Goal: Information Seeking & Learning: Learn about a topic

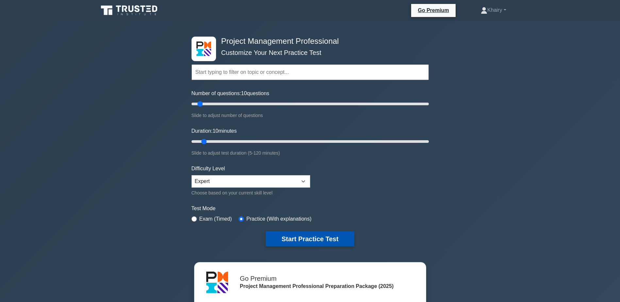
click at [311, 237] on button "Start Practice Test" at bounding box center [310, 238] width 88 height 15
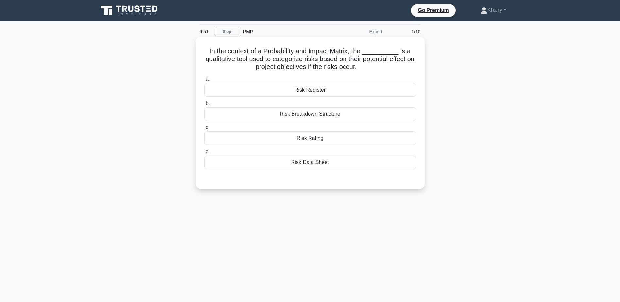
drag, startPoint x: 207, startPoint y: 48, endPoint x: 372, endPoint y: 68, distance: 166.3
click at [372, 68] on h5 "In the context of a Probability and Impact Matrix, the __________ is a qualitat…" at bounding box center [310, 59] width 213 height 24
copy h5 "In the context of a Probability and Impact Matrix, the __________ is a qualitat…"
click at [309, 116] on div "Risk Breakdown Structure" at bounding box center [310, 114] width 212 height 14
click at [204, 106] on input "b. Risk Breakdown Structure" at bounding box center [204, 103] width 0 height 4
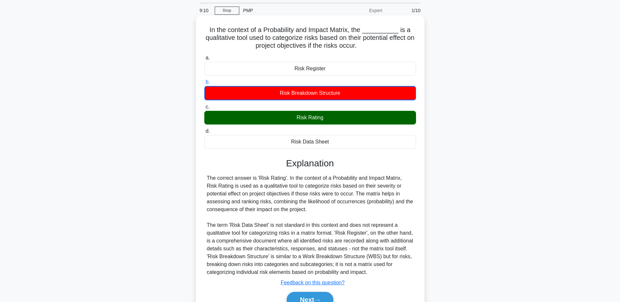
scroll to position [55, 0]
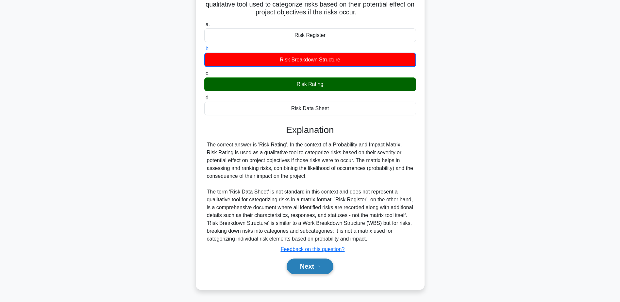
click at [304, 266] on button "Next" at bounding box center [310, 267] width 47 height 16
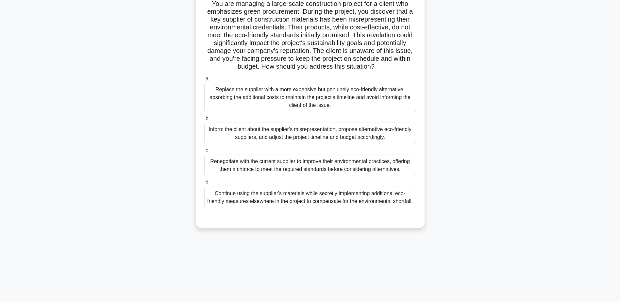
scroll to position [0, 0]
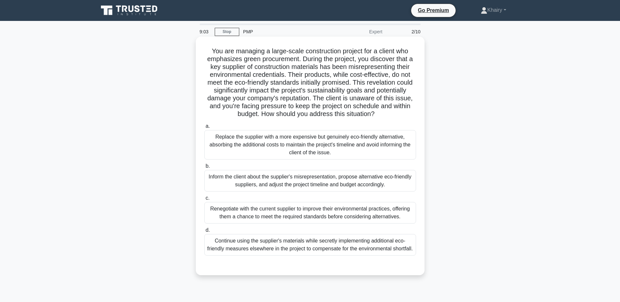
drag, startPoint x: 206, startPoint y: 45, endPoint x: 377, endPoint y: 117, distance: 186.5
click at [377, 117] on div "You are managing a large-scale construction project for a client who emphasizes…" at bounding box center [310, 155] width 224 height 233
copy h5 "You are managing a large-scale construction project for a client who emphasizes…"
click at [342, 185] on div "Inform the client about the supplier's misrepresentation, propose alternative e…" at bounding box center [310, 181] width 212 height 22
click at [204, 168] on input "b. Inform the client about the supplier's misrepresentation, propose alternativ…" at bounding box center [204, 166] width 0 height 4
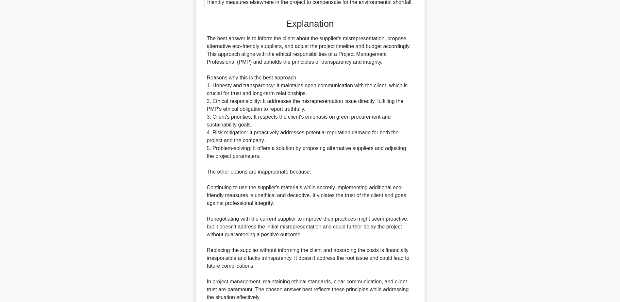
scroll to position [305, 0]
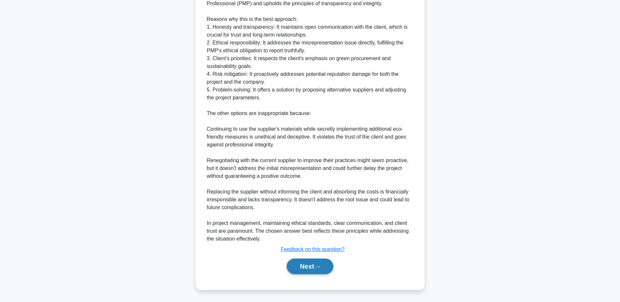
click at [309, 266] on button "Next" at bounding box center [310, 267] width 47 height 16
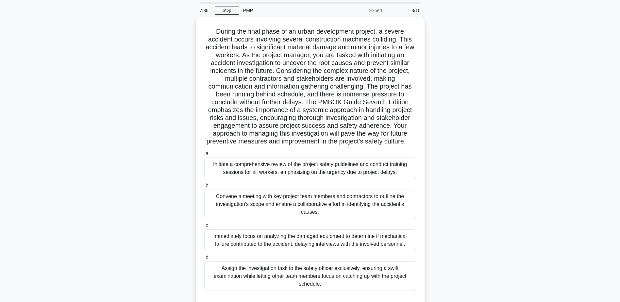
scroll to position [0, 0]
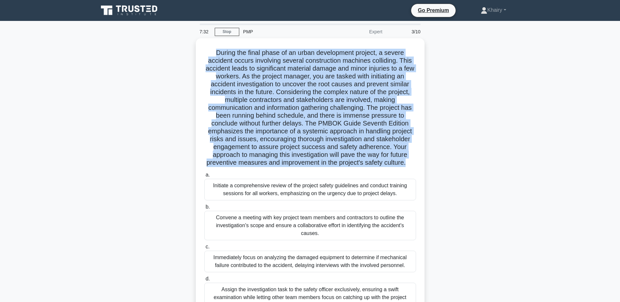
drag, startPoint x: 211, startPoint y: 48, endPoint x: 425, endPoint y: 159, distance: 241.0
click at [419, 163] on div ".spinner_0XTQ{transform-origin:center;animation:spinner_y6GP .75s linear infini…" at bounding box center [310, 185] width 224 height 288
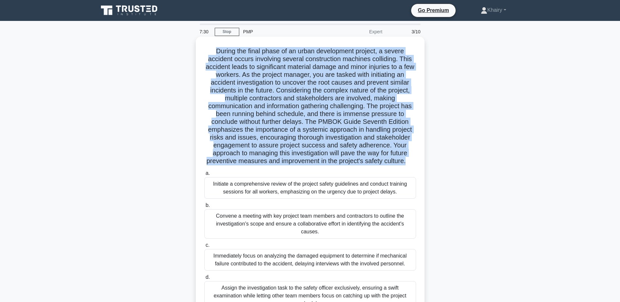
copy h5 "During the final phase of an urban development project, a severe accident occur…"
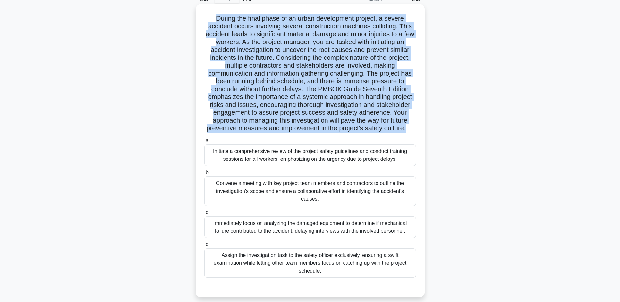
scroll to position [51, 0]
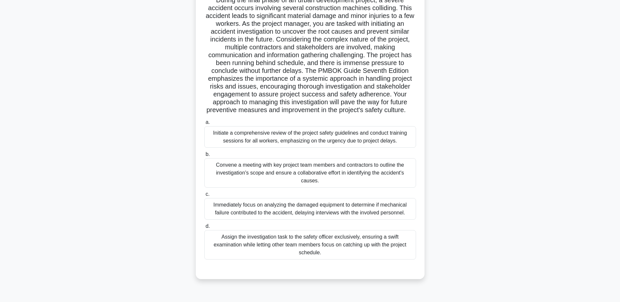
click at [290, 254] on div "Assign the investigation task to the safety officer exclusively, ensuring a swi…" at bounding box center [310, 244] width 212 height 29
click at [204, 228] on input "d. Assign the investigation task to the safety officer exclusively, ensuring a …" at bounding box center [204, 226] width 0 height 4
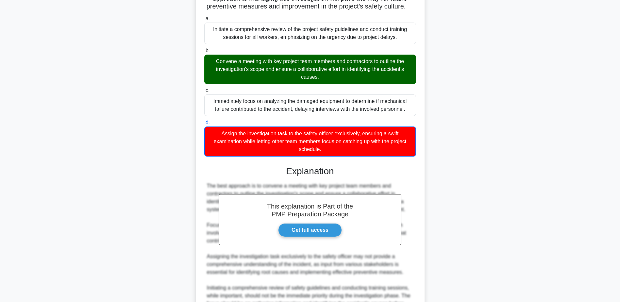
scroll to position [235, 0]
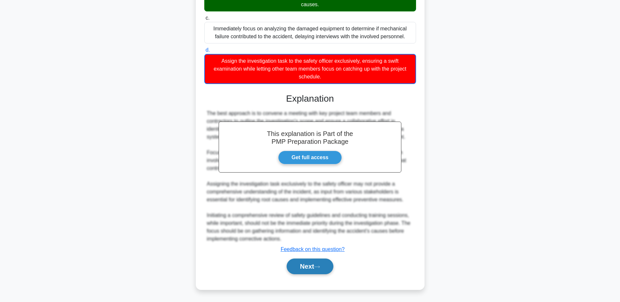
click at [308, 262] on button "Next" at bounding box center [310, 267] width 47 height 16
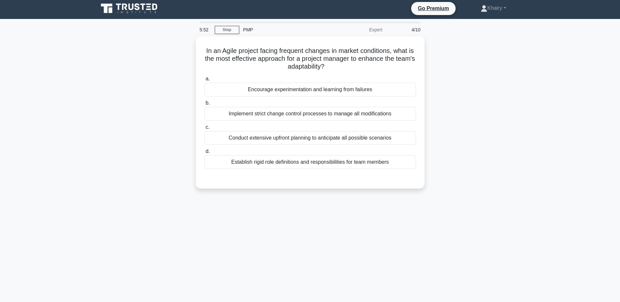
scroll to position [0, 0]
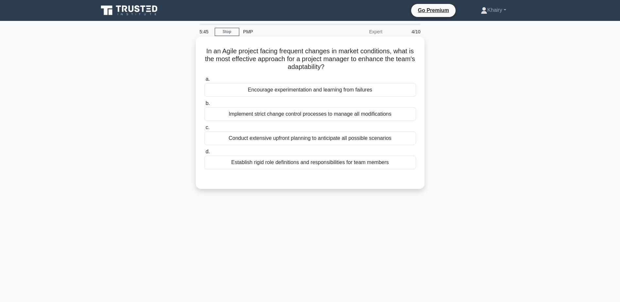
drag, startPoint x: 217, startPoint y: 46, endPoint x: 345, endPoint y: 65, distance: 129.4
click at [345, 65] on div "In an Agile project facing frequent changes in market conditions, what is the m…" at bounding box center [310, 112] width 224 height 147
copy h5 "In an Agile project facing frequent changes in market conditions, what is the m…"
click at [283, 89] on div "Encourage experimentation and learning from failures" at bounding box center [310, 90] width 212 height 14
click at [204, 81] on input "a. Encourage experimentation and learning from failures" at bounding box center [204, 79] width 0 height 4
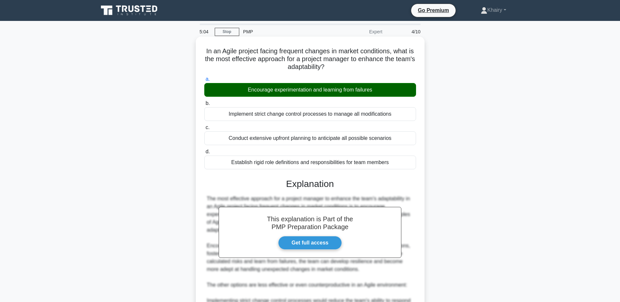
scroll to position [156, 0]
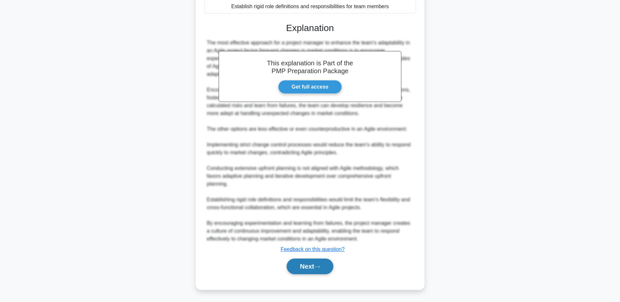
click at [303, 263] on button "Next" at bounding box center [310, 267] width 47 height 16
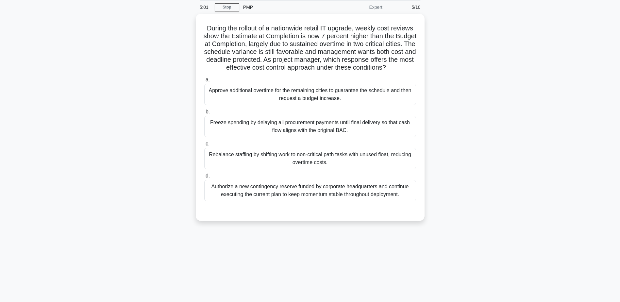
scroll to position [0, 0]
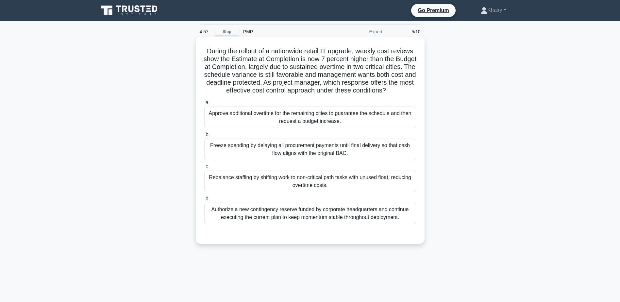
drag, startPoint x: 211, startPoint y: 48, endPoint x: 370, endPoint y: 97, distance: 166.1
click at [370, 95] on h5 "During the rollout of a nationwide retail IT upgrade, weekly cost reviews show …" at bounding box center [310, 71] width 213 height 48
copy h5 "During the rollout of a nationwide retail IT upgrade, weekly cost reviews show …"
click at [282, 186] on div "Rebalance staffing by shifting work to non-critical path tasks with unused floa…" at bounding box center [310, 182] width 212 height 22
click at [204, 169] on input "c. Rebalance staffing by shifting work to non-critical path tasks with unused f…" at bounding box center [204, 167] width 0 height 4
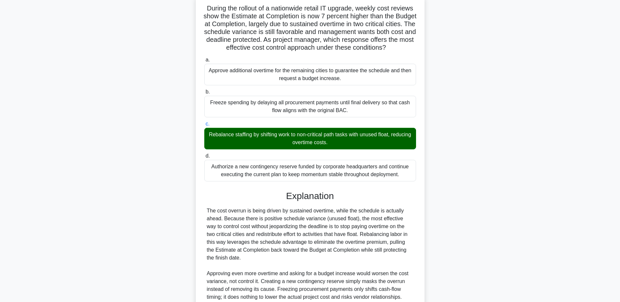
scroll to position [117, 0]
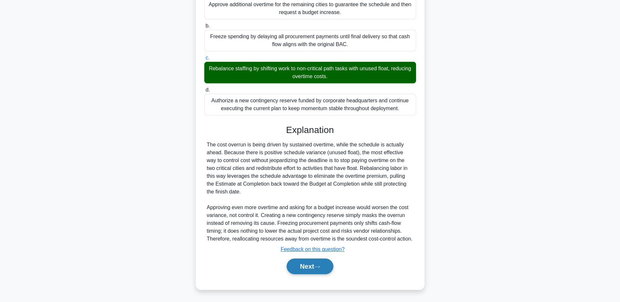
click at [296, 266] on button "Next" at bounding box center [310, 267] width 47 height 16
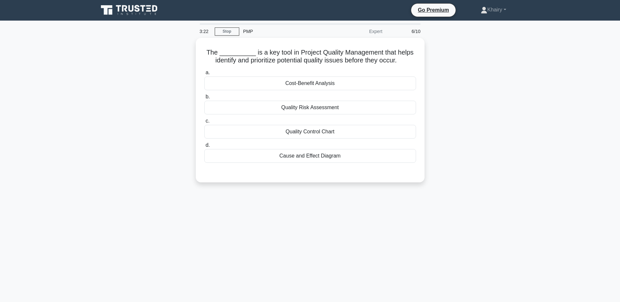
scroll to position [0, 0]
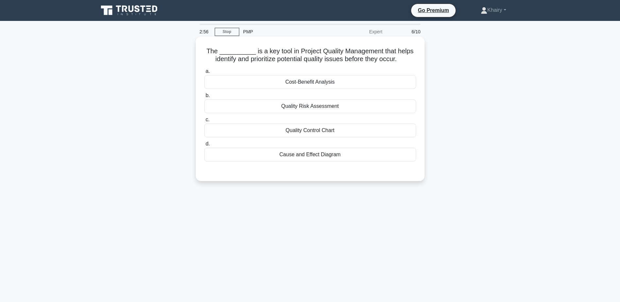
click at [305, 133] on div "Quality Control Chart" at bounding box center [310, 131] width 212 height 14
click at [204, 122] on input "c. Quality Control Chart" at bounding box center [204, 120] width 0 height 4
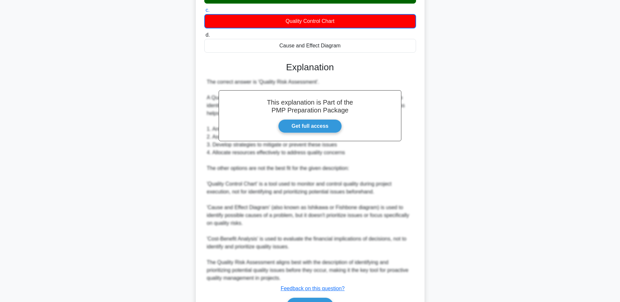
scroll to position [149, 0]
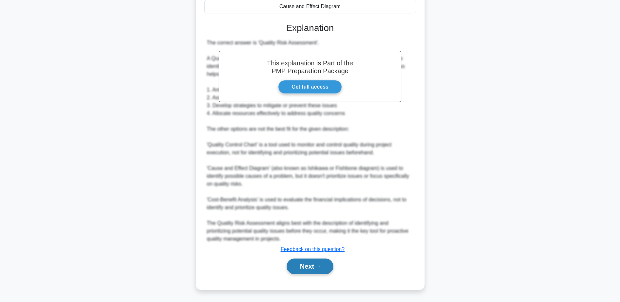
click at [308, 266] on button "Next" at bounding box center [310, 267] width 47 height 16
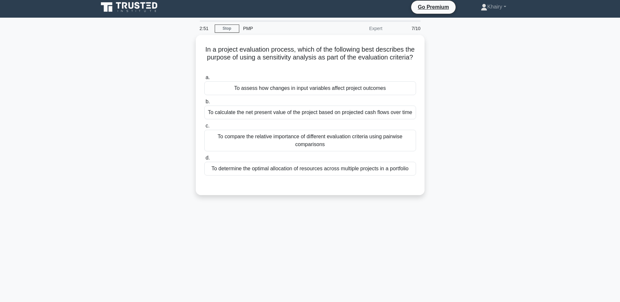
scroll to position [0, 0]
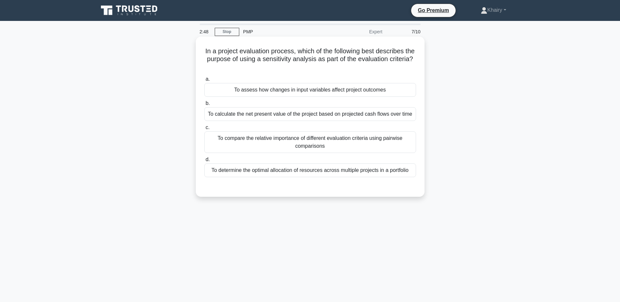
drag, startPoint x: 203, startPoint y: 47, endPoint x: 390, endPoint y: 68, distance: 188.4
click at [390, 68] on div "In a project evaluation process, which of the following best describes the purp…" at bounding box center [310, 116] width 224 height 155
copy h5 "In a project evaluation process, which of the following best describes the purp…"
click at [297, 89] on div "To assess how changes in input variables affect project outcomes" at bounding box center [310, 90] width 212 height 14
click at [204, 81] on input "a. To assess how changes in input variables affect project outcomes" at bounding box center [204, 79] width 0 height 4
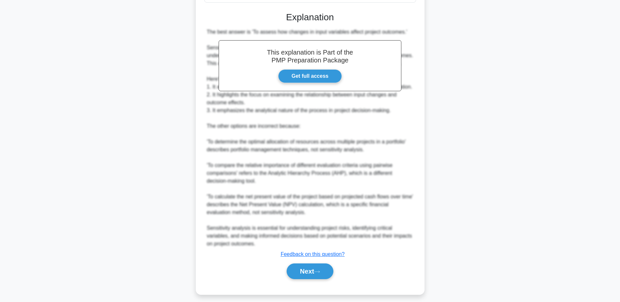
scroll to position [180, 0]
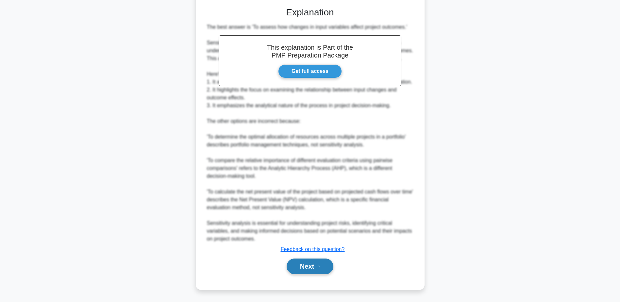
click at [300, 265] on button "Next" at bounding box center [310, 267] width 47 height 16
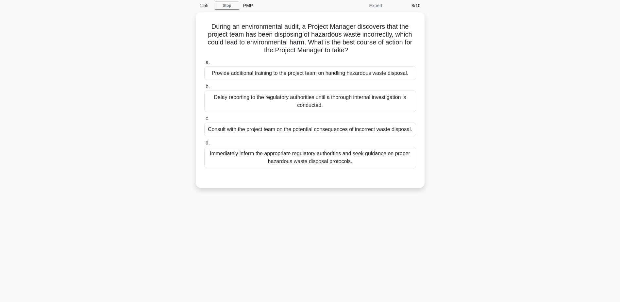
scroll to position [0, 0]
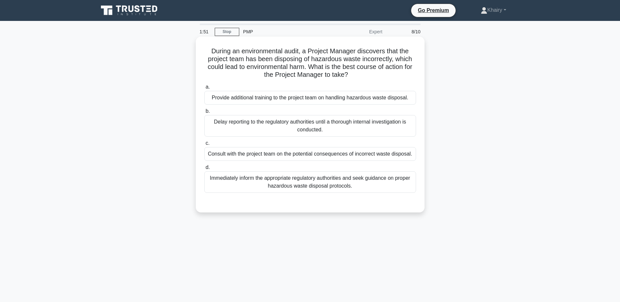
drag, startPoint x: 206, startPoint y: 47, endPoint x: 367, endPoint y: 74, distance: 163.3
click at [367, 74] on h5 "During an environmental audit, a Project Manager discovers that the project tea…" at bounding box center [310, 63] width 213 height 32
copy h5 "During an environmental audit, a Project Manager discovers that the project tea…"
click at [329, 184] on div "Immediately inform the appropriate regulatory authorities and seek guidance on …" at bounding box center [310, 182] width 212 height 22
click at [204, 170] on input "d. Immediately inform the appropriate regulatory authorities and seek guidance …" at bounding box center [204, 167] width 0 height 4
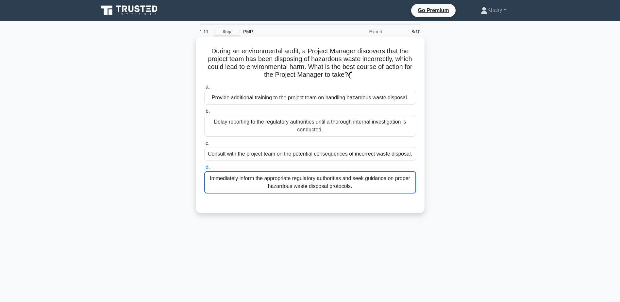
click at [329, 184] on div "Immediately inform the appropriate regulatory authorities and seek guidance on …" at bounding box center [310, 182] width 212 height 22
click at [204, 170] on input "d. Immediately inform the appropriate regulatory authorities and seek guidance …" at bounding box center [204, 167] width 0 height 4
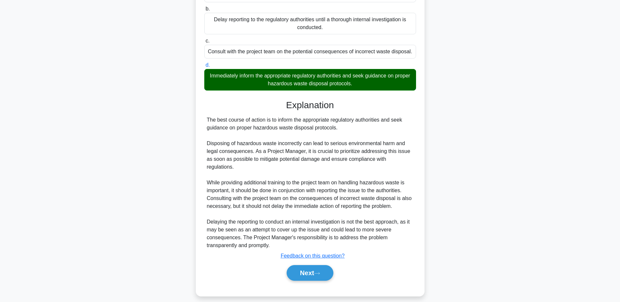
scroll to position [109, 0]
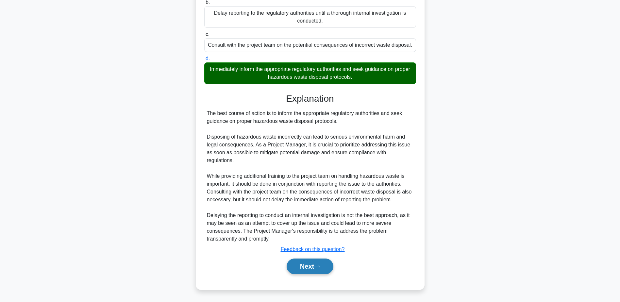
click at [308, 264] on button "Next" at bounding box center [310, 267] width 47 height 16
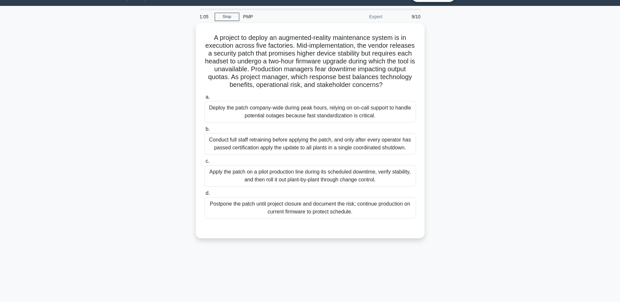
scroll to position [0, 0]
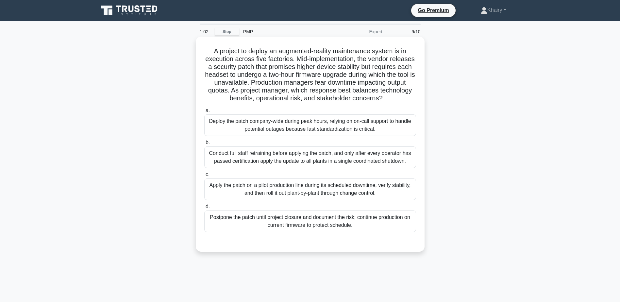
drag, startPoint x: 208, startPoint y: 48, endPoint x: 389, endPoint y: 111, distance: 192.0
click at [389, 103] on h5 "A project to deploy an augmented-reality maintenance system is in execution acr…" at bounding box center [310, 75] width 213 height 56
copy h5 "A project to deploy an augmented-reality maintenance system is in execution acr…"
click at [288, 129] on div "Deploy the patch company-wide during peak hours, relying on on-call support to …" at bounding box center [310, 125] width 212 height 22
click at [204, 113] on input "a. Deploy the patch company-wide during peak hours, relying on on-call support …" at bounding box center [204, 110] width 0 height 4
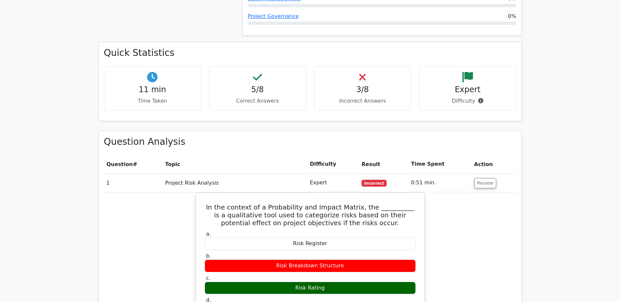
scroll to position [425, 0]
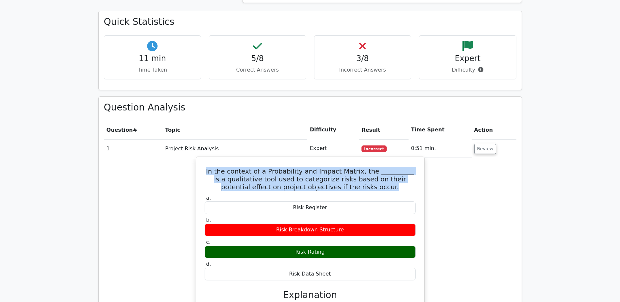
drag, startPoint x: 208, startPoint y: 147, endPoint x: 369, endPoint y: 164, distance: 162.6
click at [369, 167] on h5 "In the context of a Probability and Impact Matrix, the __________ is a qualitat…" at bounding box center [310, 179] width 212 height 24
copy h5 "In the context of a Probability and Impact Matrix, the __________ is a qualitat…"
drag, startPoint x: 294, startPoint y: 227, endPoint x: 342, endPoint y: 226, distance: 48.0
click at [342, 246] on div "Risk Rating" at bounding box center [310, 252] width 211 height 13
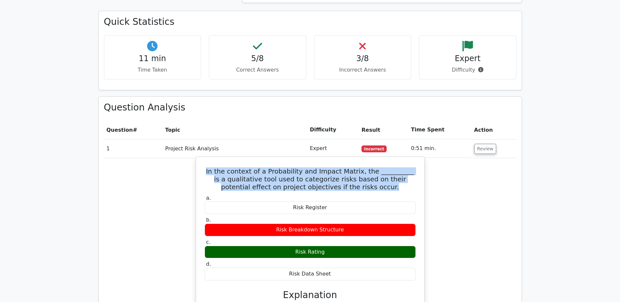
click at [342, 246] on div "Risk Rating" at bounding box center [310, 252] width 211 height 13
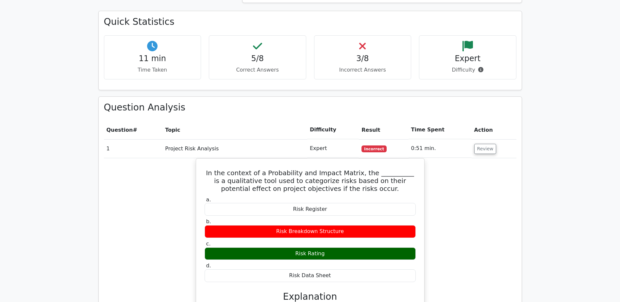
drag, startPoint x: 320, startPoint y: 228, endPoint x: 158, endPoint y: 182, distance: 168.2
click at [158, 182] on div "In the context of a Probability and Impact Matrix, the __________ is a qualitat…" at bounding box center [310, 308] width 412 height 300
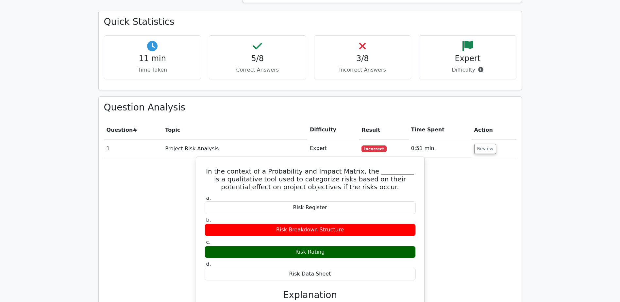
drag, startPoint x: 292, startPoint y: 226, endPoint x: 343, endPoint y: 225, distance: 51.0
click at [343, 246] on div "Risk Rating" at bounding box center [310, 252] width 211 height 13
copy div "Risk Rating"
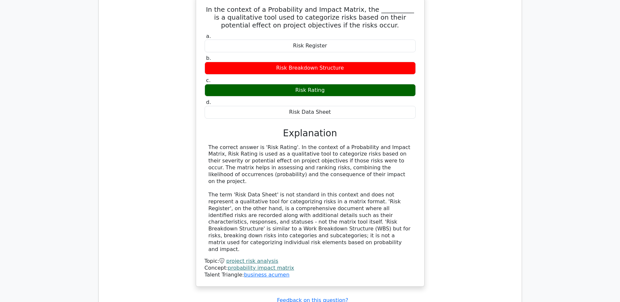
scroll to position [686, 0]
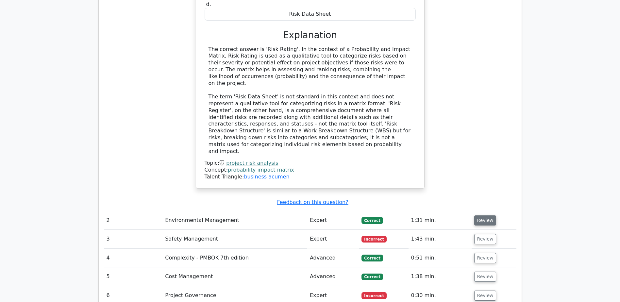
click at [487, 215] on button "Review" at bounding box center [485, 220] width 22 height 10
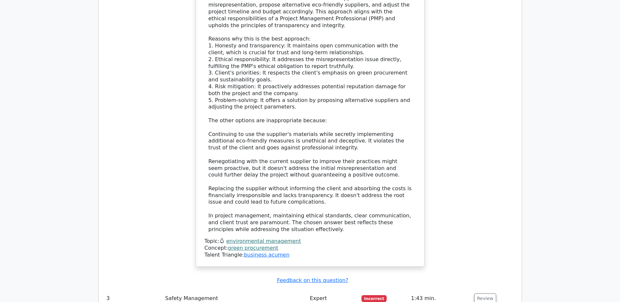
scroll to position [1275, 0]
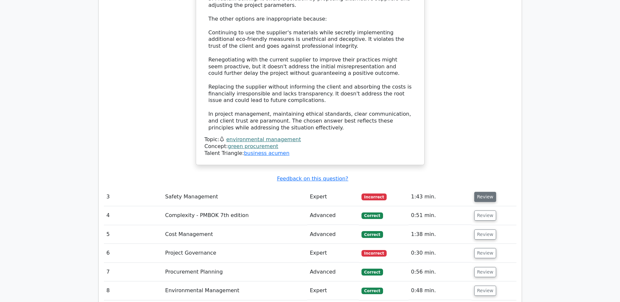
click at [486, 192] on button "Review" at bounding box center [485, 197] width 22 height 10
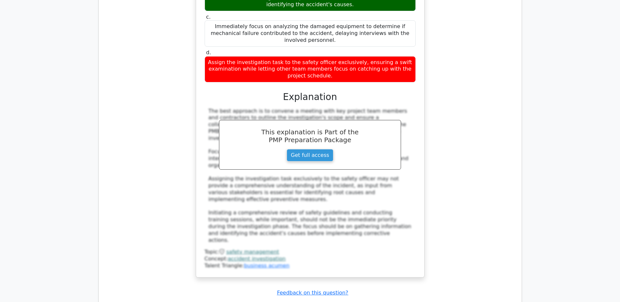
scroll to position [1732, 0]
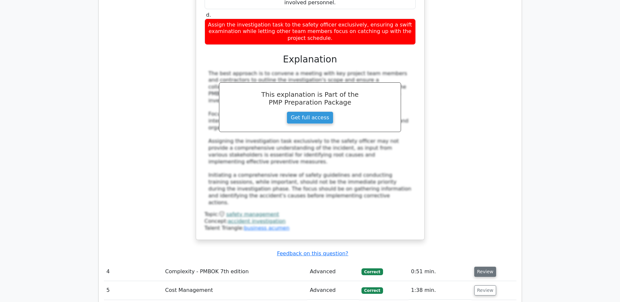
click at [480, 267] on button "Review" at bounding box center [485, 272] width 22 height 10
click at [481, 267] on button "Review" at bounding box center [485, 272] width 22 height 10
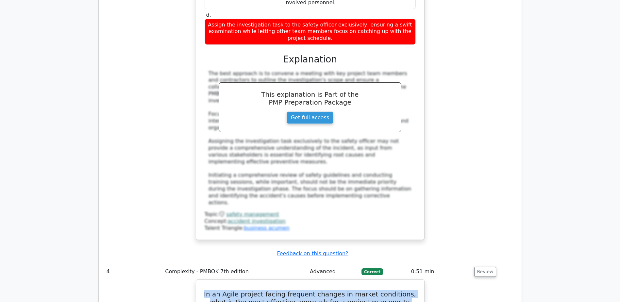
drag, startPoint x: 202, startPoint y: 177, endPoint x: 359, endPoint y: 194, distance: 158.1
copy h5 "In an Agile project facing frequent changes in market conditions, what is the m…"
drag, startPoint x: 244, startPoint y: 213, endPoint x: 388, endPoint y: 209, distance: 143.5
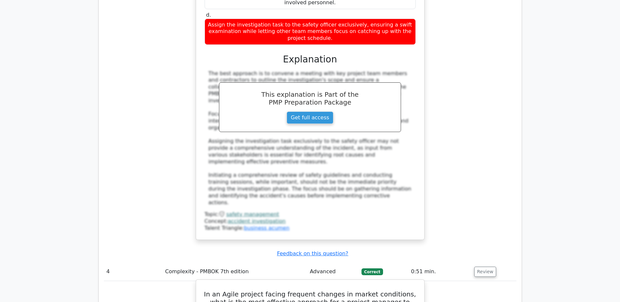
drag, startPoint x: 241, startPoint y: 212, endPoint x: 393, endPoint y: 216, distance: 152.3
copy div "Encourage experimentation and learning from failures"
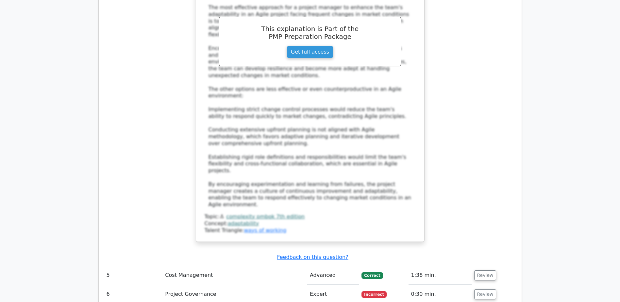
scroll to position [2157, 0]
click at [477, 270] on button "Review" at bounding box center [485, 275] width 22 height 10
click at [482, 270] on button "Review" at bounding box center [485, 275] width 22 height 10
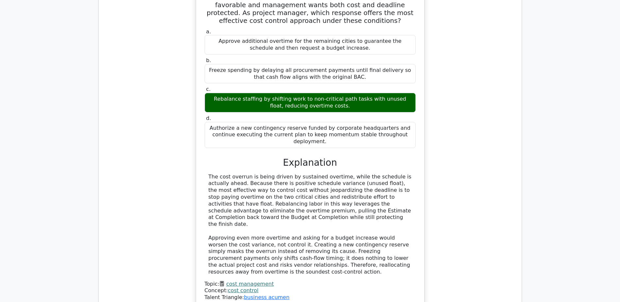
scroll to position [2484, 0]
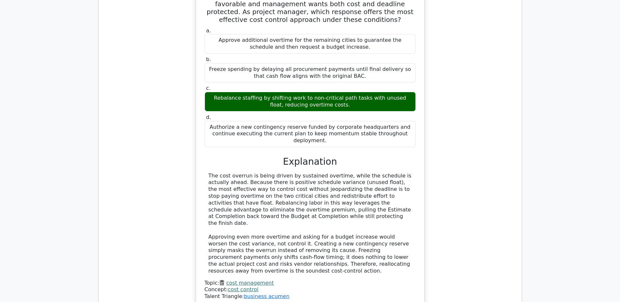
drag, startPoint x: 204, startPoint y: 203, endPoint x: 415, endPoint y: 214, distance: 211.7
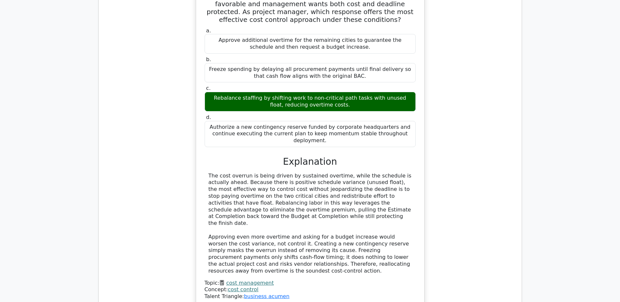
copy h5 "The __________ is a key tool in Project Quality Management that helps identify …"
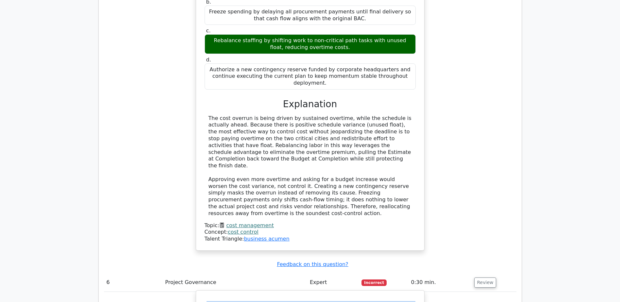
scroll to position [2549, 0]
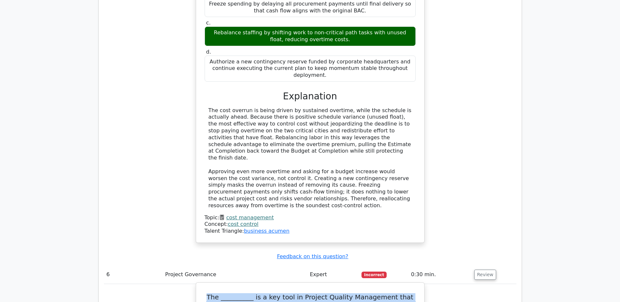
drag, startPoint x: 275, startPoint y: 190, endPoint x: 350, endPoint y: 192, distance: 74.9
copy div "Quality Risk Assessment"
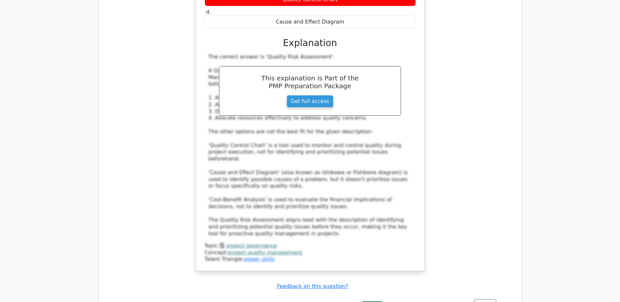
scroll to position [2941, 0]
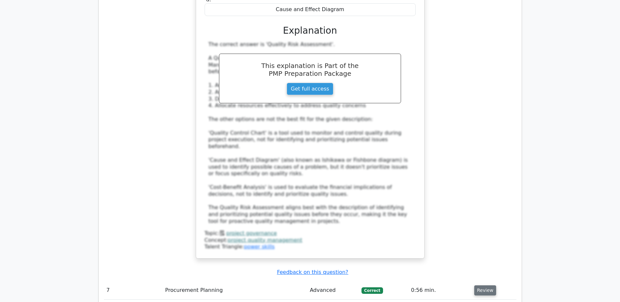
click at [484, 285] on button "Review" at bounding box center [485, 290] width 22 height 10
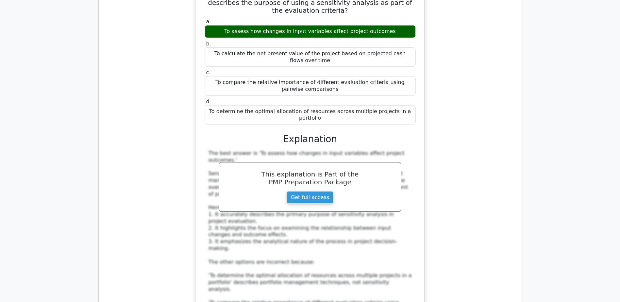
scroll to position [3268, 0]
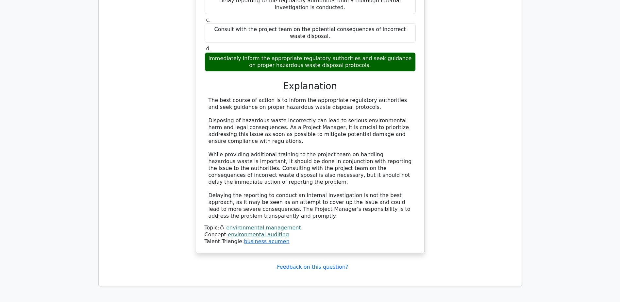
scroll to position [3863, 0]
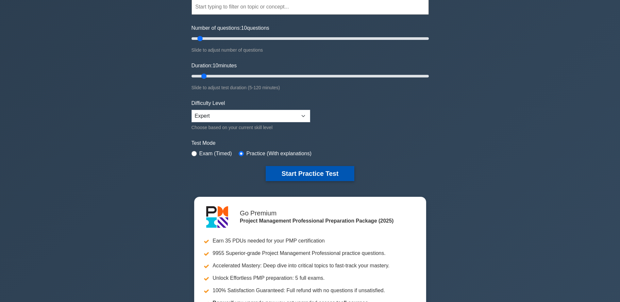
click at [309, 172] on button "Start Practice Test" at bounding box center [310, 173] width 88 height 15
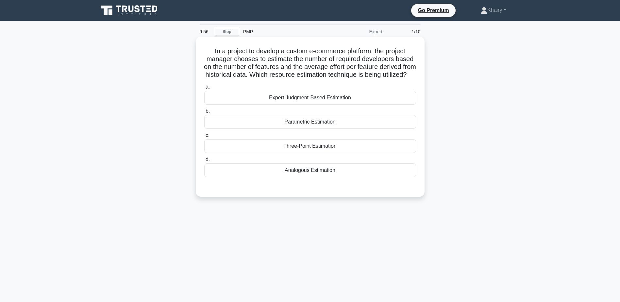
drag, startPoint x: 207, startPoint y: 49, endPoint x: 339, endPoint y: 87, distance: 137.5
click at [339, 79] on h5 "In a project to develop a custom e-commerce platform, the project manager choos…" at bounding box center [310, 63] width 213 height 32
copy h5 "In a project to develop a custom e-commerce platform, the project manager choos…"
click at [304, 177] on div "Analogous Estimation" at bounding box center [310, 170] width 212 height 14
click at [204, 162] on input "d. Analogous Estimation" at bounding box center [204, 160] width 0 height 4
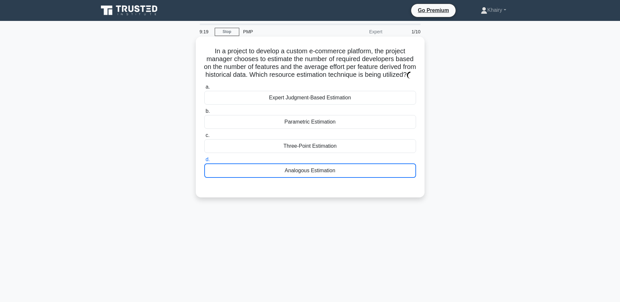
click at [304, 178] on div "Analogous Estimation" at bounding box center [310, 170] width 212 height 14
click at [204, 162] on input "d. Analogous Estimation" at bounding box center [204, 160] width 0 height 4
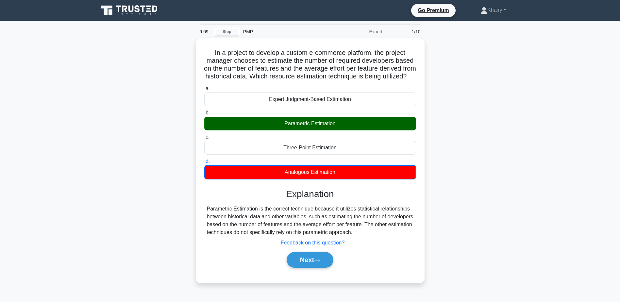
click at [50, 192] on main "9:09 Stop PMP Expert 1/10 In a project to develop a custom e-commerce platform,…" at bounding box center [310, 187] width 620 height 332
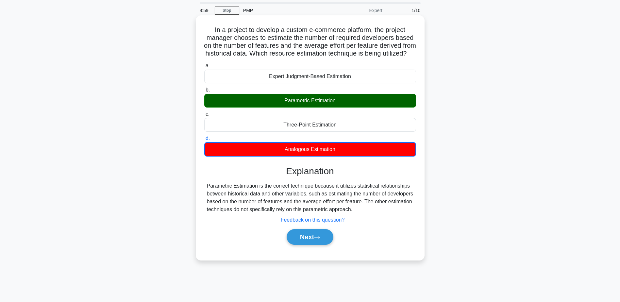
scroll to position [51, 0]
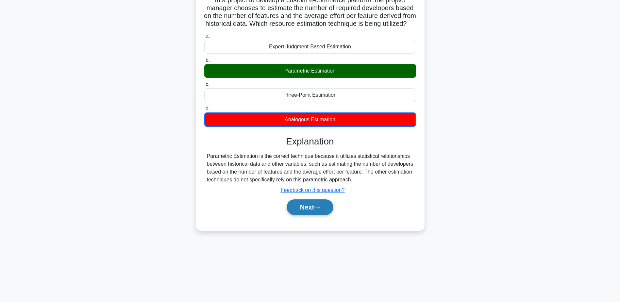
click at [315, 212] on button "Next" at bounding box center [310, 207] width 47 height 16
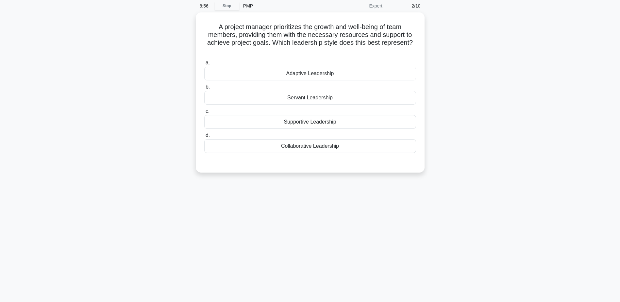
scroll to position [0, 0]
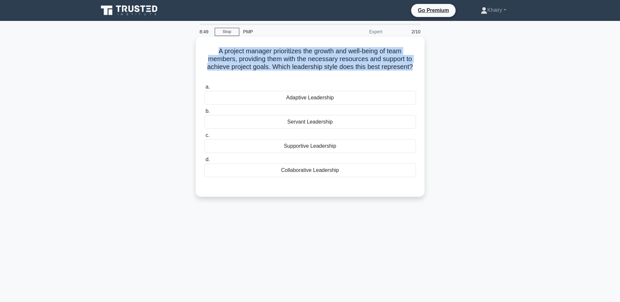
drag, startPoint x: 208, startPoint y: 48, endPoint x: 419, endPoint y: 69, distance: 211.9
click at [419, 69] on div "A project manager prioritizes the growth and well-being of team members, provid…" at bounding box center [310, 116] width 224 height 155
copy h5 "A project manager prioritizes the growth and well-being of team members, provid…"
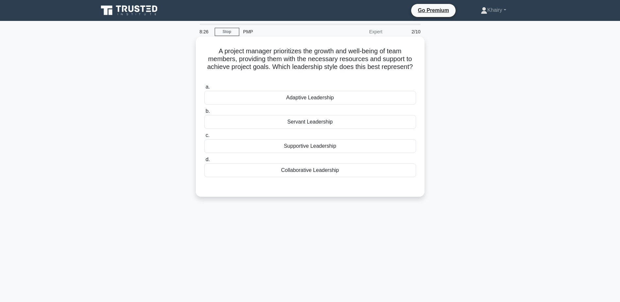
click at [300, 122] on div "Servant Leadership" at bounding box center [310, 122] width 212 height 14
click at [204, 113] on input "b. Servant Leadership" at bounding box center [204, 111] width 0 height 4
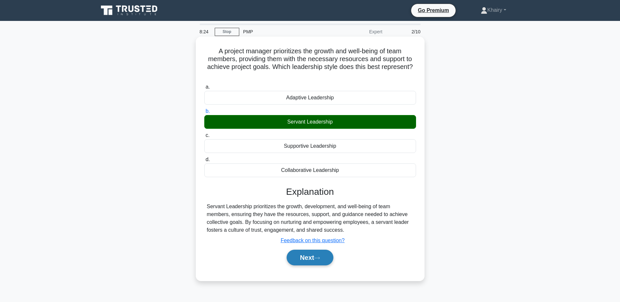
click at [316, 256] on button "Next" at bounding box center [310, 258] width 47 height 16
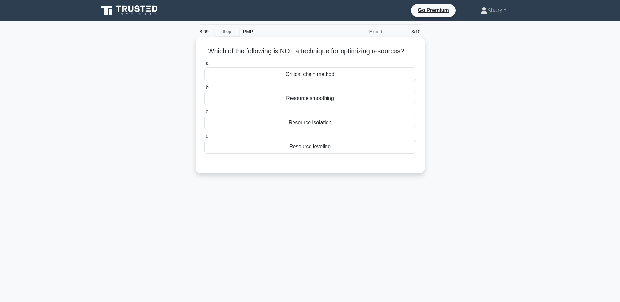
click at [314, 124] on div "Resource isolation" at bounding box center [310, 123] width 212 height 14
click at [204, 114] on input "c. Resource isolation" at bounding box center [204, 112] width 0 height 4
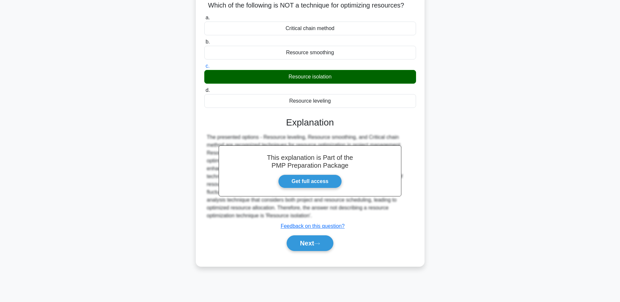
scroll to position [51, 0]
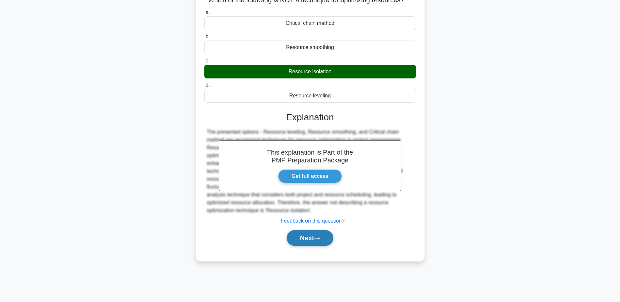
click at [307, 238] on button "Next" at bounding box center [310, 238] width 47 height 16
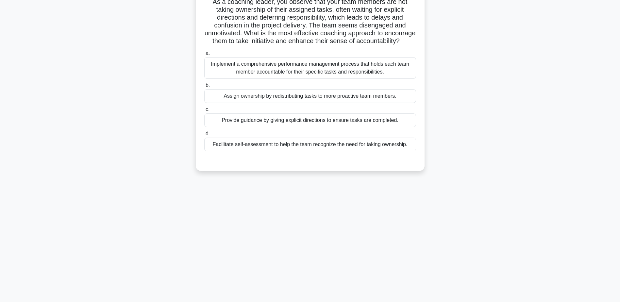
scroll to position [0, 0]
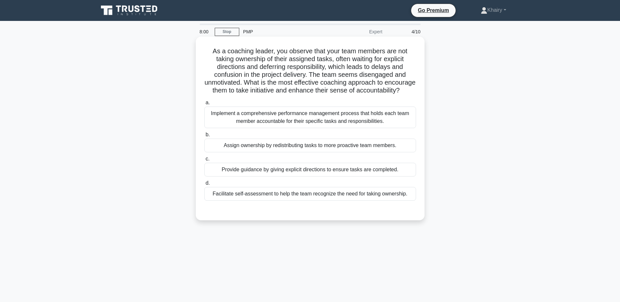
drag, startPoint x: 209, startPoint y: 49, endPoint x: 334, endPoint y: 100, distance: 134.7
click at [334, 95] on h5 "As a coaching leader, you observe that your team members are not taking ownersh…" at bounding box center [310, 71] width 213 height 48
copy h5 "As a coaching leader, you observe that your team members are not taking ownersh…"
click at [302, 201] on div "Facilitate self-assessment to help the team recognize the need for taking owner…" at bounding box center [310, 194] width 212 height 14
click at [204, 185] on input "d. Facilitate self-assessment to help the team recognize the need for taking ow…" at bounding box center [204, 183] width 0 height 4
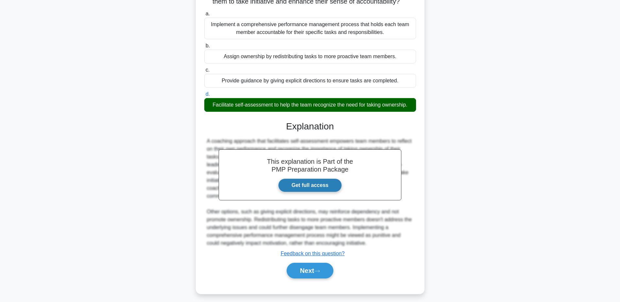
scroll to position [101, 0]
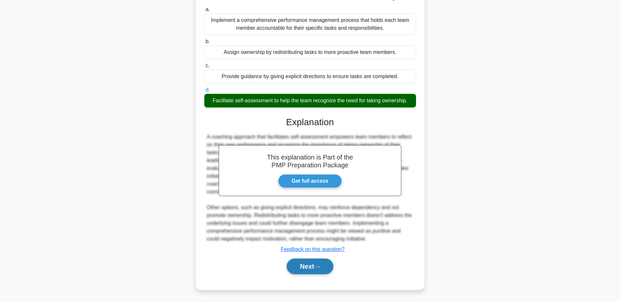
click at [306, 261] on button "Next" at bounding box center [310, 267] width 47 height 16
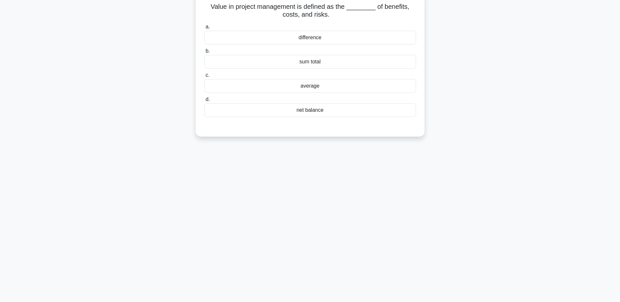
scroll to position [0, 0]
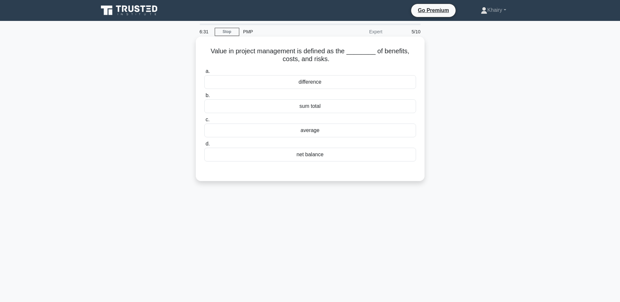
click at [311, 131] on div "average" at bounding box center [310, 131] width 212 height 14
click at [204, 122] on input "c. average" at bounding box center [204, 120] width 0 height 4
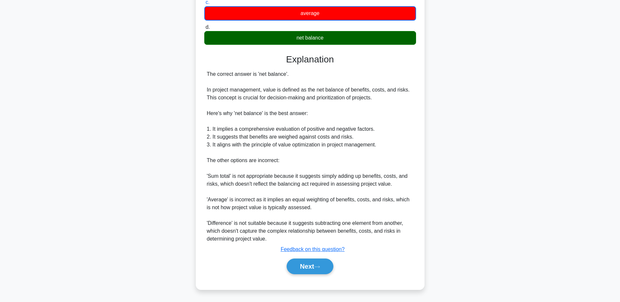
scroll to position [118, 0]
click at [308, 265] on button "Next" at bounding box center [310, 267] width 47 height 16
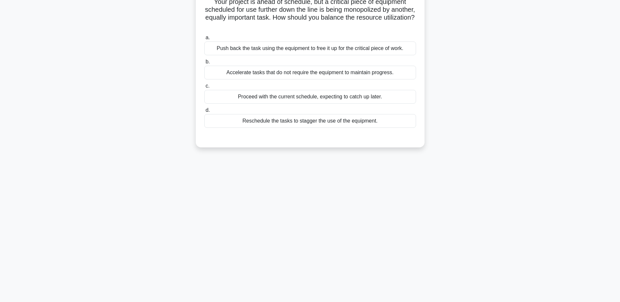
scroll to position [0, 0]
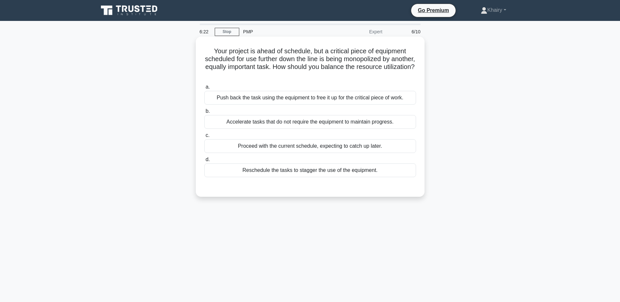
drag, startPoint x: 206, startPoint y: 48, endPoint x: 346, endPoint y: 79, distance: 143.5
click at [346, 79] on h5 "Your project is ahead of schedule, but a critical piece of equipment scheduled …" at bounding box center [310, 63] width 213 height 32
copy h5 "Your project is ahead of schedule, but a critical piece of equipment scheduled …"
click at [326, 172] on div "Reschedule the tasks to stagger the use of the equipment." at bounding box center [310, 170] width 212 height 14
click at [204, 162] on input "d. Reschedule the tasks to stagger the use of the equipment." at bounding box center [204, 160] width 0 height 4
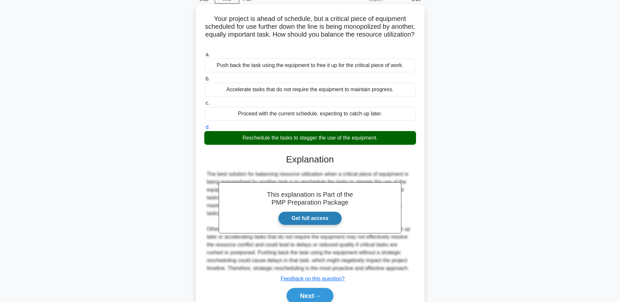
scroll to position [62, 0]
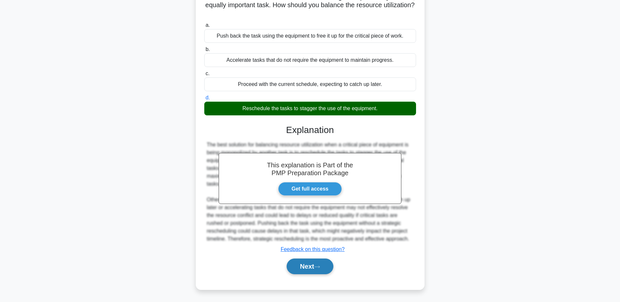
click at [297, 267] on button "Next" at bounding box center [310, 267] width 47 height 16
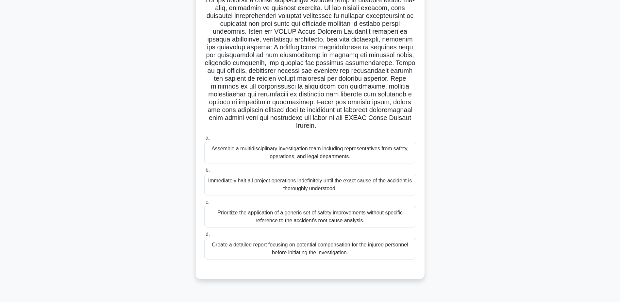
scroll to position [0, 0]
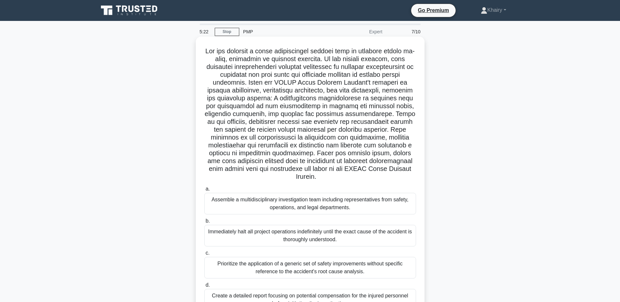
drag, startPoint x: 203, startPoint y: 49, endPoint x: 384, endPoint y: 177, distance: 221.9
click at [384, 177] on div ".spinner_0XTQ{transform-origin:center;animation:spinner_y6GP .75s linear infini…" at bounding box center [310, 183] width 224 height 288
copy h5 "You are managing a large construction project when an accident occurs on-site, …"
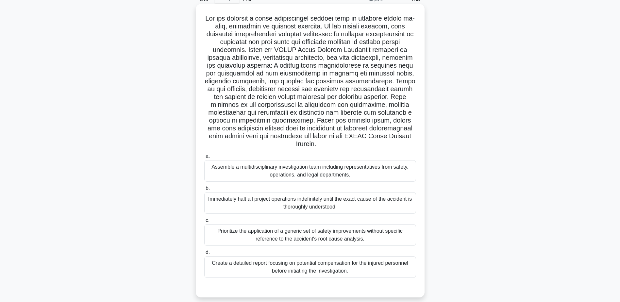
click at [302, 171] on div "Assemble a multidisciplinary investigation team including representatives from …" at bounding box center [310, 171] width 212 height 22
click at [204, 158] on input "a. Assemble a multidisciplinary investigation team including representatives fr…" at bounding box center [204, 156] width 0 height 4
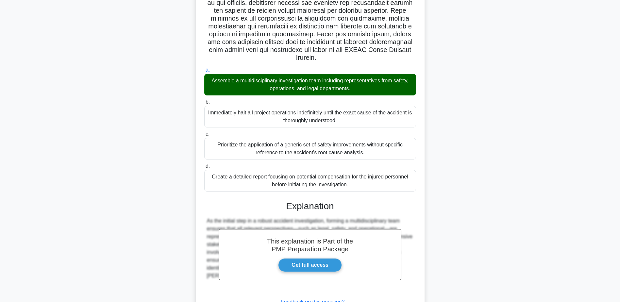
scroll to position [172, 0]
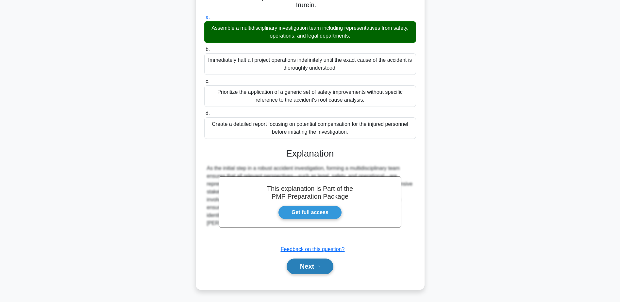
click at [303, 262] on button "Next" at bounding box center [310, 267] width 47 height 16
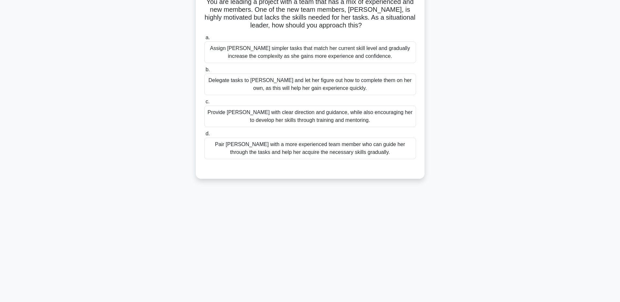
scroll to position [0, 0]
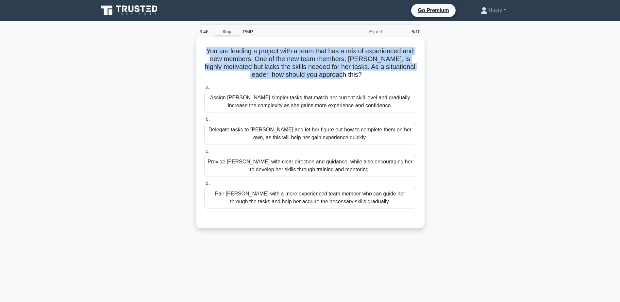
drag, startPoint x: 204, startPoint y: 49, endPoint x: 388, endPoint y: 74, distance: 185.6
click at [388, 74] on h5 "You are leading a project with a team that has a mix of experienced and new mem…" at bounding box center [310, 63] width 213 height 32
copy h5 "You are leading a project with a team that has a mix of experienced and new mem…"
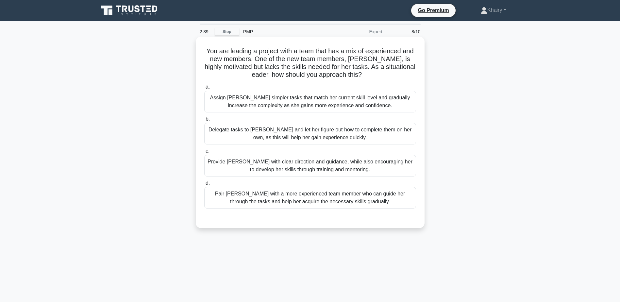
click at [286, 166] on div "Provide Sarah with clear direction and guidance, while also encouraging her to …" at bounding box center [310, 166] width 212 height 22
click at [204, 153] on input "c. Provide Sarah with clear direction and guidance, while also encouraging her …" at bounding box center [204, 151] width 0 height 4
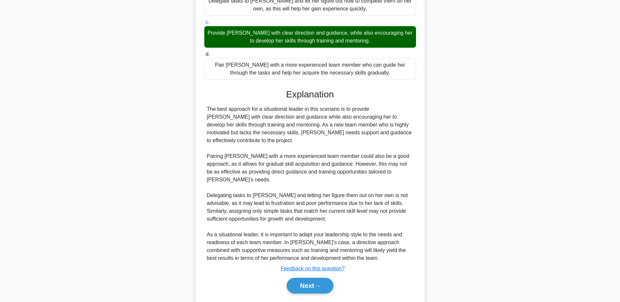
scroll to position [133, 0]
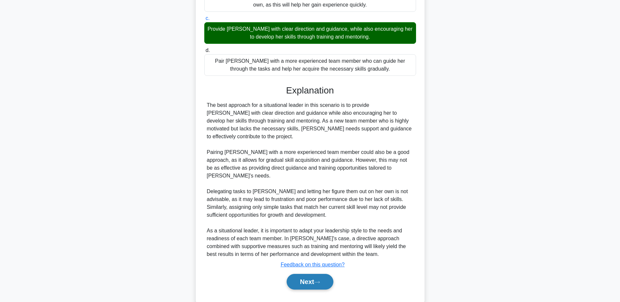
click at [308, 274] on button "Next" at bounding box center [310, 282] width 47 height 16
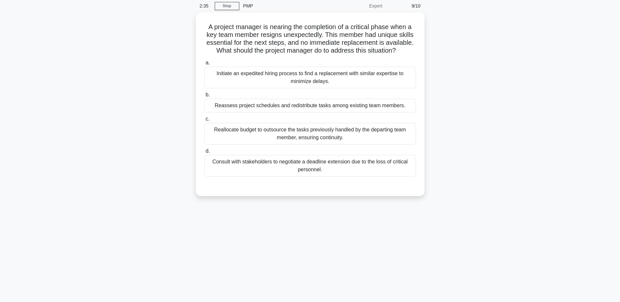
scroll to position [0, 0]
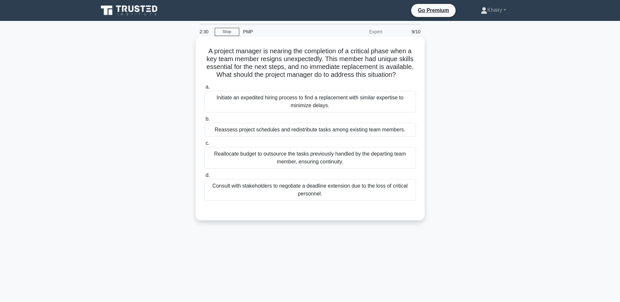
drag, startPoint x: 201, startPoint y: 49, endPoint x: 407, endPoint y: 77, distance: 208.2
click at [407, 77] on div "A project manager is nearing the completion of a critical phase when a key team…" at bounding box center [310, 128] width 224 height 178
copy h5 "A project manager is nearing the completion of a critical phase when a key team…"
click at [269, 133] on div "Reassess project schedules and redistribute tasks among existing team members." at bounding box center [310, 130] width 212 height 14
click at [204, 121] on input "b. Reassess project schedules and redistribute tasks among existing team member…" at bounding box center [204, 119] width 0 height 4
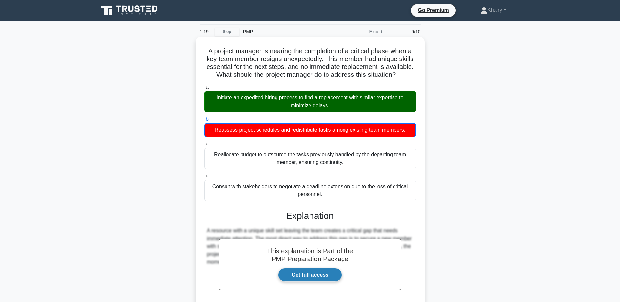
scroll to position [63, 0]
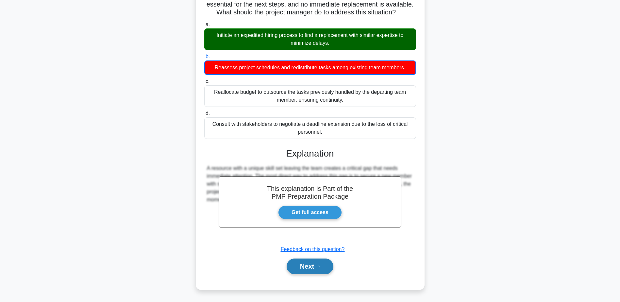
click at [312, 265] on button "Next" at bounding box center [310, 267] width 47 height 16
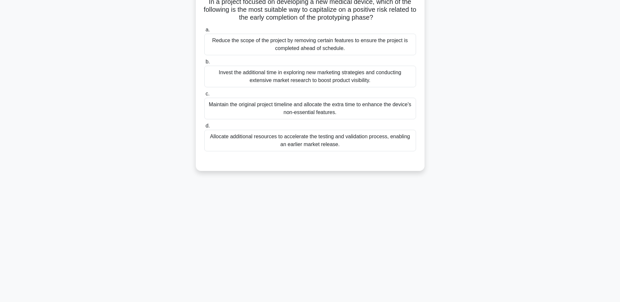
scroll to position [0, 0]
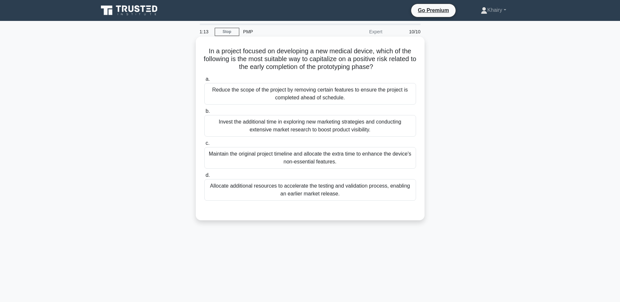
drag, startPoint x: 203, startPoint y: 47, endPoint x: 392, endPoint y: 69, distance: 189.9
click at [392, 69] on div "In a project focused on developing a new medical device, which of the following…" at bounding box center [310, 128] width 224 height 178
copy h5 "In a project focused on developing a new medical device, which of the following…"
click at [302, 125] on div "Invest the additional time in exploring new marketing strategies and conducting…" at bounding box center [310, 126] width 212 height 22
click at [204, 113] on input "b. Invest the additional time in exploring new marketing strategies and conduct…" at bounding box center [204, 111] width 0 height 4
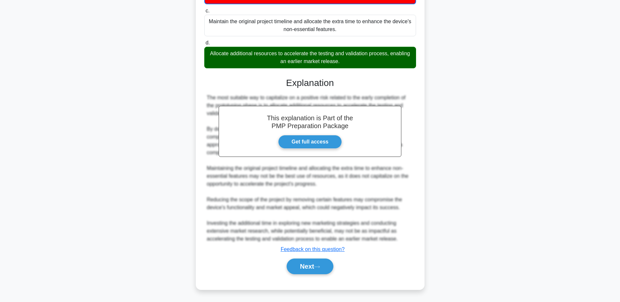
scroll to position [133, 0]
click at [305, 266] on button "Next" at bounding box center [310, 267] width 47 height 16
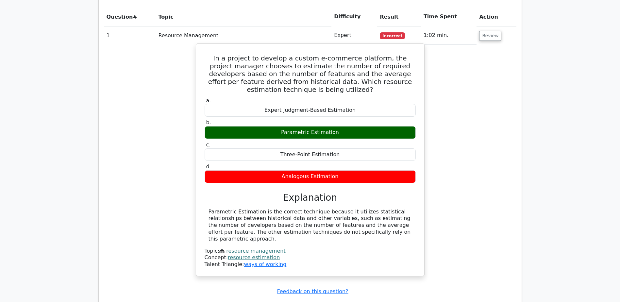
scroll to position [588, 0]
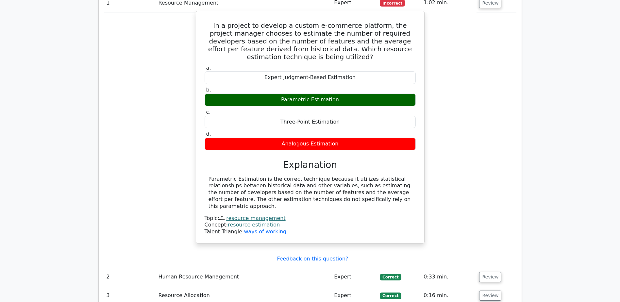
drag, startPoint x: 207, startPoint y: 155, endPoint x: 402, endPoint y: 177, distance: 196.7
click at [402, 177] on div "Parametric Estimation is the correct technique because it utilizes statistical …" at bounding box center [310, 193] width 211 height 34
copy div "Parametric Estimation is the correct technique because it utilizes statistical …"
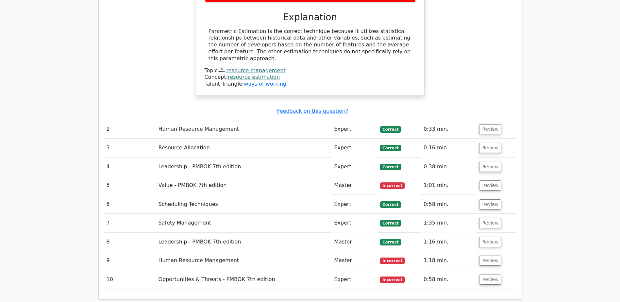
scroll to position [752, 0]
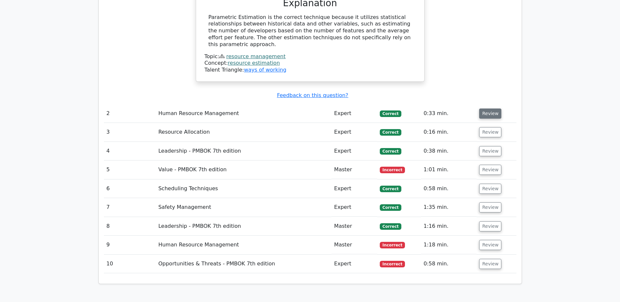
click at [489, 108] on button "Review" at bounding box center [490, 113] width 22 height 10
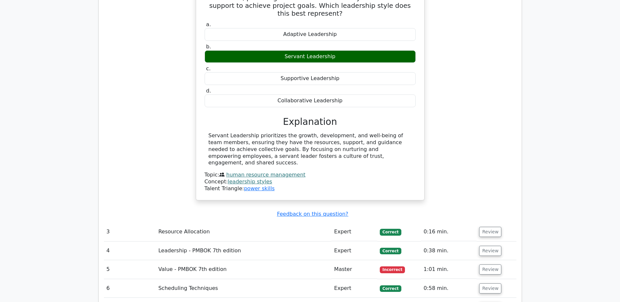
scroll to position [948, 0]
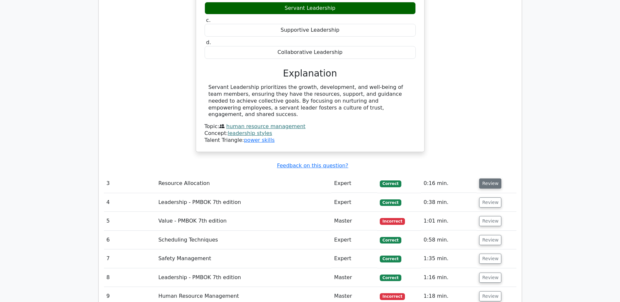
click at [485, 178] on button "Review" at bounding box center [490, 183] width 22 height 10
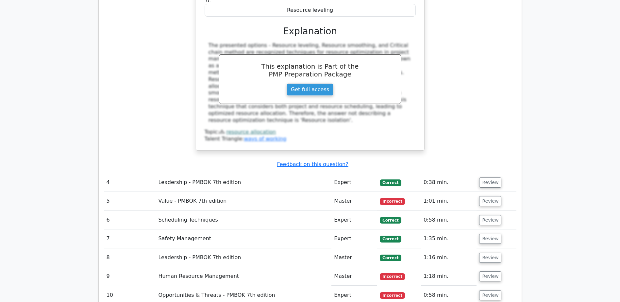
scroll to position [1242, 0]
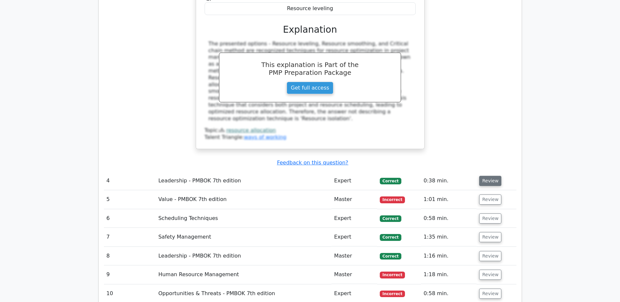
click at [489, 176] on button "Review" at bounding box center [490, 181] width 22 height 10
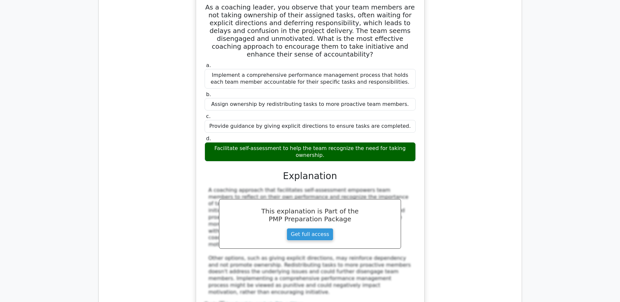
scroll to position [1536, 0]
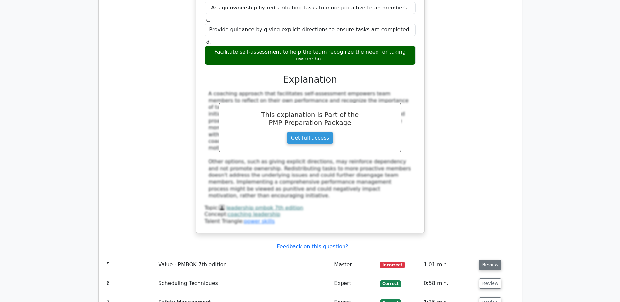
click at [491, 260] on button "Review" at bounding box center [490, 265] width 22 height 10
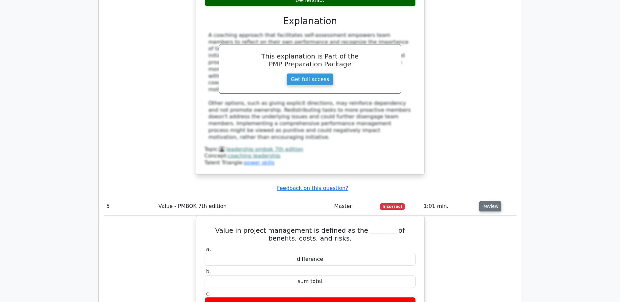
scroll to position [1601, 0]
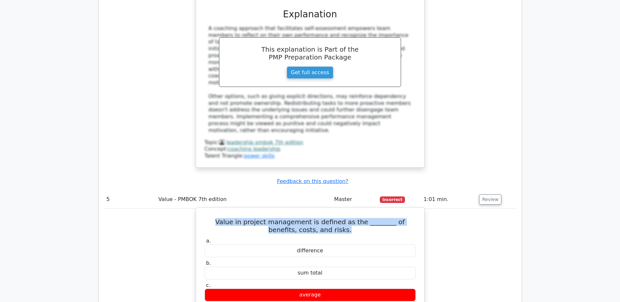
drag, startPoint x: 210, startPoint y: 141, endPoint x: 357, endPoint y: 153, distance: 147.3
click at [357, 218] on h5 "Value in project management is defined as the ________ of benefits, costs, and …" at bounding box center [310, 226] width 212 height 16
copy h5 "Value in project management is defined as the ________ of benefits, costs, and …"
drag, startPoint x: 295, startPoint y: 238, endPoint x: 340, endPoint y: 235, distance: 44.5
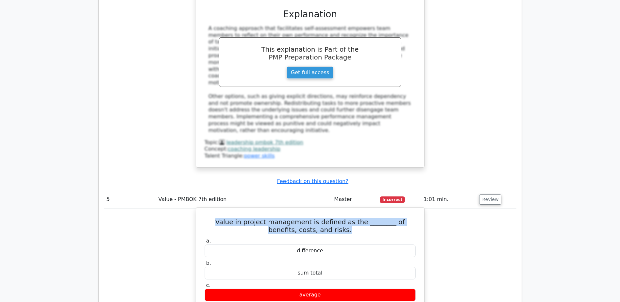
copy div "net balance"
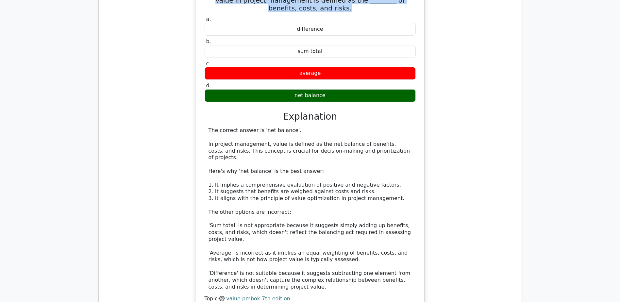
scroll to position [1895, 0]
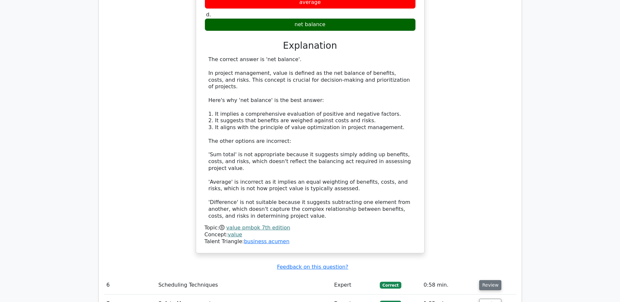
click at [487, 280] on button "Review" at bounding box center [490, 285] width 22 height 10
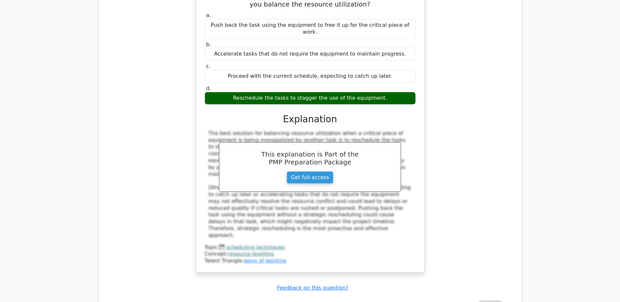
scroll to position [2255, 0]
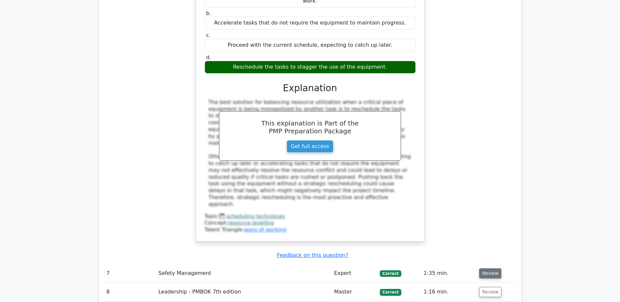
click at [492, 268] on button "Review" at bounding box center [490, 273] width 22 height 10
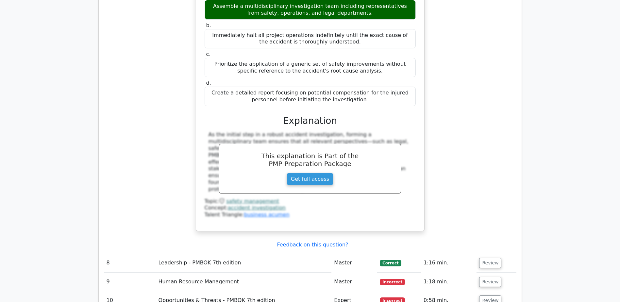
scroll to position [2712, 0]
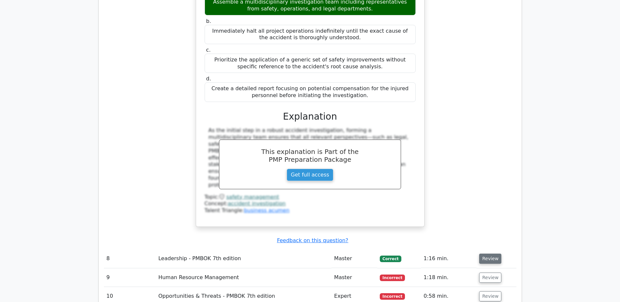
click at [492, 254] on button "Review" at bounding box center [490, 259] width 22 height 10
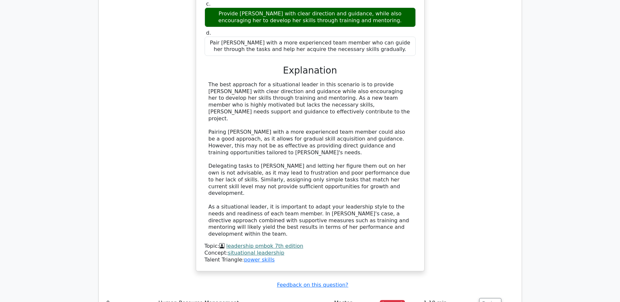
scroll to position [3105, 0]
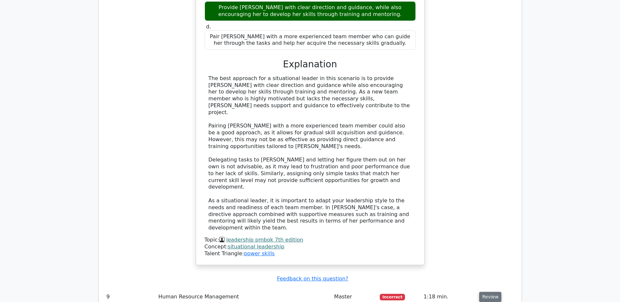
click at [488, 292] on button "Review" at bounding box center [490, 297] width 22 height 10
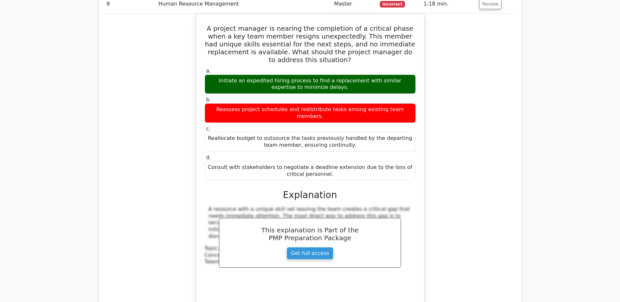
scroll to position [3399, 0]
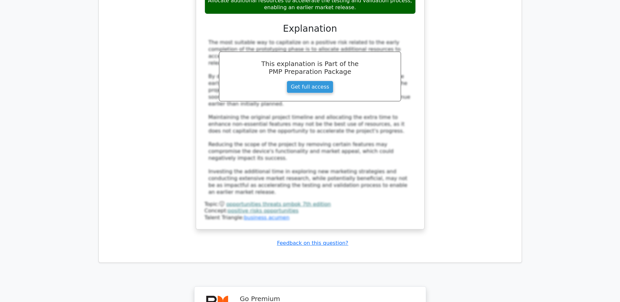
scroll to position [3929, 0]
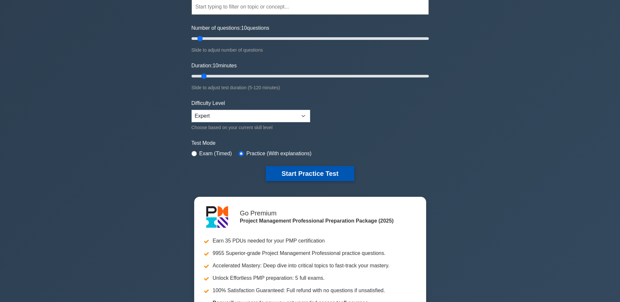
click at [308, 172] on button "Start Practice Test" at bounding box center [310, 173] width 88 height 15
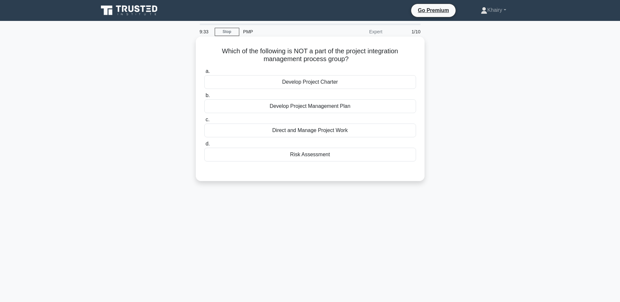
click at [315, 156] on div "Risk Assessment" at bounding box center [310, 155] width 212 height 14
click at [204, 146] on input "d. Risk Assessment" at bounding box center [204, 144] width 0 height 4
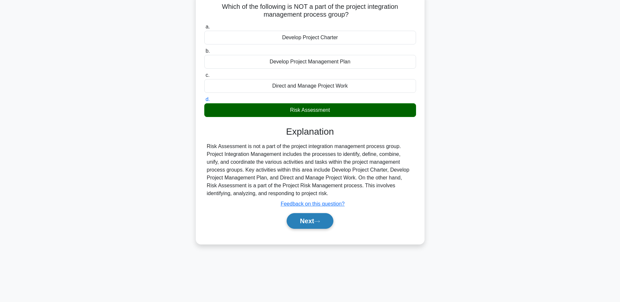
scroll to position [51, 0]
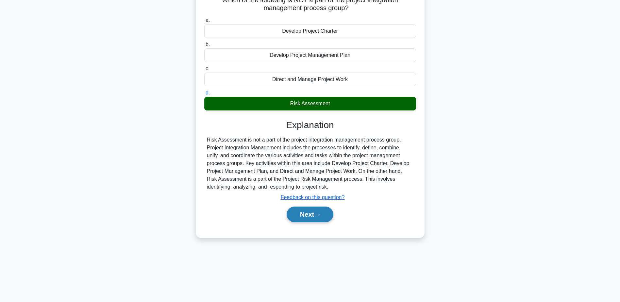
click at [306, 214] on button "Next" at bounding box center [310, 215] width 47 height 16
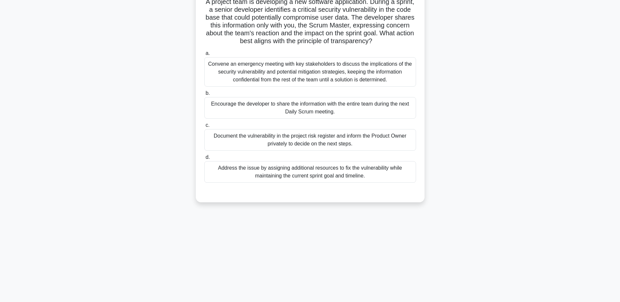
scroll to position [0, 0]
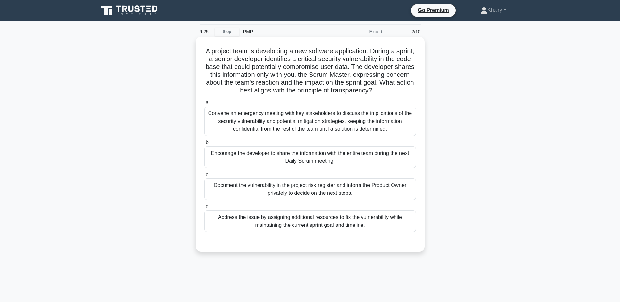
drag, startPoint x: 208, startPoint y: 46, endPoint x: 400, endPoint y: 91, distance: 197.6
click at [400, 91] on div "A project team is developing a new software application. During a sprint, a sen…" at bounding box center [310, 144] width 224 height 210
copy h5 "A project team is developing a new software application. During a sprint, a sen…"
click at [296, 117] on div "Convene an emergency meeting with key stakeholders to discuss the implications …" at bounding box center [310, 121] width 212 height 29
click at [204, 105] on input "a. Convene an emergency meeting with key stakeholders to discuss the implicatio…" at bounding box center [204, 103] width 0 height 4
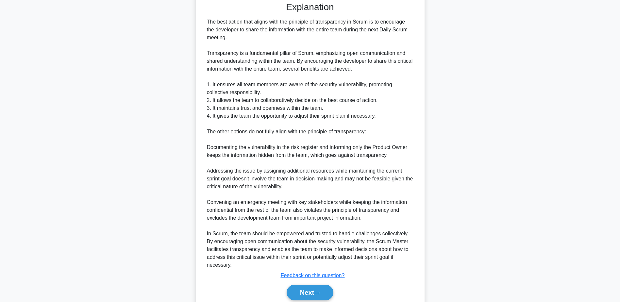
scroll to position [267, 0]
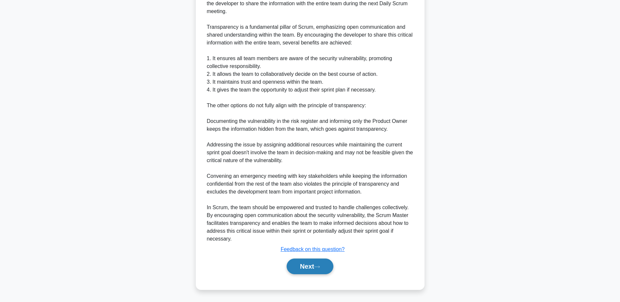
click at [298, 262] on button "Next" at bounding box center [310, 267] width 47 height 16
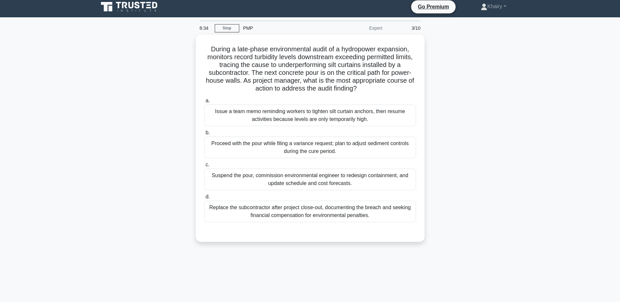
scroll to position [0, 0]
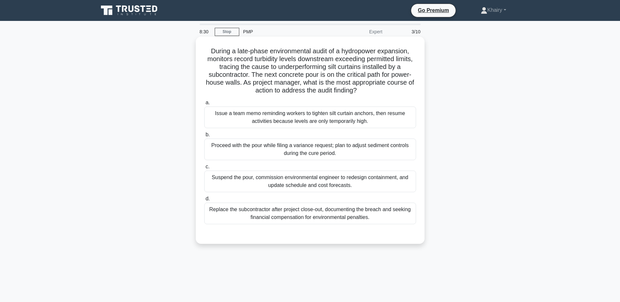
drag, startPoint x: 208, startPoint y: 50, endPoint x: 367, endPoint y: 92, distance: 164.2
click at [367, 92] on h5 "During a late-phase environmental audit of a hydropower expansion, monitors rec…" at bounding box center [310, 71] width 213 height 48
copy h5 "During a late-phase environmental audit of a hydropower expansion, monitors rec…"
click at [299, 182] on div "Suspend the pour, commission environmental engineer to redesign containment, an…" at bounding box center [310, 182] width 212 height 22
click at [204, 169] on input "c. Suspend the pour, commission environmental engineer to redesign containment,…" at bounding box center [204, 167] width 0 height 4
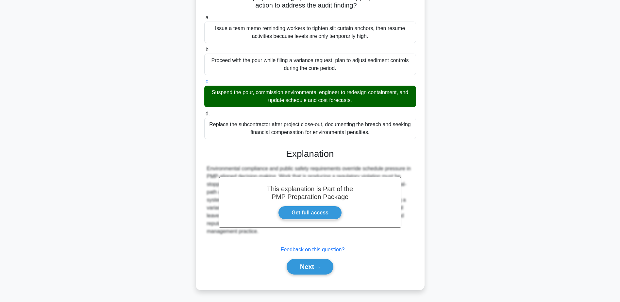
scroll to position [86, 0]
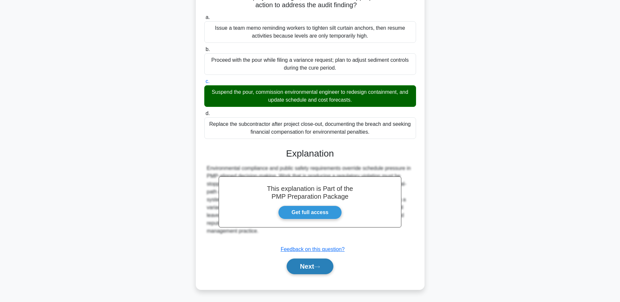
click at [310, 265] on button "Next" at bounding box center [310, 267] width 47 height 16
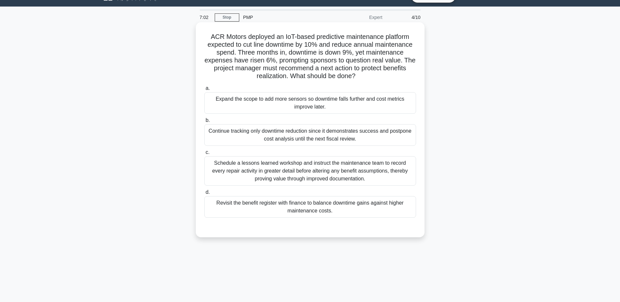
scroll to position [0, 0]
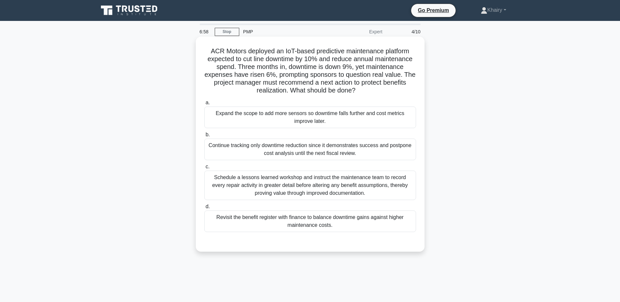
drag, startPoint x: 206, startPoint y: 50, endPoint x: 369, endPoint y: 93, distance: 168.5
click at [369, 93] on h5 "ACR Motors deployed an IoT-based predictive maintenance platform expected to cu…" at bounding box center [310, 71] width 213 height 48
copy h5 "ACR Motors deployed an IoT-based predictive maintenance platform expected to cu…"
click at [260, 223] on div "Revisit the benefit register with finance to balance downtime gains against hig…" at bounding box center [310, 221] width 212 height 22
click at [204, 209] on input "d. Revisit the benefit register with finance to balance downtime gains against …" at bounding box center [204, 207] width 0 height 4
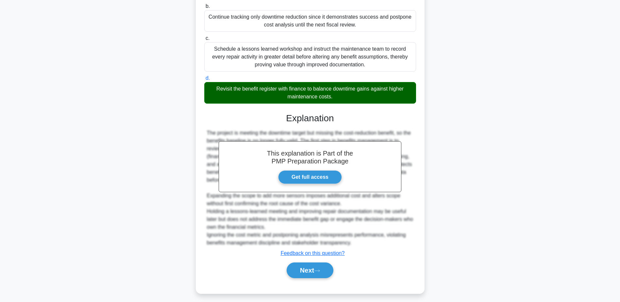
scroll to position [133, 0]
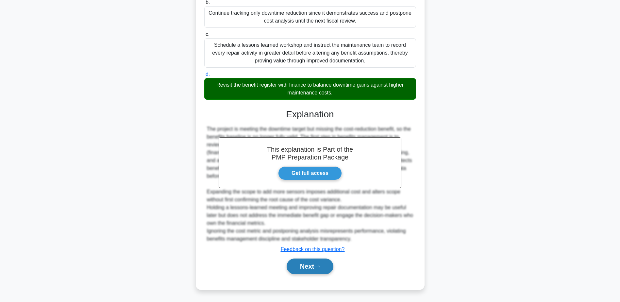
click at [297, 262] on button "Next" at bounding box center [310, 267] width 47 height 16
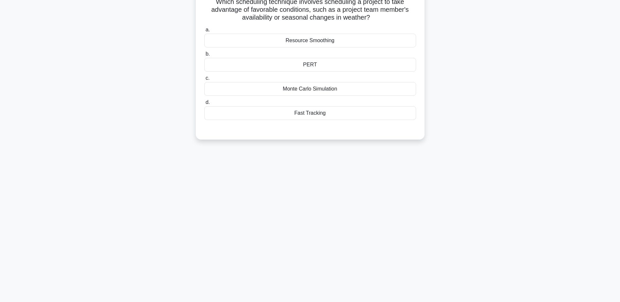
scroll to position [0, 0]
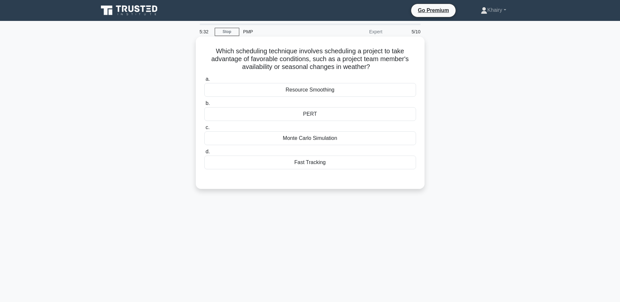
drag, startPoint x: 206, startPoint y: 47, endPoint x: 392, endPoint y: 69, distance: 188.0
click at [392, 69] on div "Which scheduling technique involves scheduling a project to take advantage of f…" at bounding box center [310, 112] width 224 height 147
copy h5 "Which scheduling technique involves scheduling a project to take advantage of f…"
click at [317, 91] on div "Resource Smoothing" at bounding box center [310, 90] width 212 height 14
click at [204, 81] on input "a. Resource Smoothing" at bounding box center [204, 79] width 0 height 4
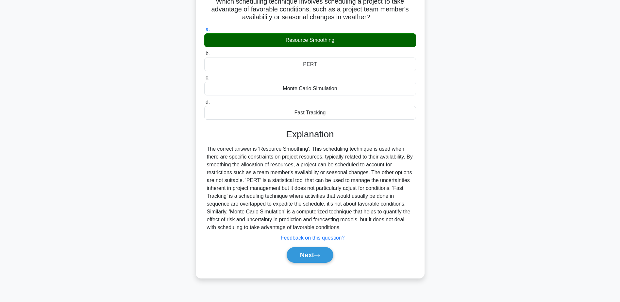
scroll to position [51, 0]
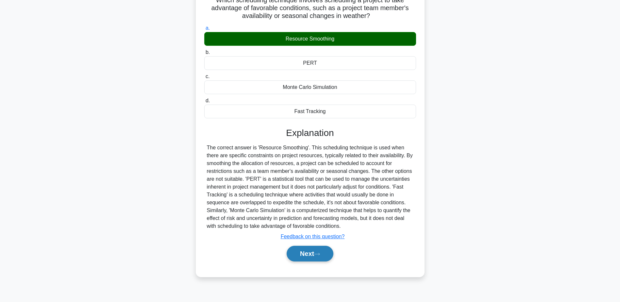
click at [310, 252] on button "Next" at bounding box center [310, 254] width 47 height 16
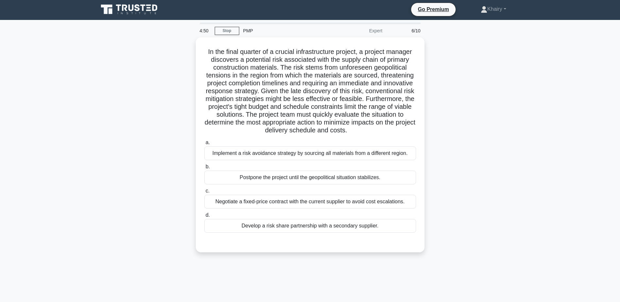
scroll to position [0, 0]
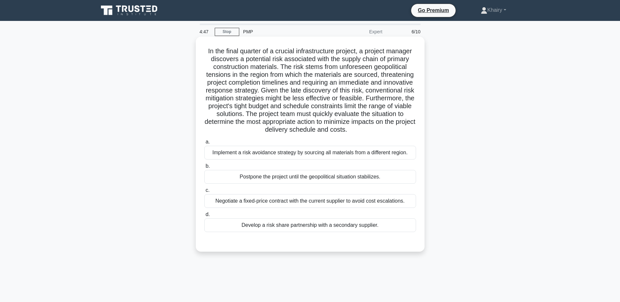
drag, startPoint x: 203, startPoint y: 48, endPoint x: 405, endPoint y: 129, distance: 217.7
click at [405, 129] on div "In the final quarter of a crucial infrastructure project, a project manager dis…" at bounding box center [310, 144] width 224 height 210
copy h5 "In the final quarter of a crucial infrastructure project, a project manager dis…"
click at [297, 204] on div "Negotiate a fixed-price contract with the current supplier to avoid cost escala…" at bounding box center [310, 201] width 212 height 14
click at [204, 192] on input "c. Negotiate a fixed-price contract with the current supplier to avoid cost esc…" at bounding box center [204, 190] width 0 height 4
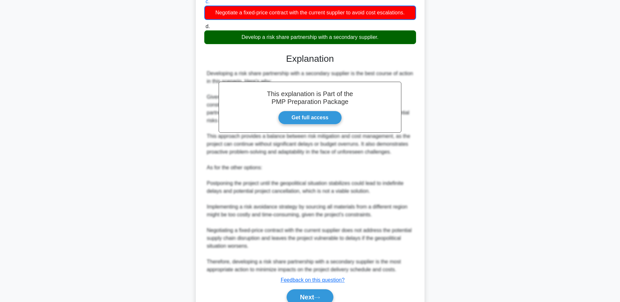
scroll to position [220, 0]
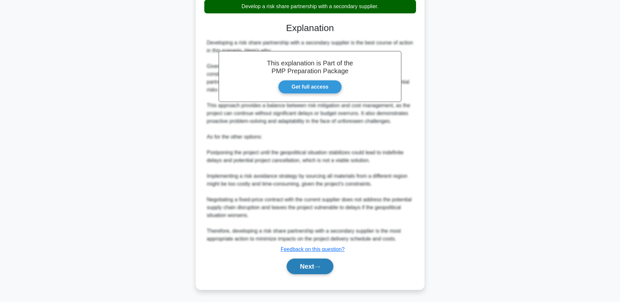
click at [300, 263] on button "Next" at bounding box center [310, 267] width 47 height 16
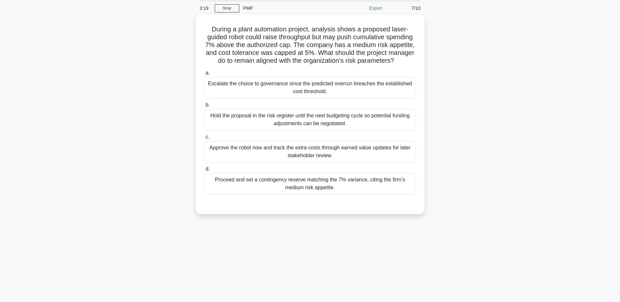
scroll to position [0, 0]
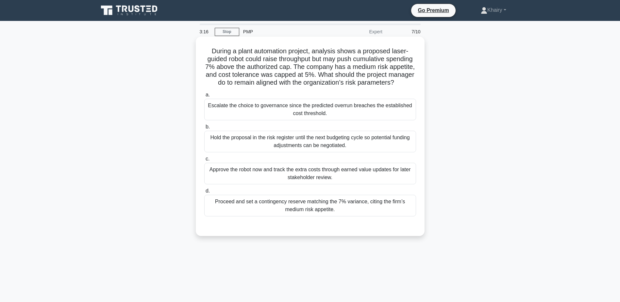
drag, startPoint x: 205, startPoint y: 46, endPoint x: 332, endPoint y: 92, distance: 135.4
click at [332, 92] on div "During a plant automation project, analysis shows a proposed laser-guided robot…" at bounding box center [310, 136] width 224 height 194
copy h5 "During a plant automation project, analysis shows a proposed laser-guided robot…"
click at [287, 116] on div "Escalate the choice to governance since the predicted overrun breaches the esta…" at bounding box center [310, 110] width 212 height 22
click at [204, 97] on input "a. Escalate the choice to governance since the predicted overrun breaches the e…" at bounding box center [204, 95] width 0 height 4
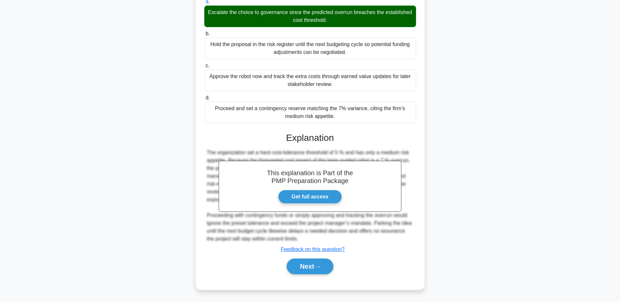
scroll to position [101, 0]
click at [310, 261] on button "Next" at bounding box center [310, 267] width 47 height 16
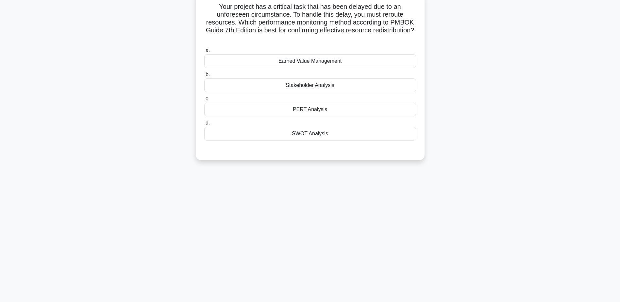
scroll to position [0, 0]
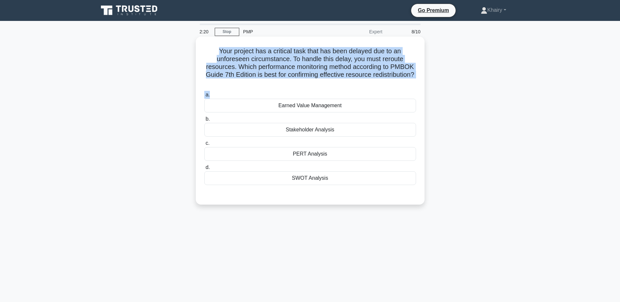
drag, startPoint x: 212, startPoint y: 50, endPoint x: 352, endPoint y: 89, distance: 145.1
click at [352, 89] on div "Your project has a critical task that has been delayed due to an unforeseen cir…" at bounding box center [310, 120] width 224 height 163
copy div "Your project has a critical task that has been delayed due to an unforeseen cir…"
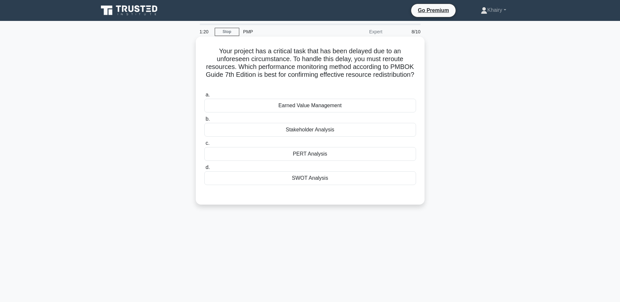
click at [311, 106] on div "Earned Value Management" at bounding box center [310, 106] width 212 height 14
click at [204, 97] on input "a. Earned Value Management" at bounding box center [204, 95] width 0 height 4
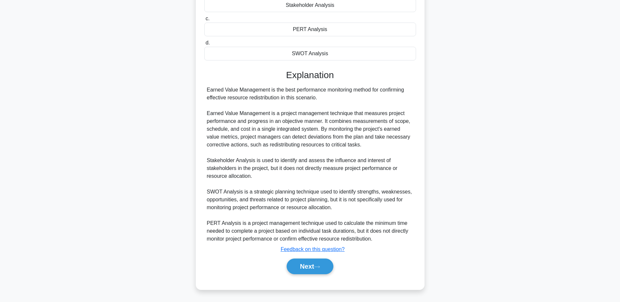
scroll to position [125, 0]
click at [312, 265] on button "Next" at bounding box center [310, 267] width 47 height 16
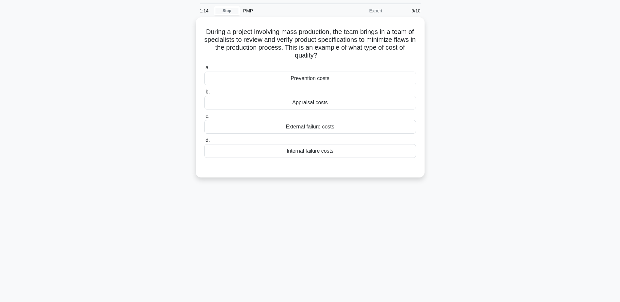
scroll to position [0, 0]
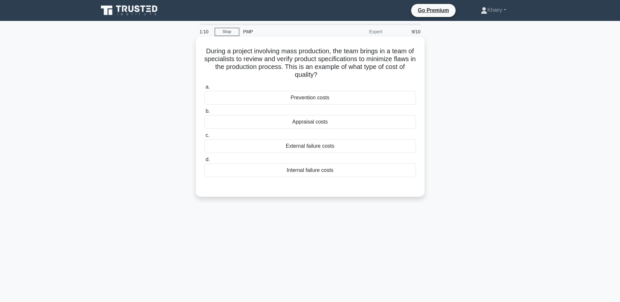
drag, startPoint x: 201, startPoint y: 48, endPoint x: 377, endPoint y: 75, distance: 178.5
click at [377, 75] on div "During a project involving mass production, the team brings in a team of specia…" at bounding box center [310, 116] width 224 height 155
copy h5 "During a project involving mass production, the team brings in a team of specia…"
click at [312, 99] on div "Prevention costs" at bounding box center [310, 98] width 212 height 14
click at [204, 89] on input "a. Prevention costs" at bounding box center [204, 87] width 0 height 4
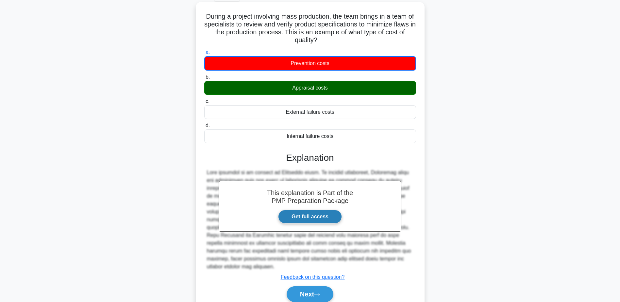
scroll to position [55, 0]
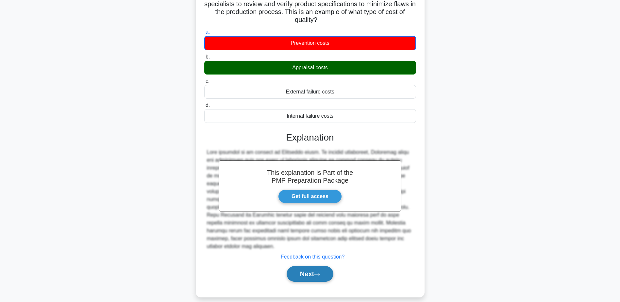
click at [315, 266] on button "Next" at bounding box center [310, 274] width 47 height 16
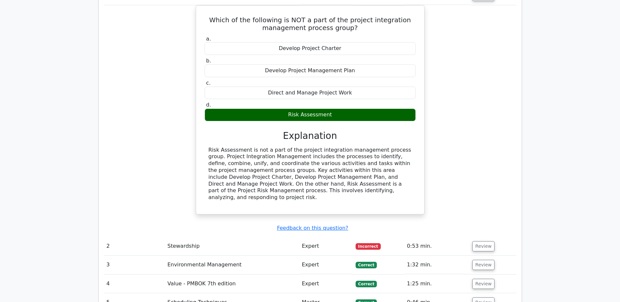
scroll to position [654, 0]
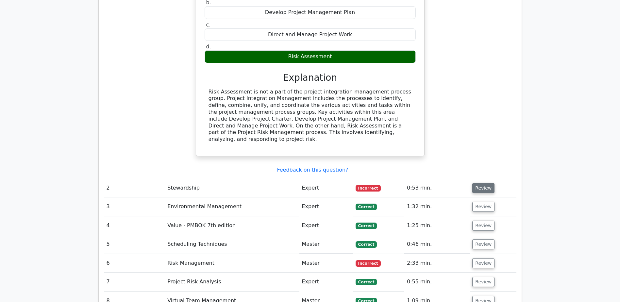
click at [482, 183] on button "Review" at bounding box center [483, 188] width 22 height 10
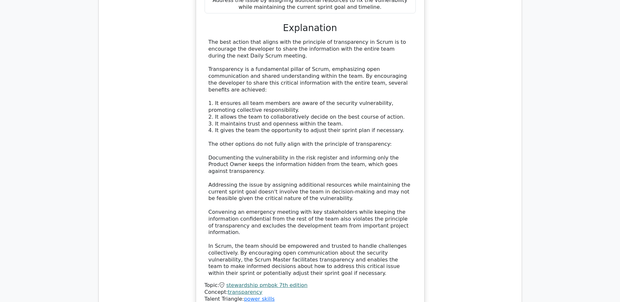
scroll to position [1078, 0]
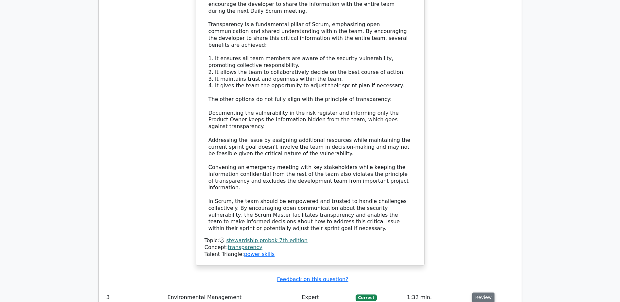
click at [478, 292] on button "Review" at bounding box center [483, 297] width 22 height 10
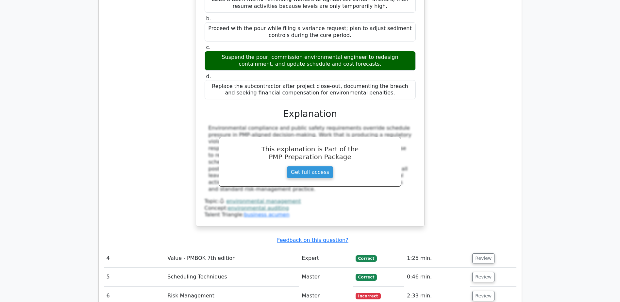
scroll to position [1503, 0]
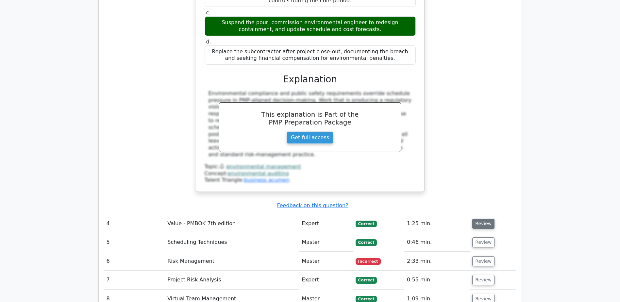
click at [486, 219] on button "Review" at bounding box center [483, 224] width 22 height 10
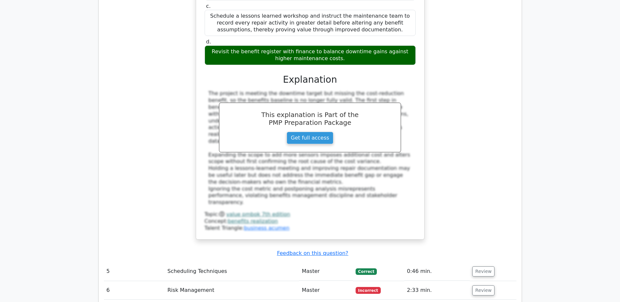
scroll to position [1863, 0]
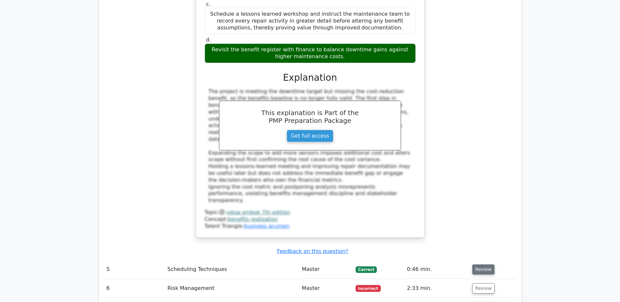
click at [482, 264] on button "Review" at bounding box center [483, 269] width 22 height 10
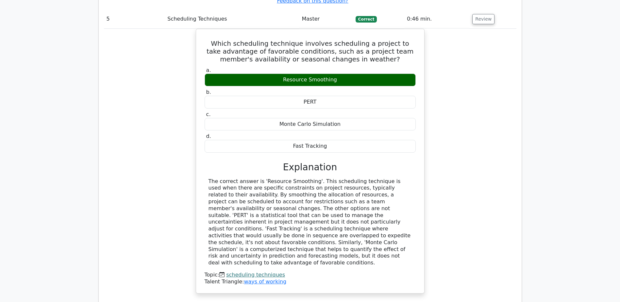
scroll to position [2124, 0]
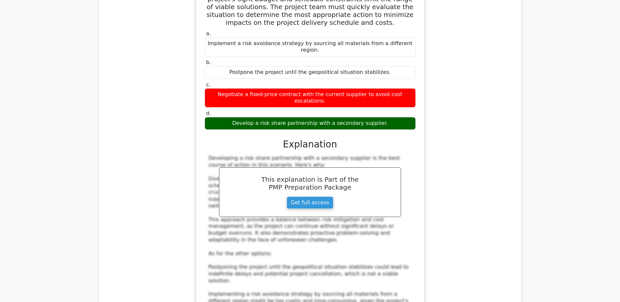
scroll to position [2614, 0]
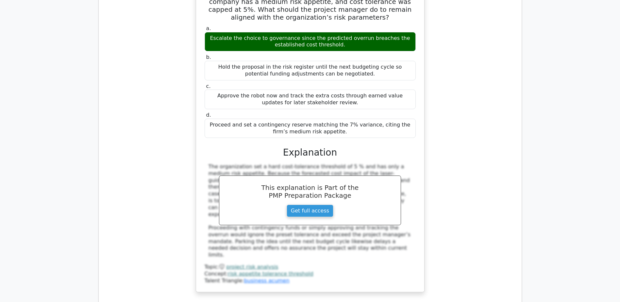
scroll to position [3007, 0]
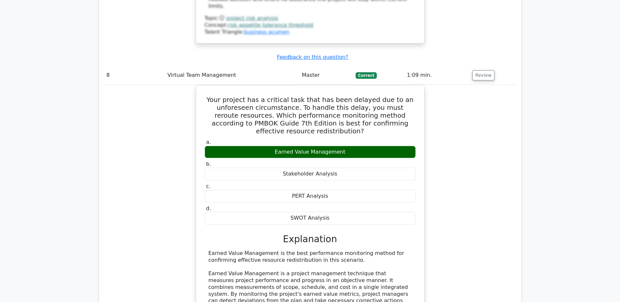
scroll to position [3268, 0]
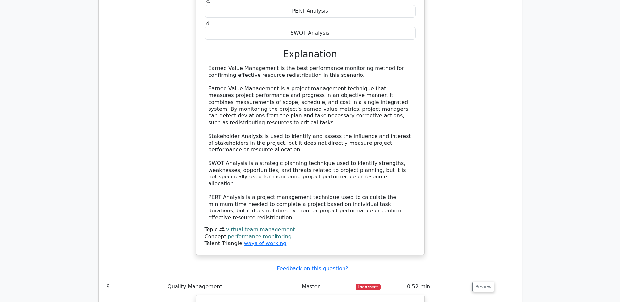
scroll to position [3431, 0]
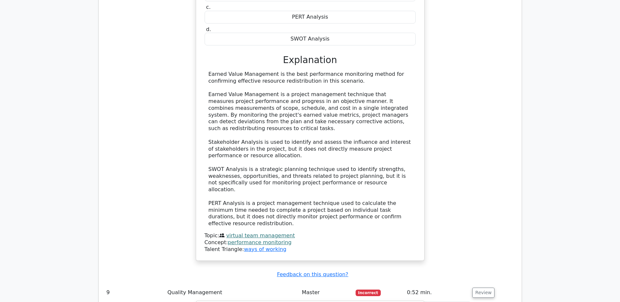
drag, startPoint x: 204, startPoint y: 113, endPoint x: 334, endPoint y: 142, distance: 133.1
copy h5 "During a project involving mass production, the team brings in a team of specia…"
drag, startPoint x: 282, startPoint y: 180, endPoint x: 354, endPoint y: 179, distance: 71.6
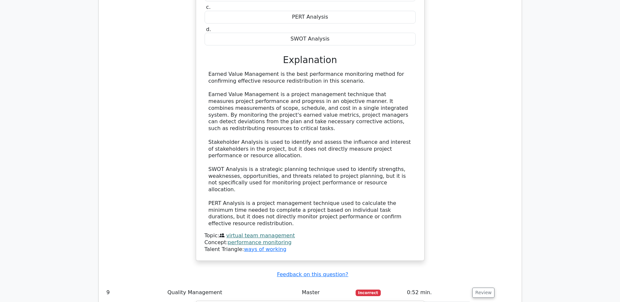
copy div "Appraisal costs"
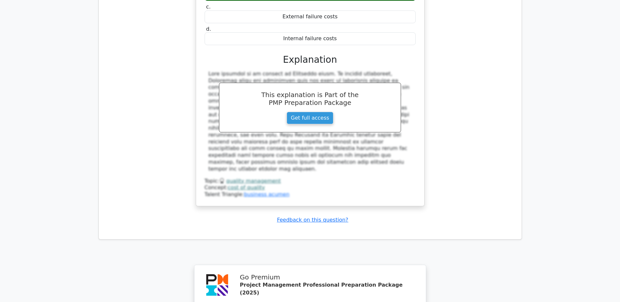
scroll to position [3845, 0]
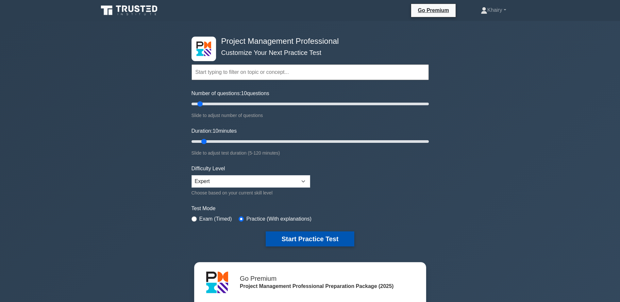
click at [301, 235] on button "Start Practice Test" at bounding box center [310, 238] width 88 height 15
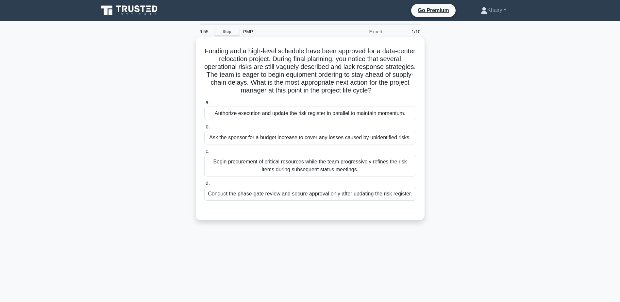
drag, startPoint x: 200, startPoint y: 47, endPoint x: 406, endPoint y: 91, distance: 210.2
click at [406, 91] on div "Funding and a high-level schedule have been approved for a data-center relocati…" at bounding box center [310, 128] width 224 height 178
copy h5 "Funding and a high-level schedule have been approved for a data-center relocati…"
click at [307, 197] on div "Conduct the phase-gate review and secure approval only after updating the risk …" at bounding box center [310, 194] width 212 height 14
click at [204, 185] on input "d. Conduct the phase-gate review and secure approval only after updating the ri…" at bounding box center [204, 183] width 0 height 4
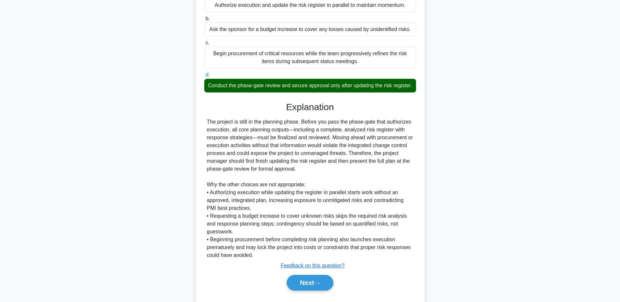
scroll to position [133, 0]
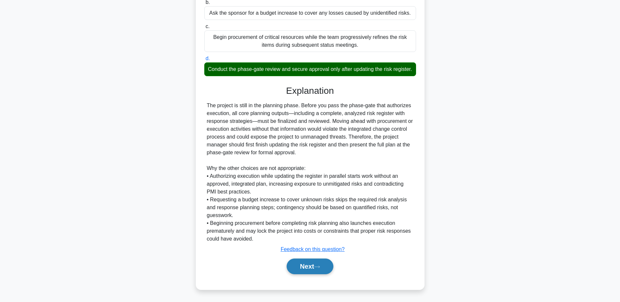
click at [306, 266] on button "Next" at bounding box center [310, 267] width 47 height 16
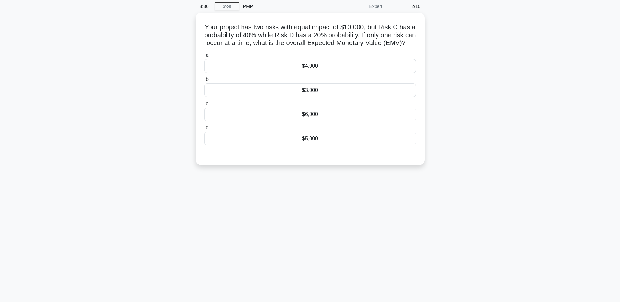
scroll to position [0, 0]
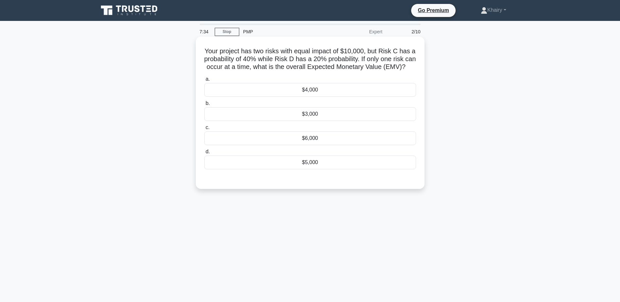
click at [306, 97] on div "$4,000" at bounding box center [310, 90] width 212 height 14
click at [204, 81] on input "a. $4,000" at bounding box center [204, 79] width 0 height 4
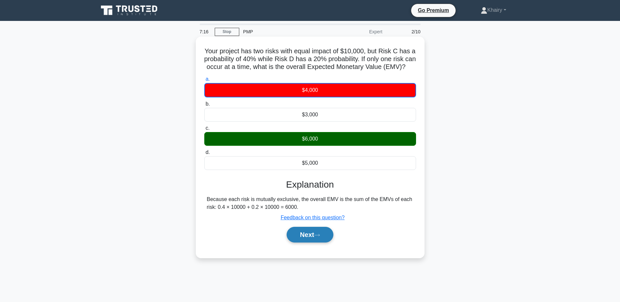
click at [317, 237] on icon at bounding box center [317, 235] width 6 height 4
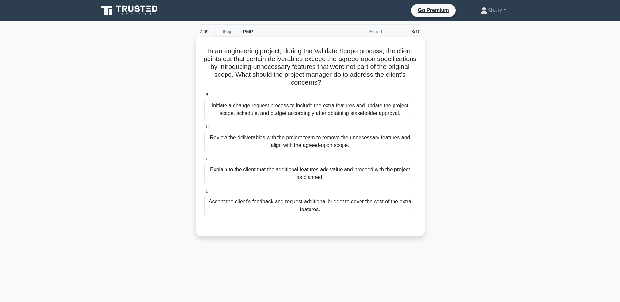
drag, startPoint x: 201, startPoint y: 51, endPoint x: 337, endPoint y: 88, distance: 141.4
click at [337, 88] on div "In an engineering project, during the Validate Scope process, the client points…" at bounding box center [310, 136] width 224 height 194
copy h5 "In an engineering project, during the Validate Scope process, the client points…"
click at [311, 110] on div "Initiate a change request process to include the extra features and update the …" at bounding box center [310, 110] width 212 height 22
click at [204, 97] on input "a. Initiate a change request process to include the extra features and update t…" at bounding box center [204, 95] width 0 height 4
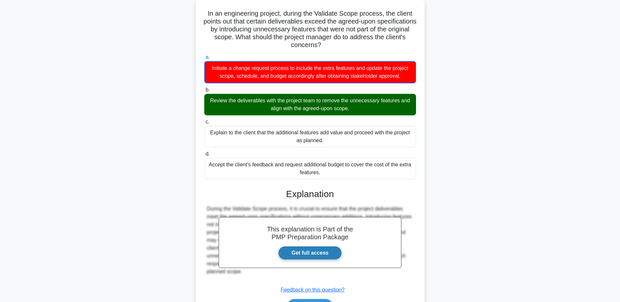
scroll to position [78, 0]
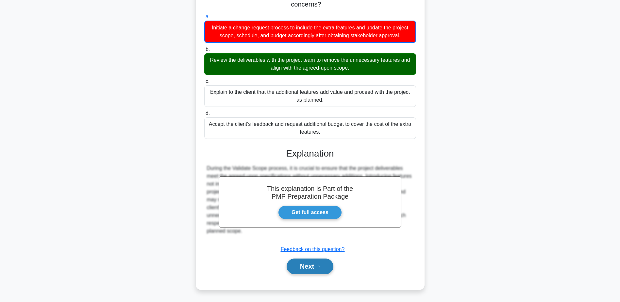
click at [308, 267] on button "Next" at bounding box center [310, 267] width 47 height 16
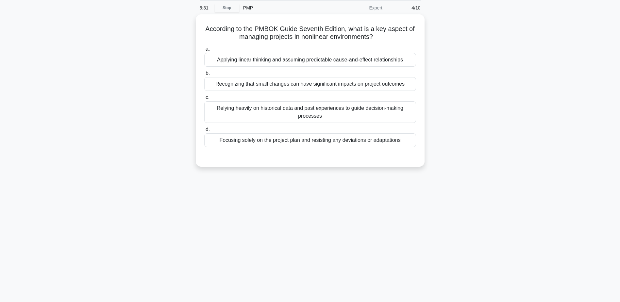
scroll to position [0, 0]
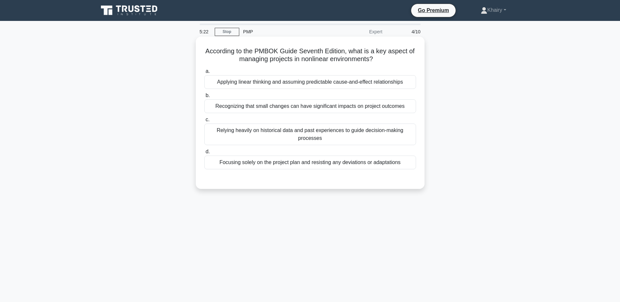
drag, startPoint x: 200, startPoint y: 48, endPoint x: 383, endPoint y: 60, distance: 182.7
click at [383, 60] on div "According to the PMBOK Guide Seventh Edition, what is a key aspect of managing …" at bounding box center [310, 112] width 224 height 147
copy h5 "According to the PMBOK Guide Seventh Edition, what is a key aspect of managing …"
click at [286, 84] on div "Applying linear thinking and assuming predictable cause-and-effect relationships" at bounding box center [310, 82] width 212 height 14
click at [204, 74] on input "a. Applying linear thinking and assuming predictable cause-and-effect relations…" at bounding box center [204, 71] width 0 height 4
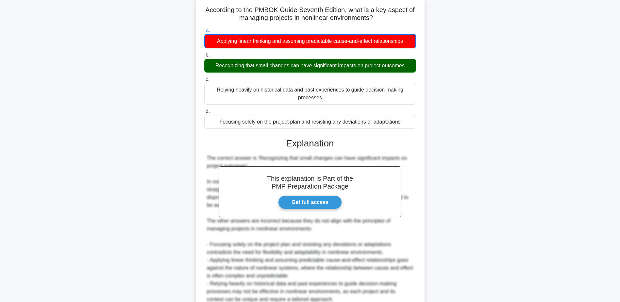
scroll to position [102, 0]
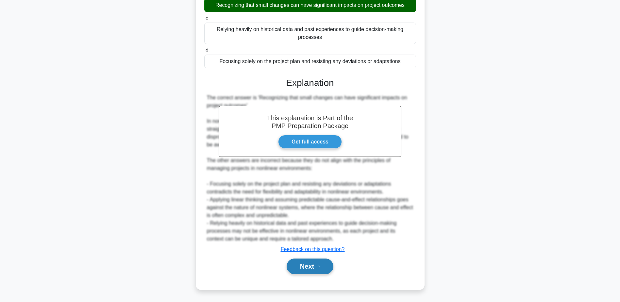
click at [319, 262] on button "Next" at bounding box center [310, 267] width 47 height 16
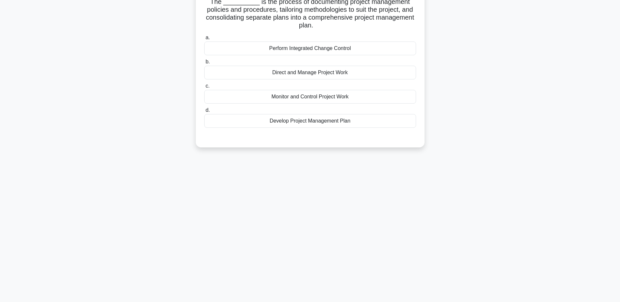
scroll to position [0, 0]
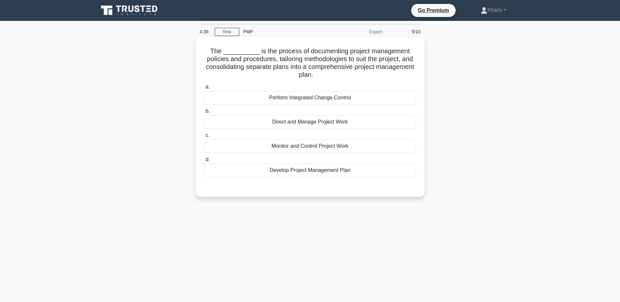
drag, startPoint x: 210, startPoint y: 47, endPoint x: 362, endPoint y: 73, distance: 154.2
click at [362, 73] on h5 "The __________ is the process of documenting project management policies and pr…" at bounding box center [310, 63] width 213 height 32
copy h5 "The __________ is the process of documenting project management policies and pr…"
click at [300, 173] on div "Develop Project Management Plan" at bounding box center [310, 170] width 212 height 14
click at [204, 162] on input "d. Develop Project Management Plan" at bounding box center [204, 160] width 0 height 4
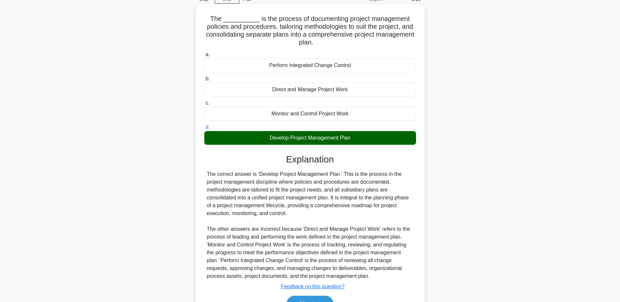
scroll to position [70, 0]
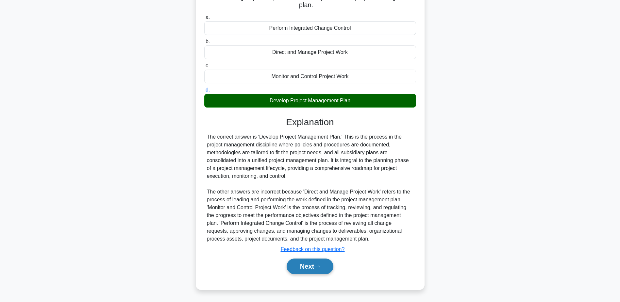
click at [302, 266] on button "Next" at bounding box center [310, 267] width 47 height 16
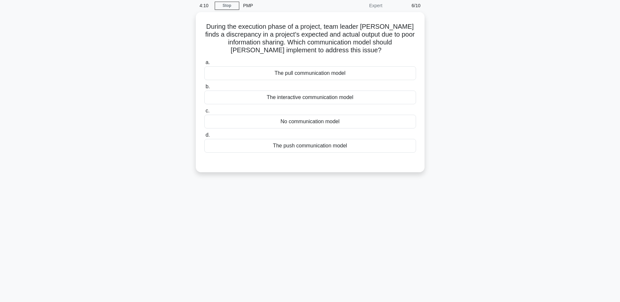
scroll to position [0, 0]
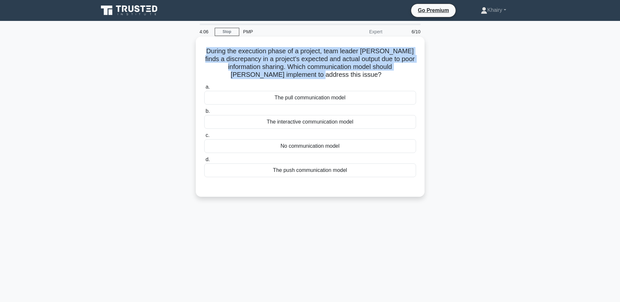
drag, startPoint x: 210, startPoint y: 47, endPoint x: 365, endPoint y: 77, distance: 157.7
click at [365, 77] on h5 "During the execution phase of a project, team leader Bob finds a discrepancy in…" at bounding box center [310, 63] width 213 height 32
copy h5 "During the execution phase of a project, team leader [PERSON_NAME] finds a disc…"
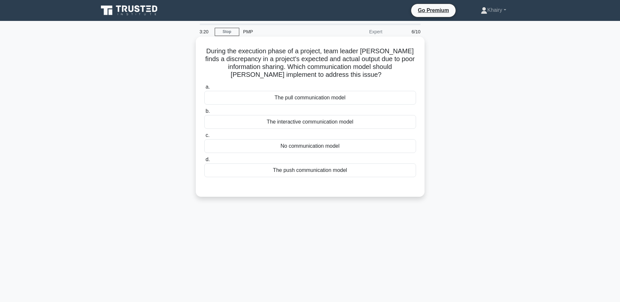
click at [340, 124] on div "The interactive communication model" at bounding box center [310, 122] width 212 height 14
click at [204, 113] on input "b. The interactive communication model" at bounding box center [204, 111] width 0 height 4
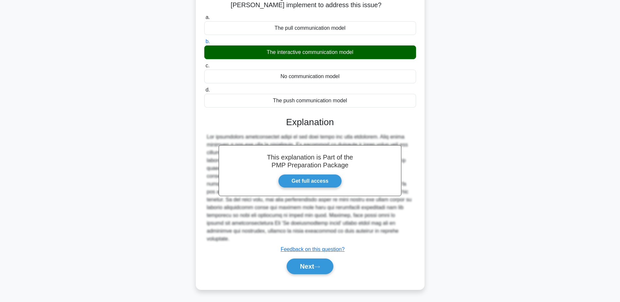
scroll to position [70, 0]
click at [310, 265] on button "Next" at bounding box center [310, 267] width 47 height 16
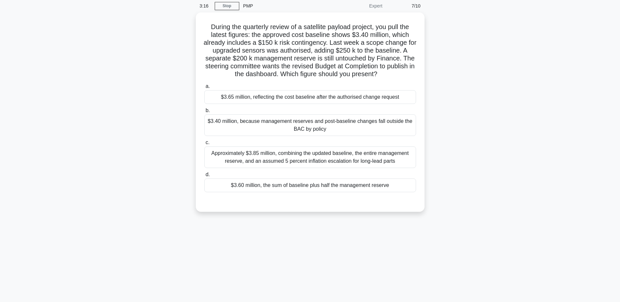
scroll to position [0, 0]
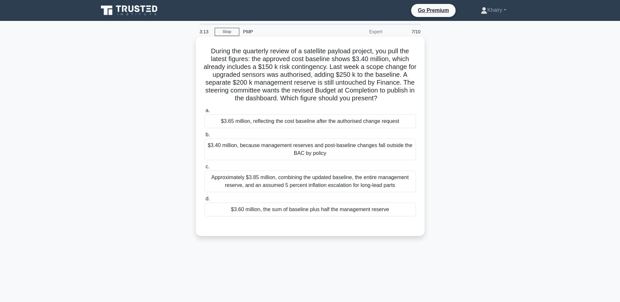
drag, startPoint x: 204, startPoint y: 49, endPoint x: 393, endPoint y: 99, distance: 196.5
click at [393, 99] on h5 "During the quarterly review of a satellite payload project, you pull the latest…" at bounding box center [310, 75] width 213 height 56
copy h5 "During the quarterly review of a satellite payload project, you pull the latest…"
click at [271, 124] on div "$3.65 million, reflecting the cost baseline after the authorised change request" at bounding box center [310, 121] width 212 height 14
click at [204, 113] on input "a. $3.65 million, reflecting the cost baseline after the authorised change requ…" at bounding box center [204, 110] width 0 height 4
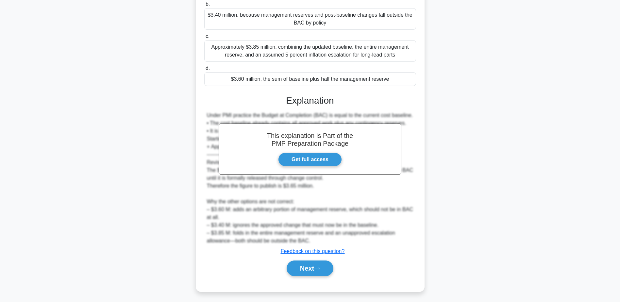
scroll to position [133, 0]
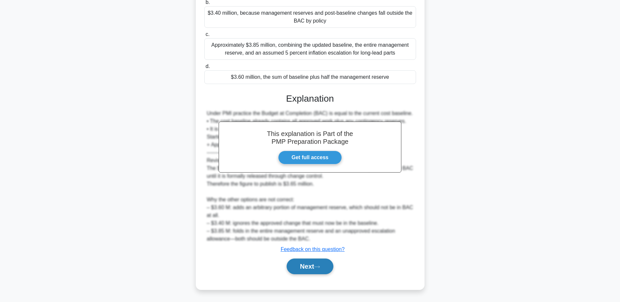
click at [301, 261] on button "Next" at bounding box center [310, 267] width 47 height 16
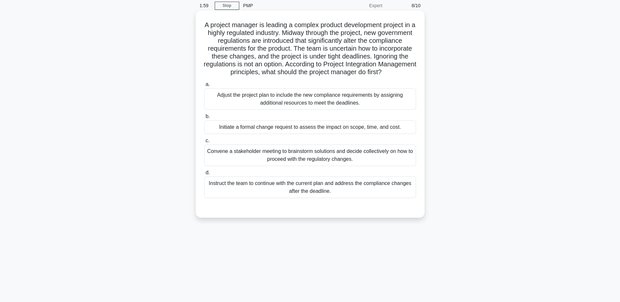
scroll to position [0, 0]
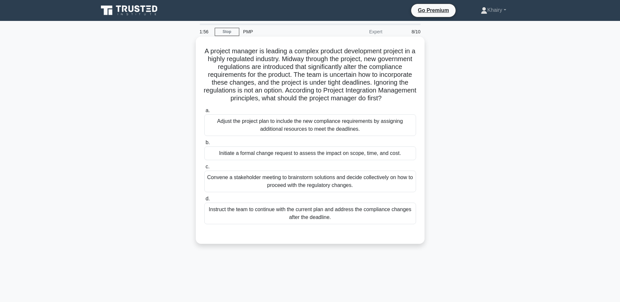
drag, startPoint x: 206, startPoint y: 50, endPoint x: 347, endPoint y: 111, distance: 153.8
click at [347, 111] on div "A project manager is leading a complex product development project in a highly …" at bounding box center [310, 140] width 224 height 202
copy h5 "A project manager is leading a complex product development project in a highly …"
click at [311, 160] on div "Initiate a formal change request to assess the impact on scope, time, and cost." at bounding box center [310, 153] width 212 height 14
click at [204, 145] on input "b. Initiate a formal change request to assess the impact on scope, time, and co…" at bounding box center [204, 143] width 0 height 4
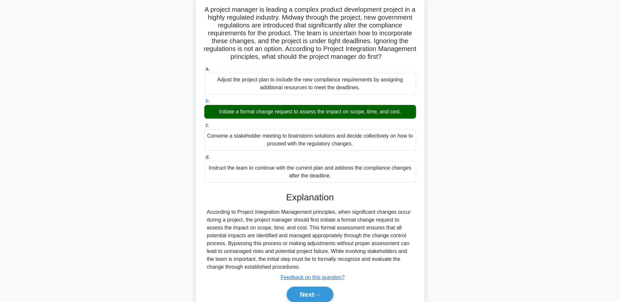
scroll to position [78, 0]
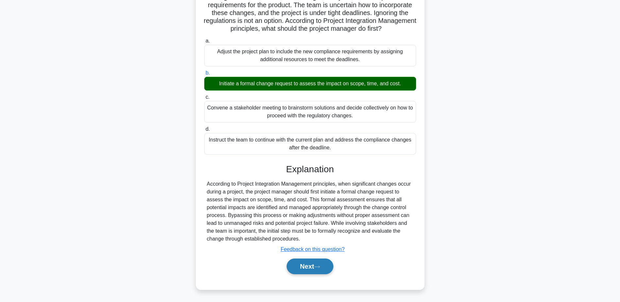
click at [309, 264] on button "Next" at bounding box center [310, 267] width 47 height 16
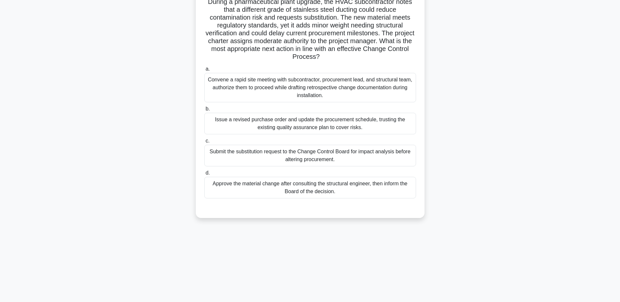
scroll to position [0, 0]
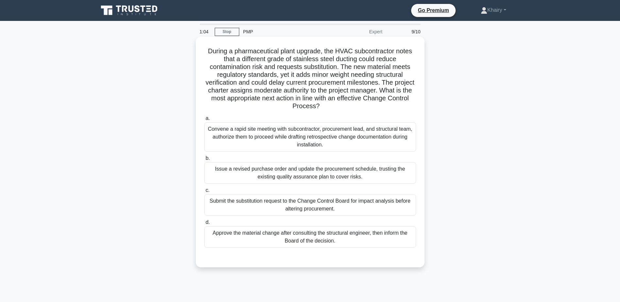
drag, startPoint x: 204, startPoint y: 48, endPoint x: 368, endPoint y: 107, distance: 174.8
click at [368, 107] on h5 "During a pharmaceutical plant upgrade, the HVAC subcontractor notes that a diff…" at bounding box center [310, 78] width 213 height 63
copy h5 "During a pharmaceutical plant upgrade, the HVAC subcontractor notes that a diff…"
click at [318, 206] on div "Submit the substitution request to the Change Control Board for impact analysis…" at bounding box center [310, 205] width 212 height 22
click at [204, 192] on input "c. Submit the substitution request to the Change Control Board for impact analy…" at bounding box center [204, 190] width 0 height 4
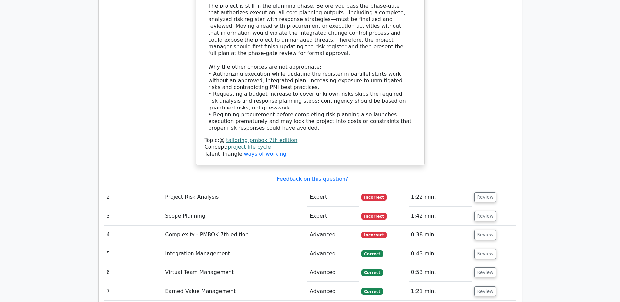
scroll to position [817, 0]
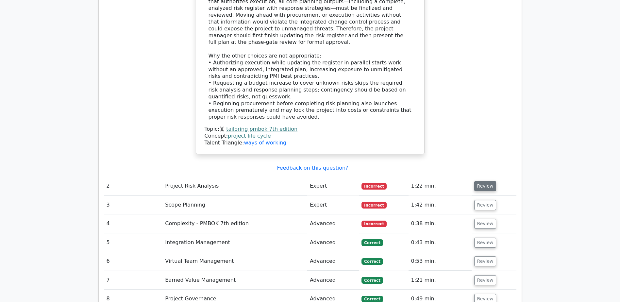
click at [480, 181] on button "Review" at bounding box center [485, 186] width 22 height 10
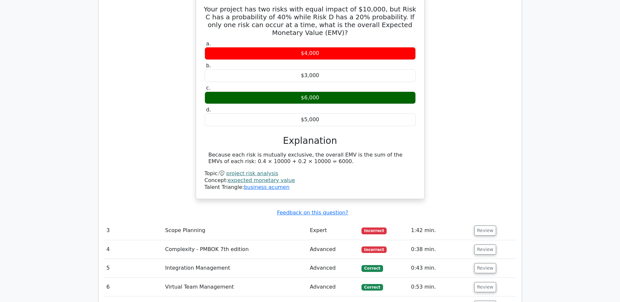
scroll to position [980, 0]
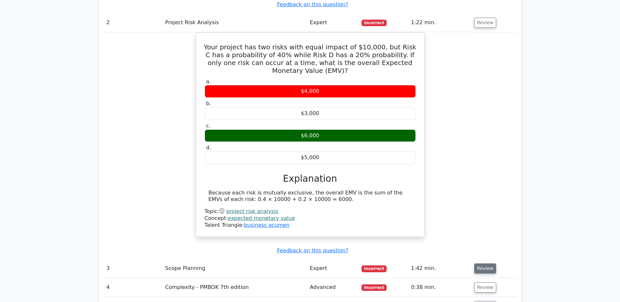
click at [482, 263] on button "Review" at bounding box center [485, 268] width 22 height 10
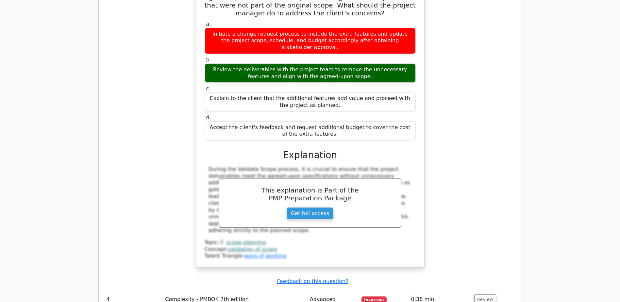
scroll to position [1340, 0]
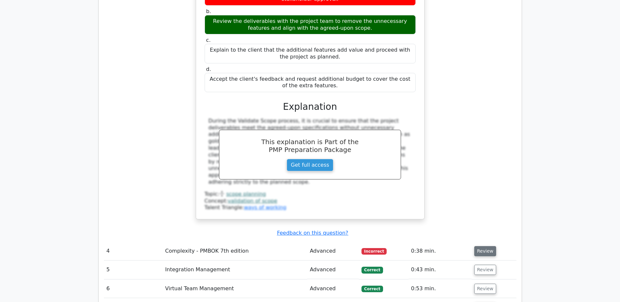
click at [485, 246] on button "Review" at bounding box center [485, 251] width 22 height 10
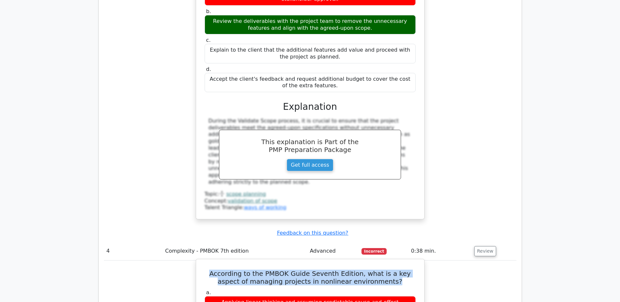
drag, startPoint x: 202, startPoint y: 211, endPoint x: 390, endPoint y: 221, distance: 187.9
copy h5 "According to the PMBOK Guide Seventh Edition, what is a key aspect of managing …"
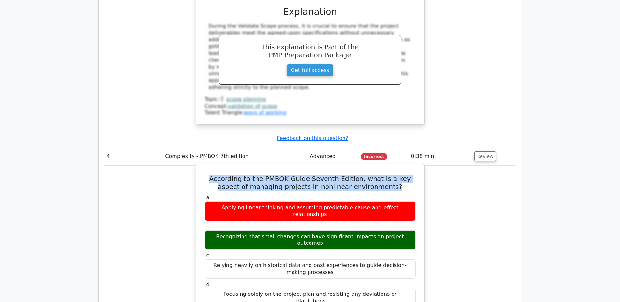
scroll to position [1438, 0]
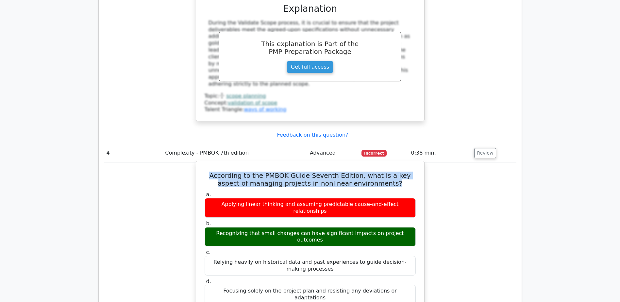
drag, startPoint x: 213, startPoint y: 164, endPoint x: 411, endPoint y: 164, distance: 197.4
click at [411, 227] on div "Recognizing that small changes can have significant impacts on project outcomes" at bounding box center [310, 237] width 211 height 20
copy div "Recognizing that small changes can have significant impacts on project outcomes"
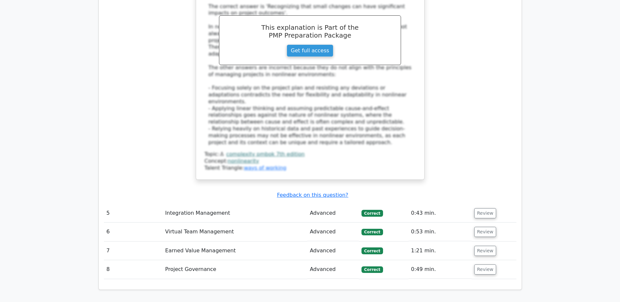
scroll to position [1765, 0]
click at [479, 208] on button "Review" at bounding box center [485, 213] width 22 height 10
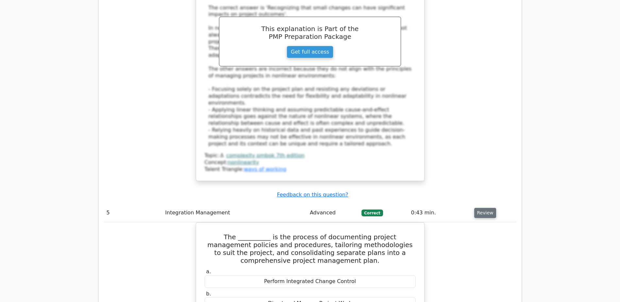
click at [482, 208] on button "Review" at bounding box center [485, 213] width 22 height 10
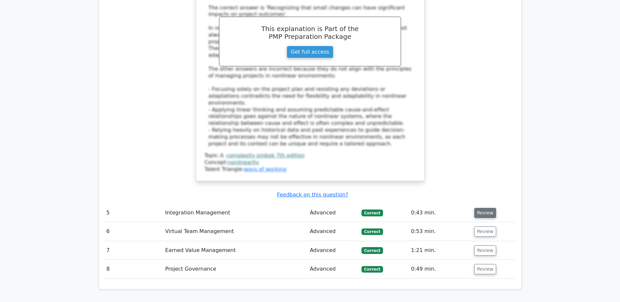
click at [482, 208] on button "Review" at bounding box center [485, 213] width 22 height 10
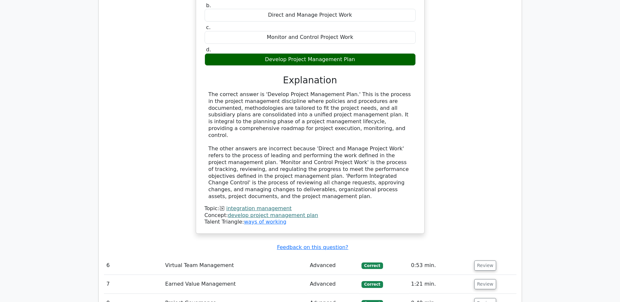
scroll to position [2059, 0]
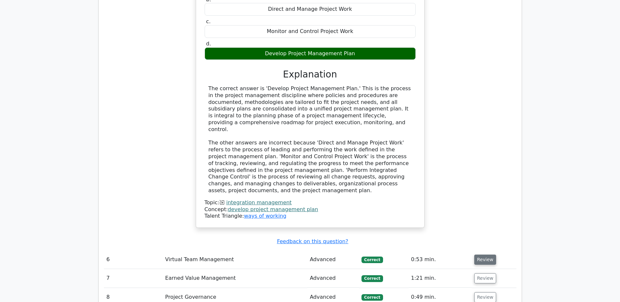
click at [487, 255] on button "Review" at bounding box center [485, 260] width 22 height 10
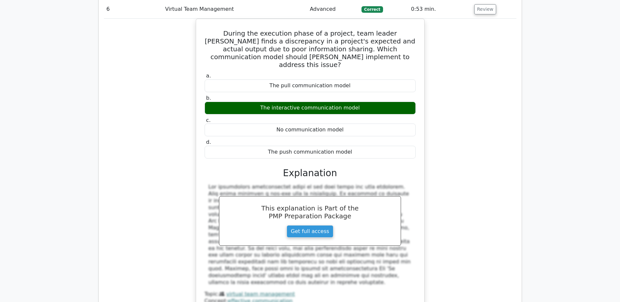
scroll to position [2353, 0]
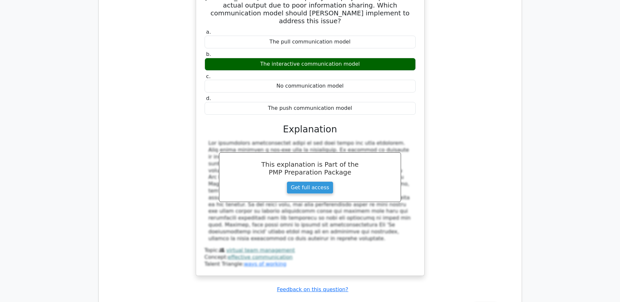
click at [488, 302] on button "Review" at bounding box center [485, 308] width 22 height 10
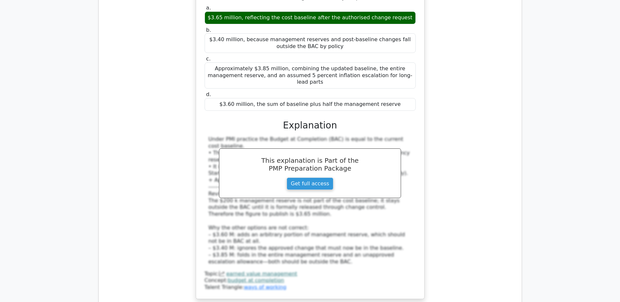
scroll to position [2745, 0]
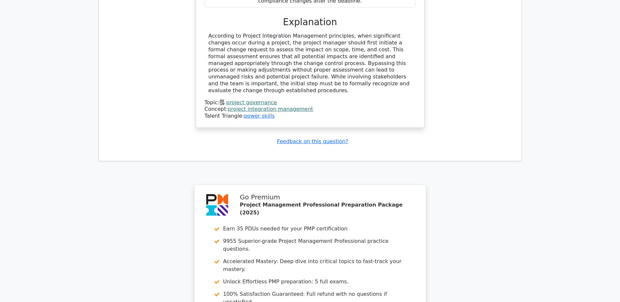
scroll to position [3275, 0]
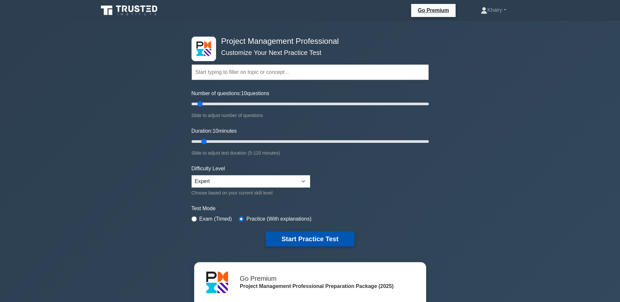
click at [302, 237] on button "Start Practice Test" at bounding box center [310, 238] width 88 height 15
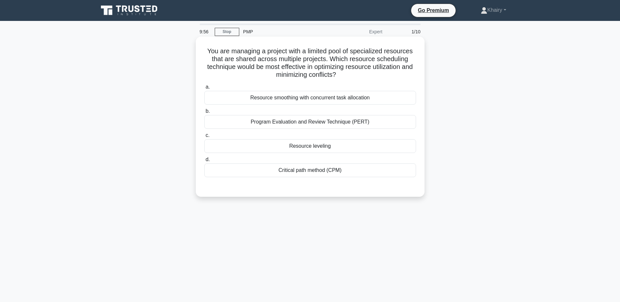
drag, startPoint x: 202, startPoint y: 49, endPoint x: 362, endPoint y: 75, distance: 162.6
click at [362, 75] on div "You are managing a project with a limited pool of specialized resources that ar…" at bounding box center [310, 116] width 224 height 155
copy h5 "You are managing a project with a limited pool of specialized resources that ar…"
click at [326, 147] on div "Resource leveling" at bounding box center [310, 146] width 212 height 14
click at [204, 138] on input "c. Resource leveling" at bounding box center [204, 135] width 0 height 4
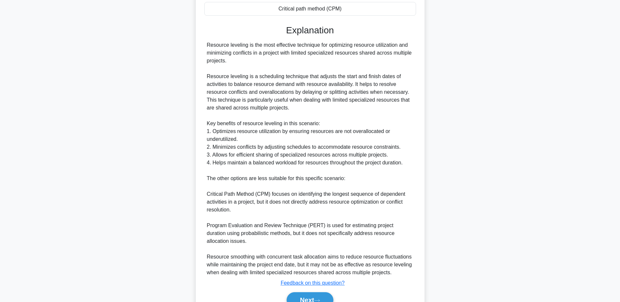
scroll to position [195, 0]
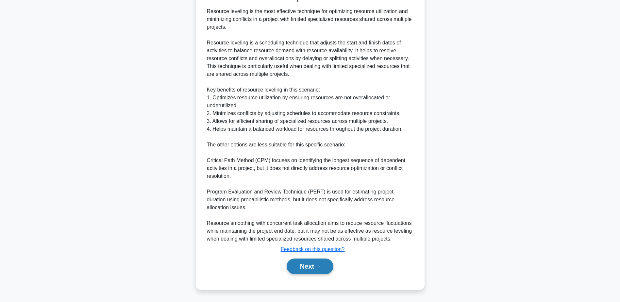
click at [307, 265] on button "Next" at bounding box center [310, 267] width 47 height 16
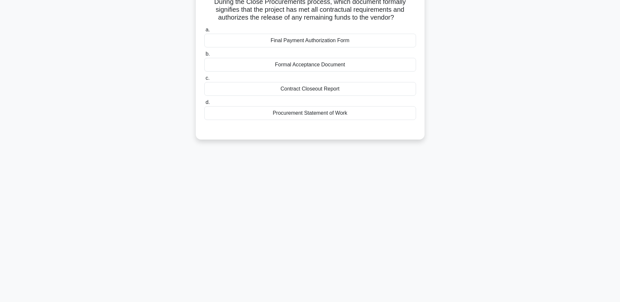
scroll to position [0, 0]
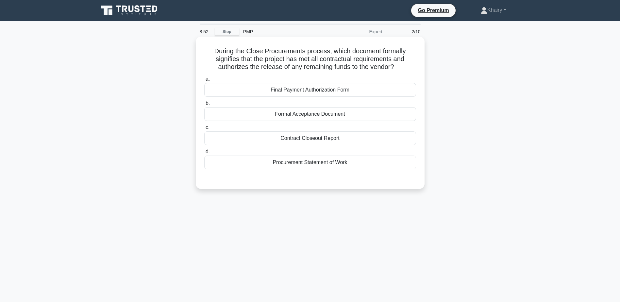
drag, startPoint x: 204, startPoint y: 49, endPoint x: 401, endPoint y: 70, distance: 198.2
click at [401, 70] on h5 "During the Close Procurements process, which document formally signifies that t…" at bounding box center [310, 59] width 213 height 24
copy h5 "During the Close Procurements process, which document formally signifies that t…"
click at [321, 161] on div "Procurement Statement of Work" at bounding box center [310, 163] width 212 height 14
click at [204, 154] on input "d. Procurement Statement of Work" at bounding box center [204, 152] width 0 height 4
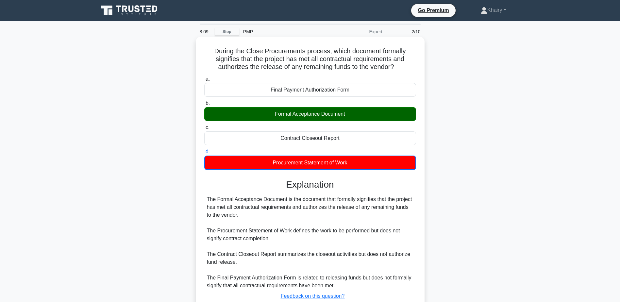
scroll to position [51, 0]
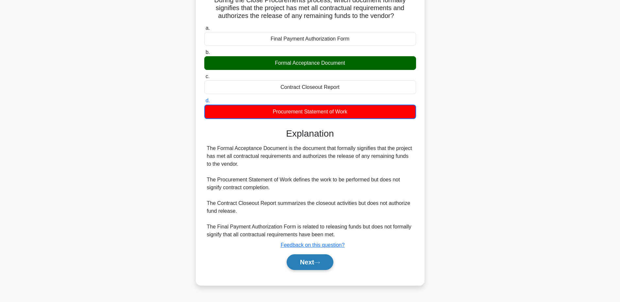
click at [306, 260] on button "Next" at bounding box center [310, 262] width 47 height 16
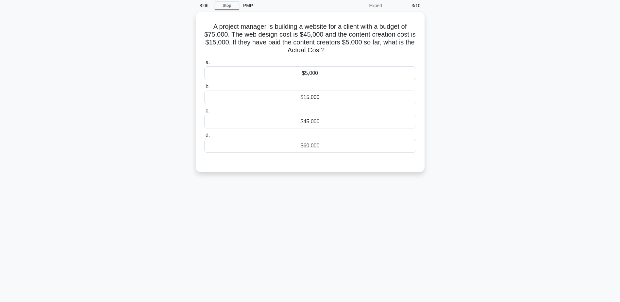
scroll to position [0, 0]
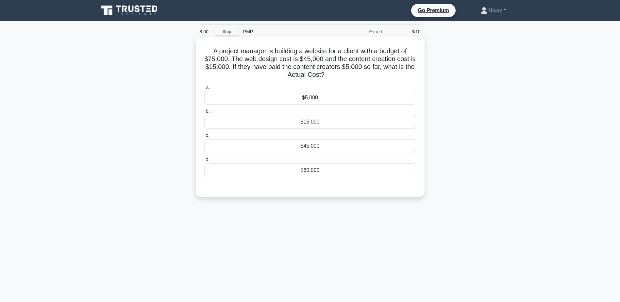
drag, startPoint x: 204, startPoint y: 51, endPoint x: 345, endPoint y: 79, distance: 144.1
click at [345, 79] on h5 "A project manager is building a website for a client with a budget of $75,000. …" at bounding box center [310, 63] width 213 height 32
copy h5 "A project manager is building a website for a client with a budget of $75,000. …"
click at [312, 98] on div "$5,000" at bounding box center [310, 98] width 212 height 14
click at [204, 89] on input "a. $5,000" at bounding box center [204, 87] width 0 height 4
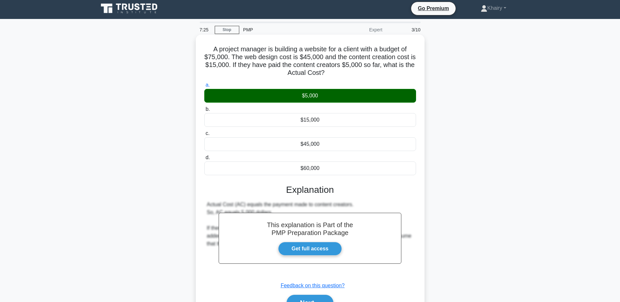
scroll to position [51, 0]
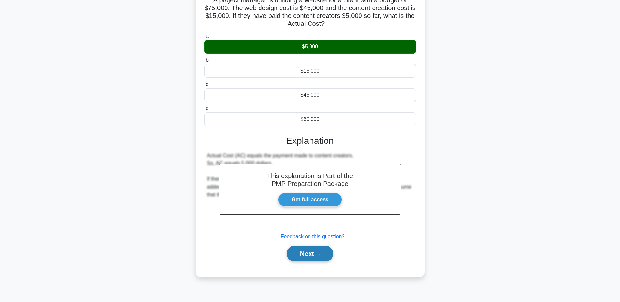
click at [312, 249] on button "Next" at bounding box center [310, 254] width 47 height 16
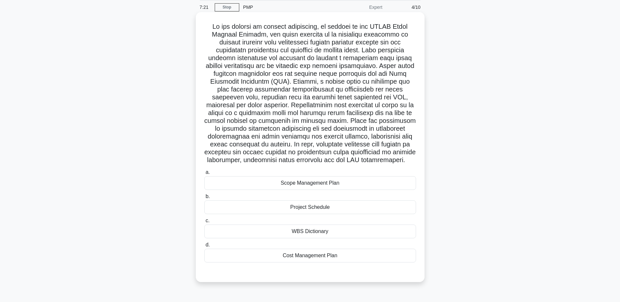
scroll to position [0, 0]
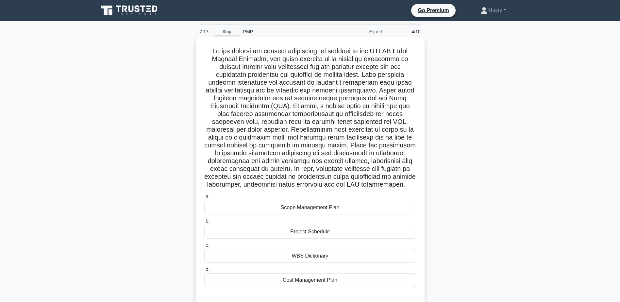
drag, startPoint x: 203, startPoint y: 50, endPoint x: 387, endPoint y: 191, distance: 231.5
click at [387, 191] on div ".spinner_0XTQ{transform-origin:center;animation:spinner_y6GP .75s linear infini…" at bounding box center [310, 171] width 224 height 265
copy h5 "In the context of project management, as defined by the PMBOK Guide Seventh Edi…"
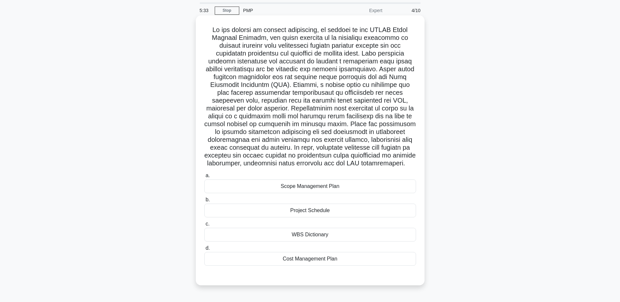
scroll to position [51, 0]
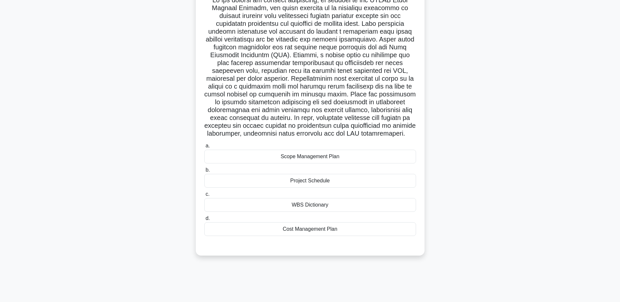
click at [304, 188] on div "Project Schedule" at bounding box center [310, 181] width 212 height 14
click at [204, 172] on input "b. Project Schedule" at bounding box center [204, 170] width 0 height 4
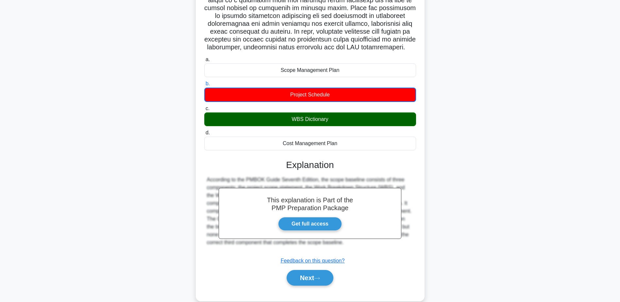
scroll to position [157, 0]
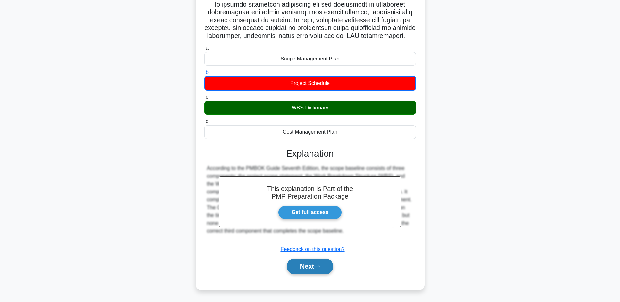
click at [301, 262] on button "Next" at bounding box center [310, 267] width 47 height 16
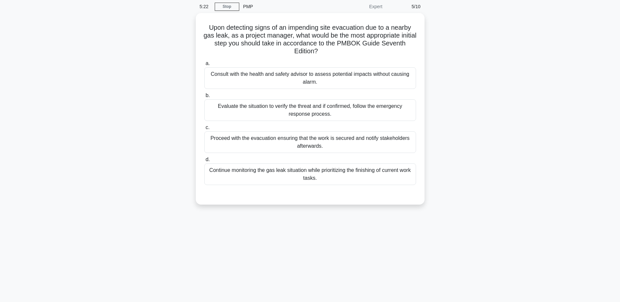
scroll to position [0, 0]
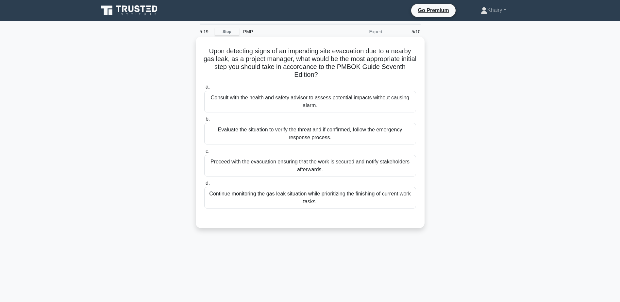
drag, startPoint x: 205, startPoint y: 48, endPoint x: 328, endPoint y: 77, distance: 127.2
click at [328, 77] on h5 "Upon detecting signs of an impending site evacuation due to a nearby gas leak, …" at bounding box center [310, 63] width 213 height 32
drag, startPoint x: 204, startPoint y: 47, endPoint x: 340, endPoint y: 78, distance: 140.0
click at [340, 78] on h5 "Upon detecting signs of an impending site evacuation due to a nearby gas leak, …" at bounding box center [310, 63] width 213 height 32
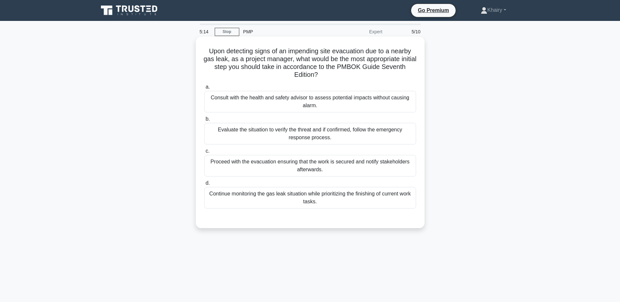
copy h5 "Upon detecting signs of an impending site evacuation due to a nearby gas leak, …"
click at [306, 169] on div "Proceed with the evacuation ensuring that the work is secured and notify stakeh…" at bounding box center [310, 166] width 212 height 22
click at [204, 153] on input "c. Proceed with the evacuation ensuring that the work is secured and notify sta…" at bounding box center [204, 151] width 0 height 4
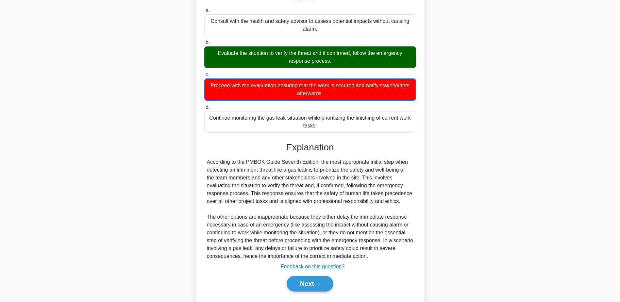
scroll to position [94, 0]
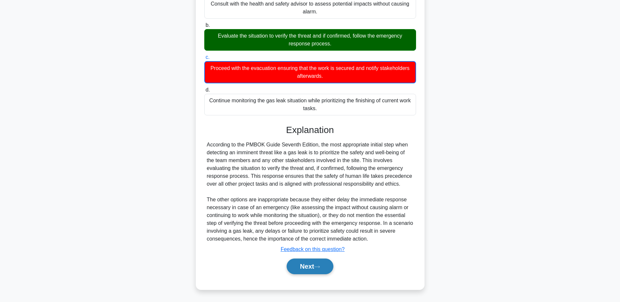
click at [305, 265] on button "Next" at bounding box center [310, 267] width 47 height 16
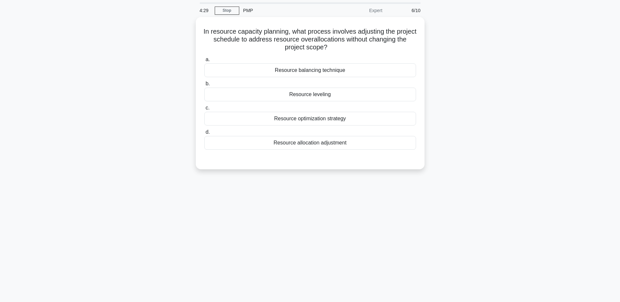
scroll to position [0, 0]
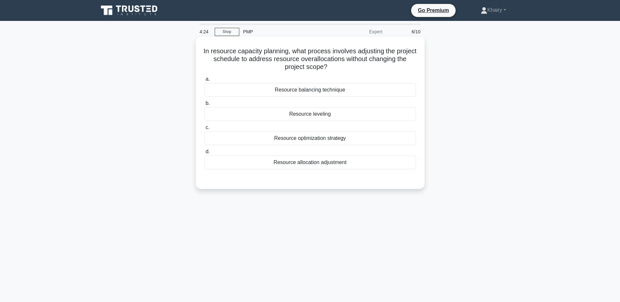
drag, startPoint x: 210, startPoint y: 46, endPoint x: 357, endPoint y: 71, distance: 148.6
click at [357, 71] on div "In resource capacity planning, what process involves adjusting the project sche…" at bounding box center [310, 112] width 224 height 147
copy h5 "In resource capacity planning, what process involves adjusting the project sche…"
click at [320, 162] on div "Resource allocation adjustment" at bounding box center [310, 163] width 212 height 14
click at [204, 154] on input "d. Resource allocation adjustment" at bounding box center [204, 152] width 0 height 4
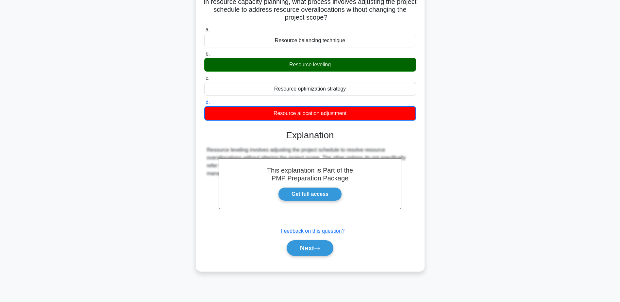
scroll to position [51, 0]
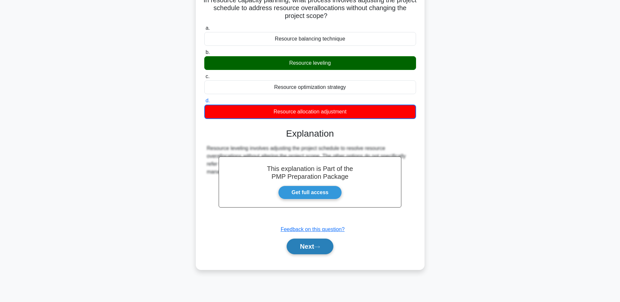
click at [310, 245] on button "Next" at bounding box center [310, 247] width 47 height 16
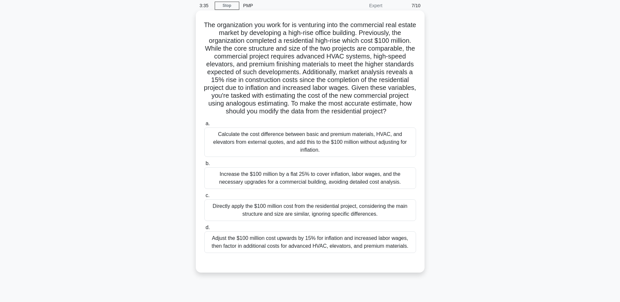
scroll to position [0, 0]
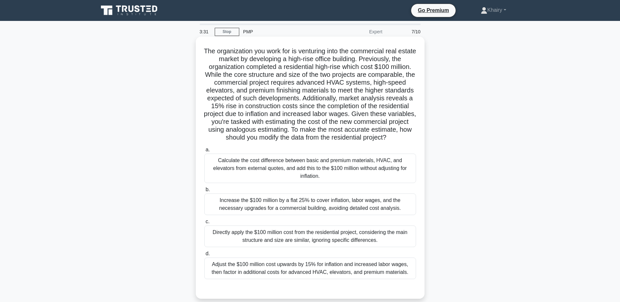
drag, startPoint x: 208, startPoint y: 49, endPoint x: 389, endPoint y: 147, distance: 206.6
click at [389, 142] on h5 "The organization you work for is venturing into the commercial real estate mark…" at bounding box center [310, 94] width 213 height 95
copy h5 "The organization you work for is venturing into the commercial real estate mark…"
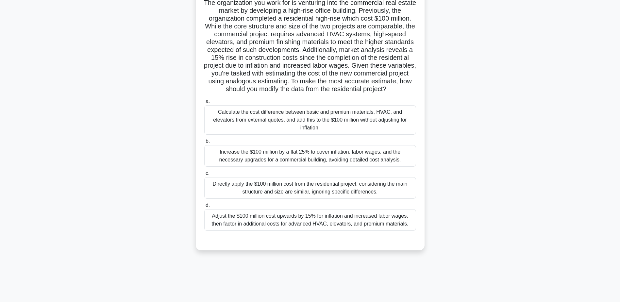
scroll to position [51, 0]
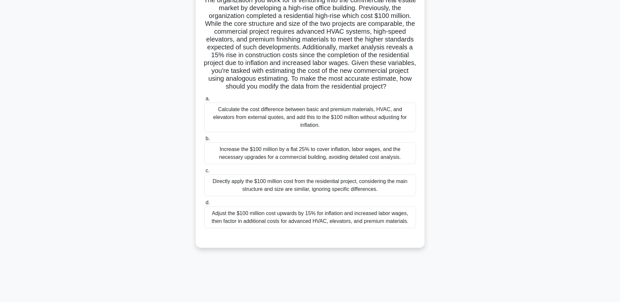
click at [270, 221] on div "Adjust the $100 million cost upwards by 15% for inflation and increased labor w…" at bounding box center [310, 218] width 212 height 22
click at [204, 205] on input "d. Adjust the $100 million cost upwards by 15% for inflation and increased labo…" at bounding box center [204, 203] width 0 height 4
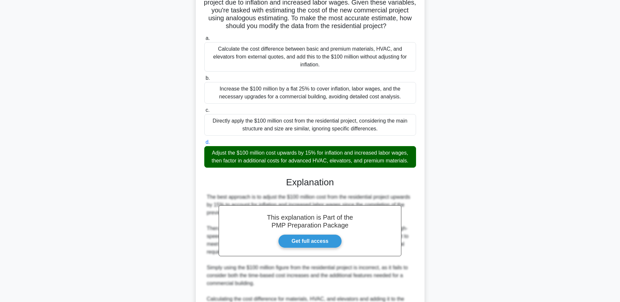
scroll to position [219, 0]
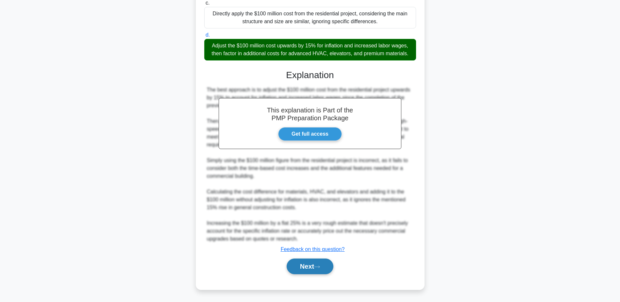
click at [306, 266] on button "Next" at bounding box center [310, 267] width 47 height 16
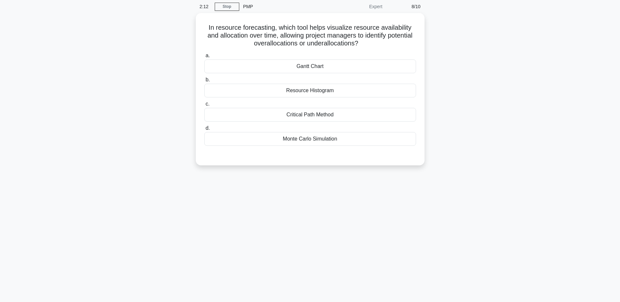
scroll to position [0, 0]
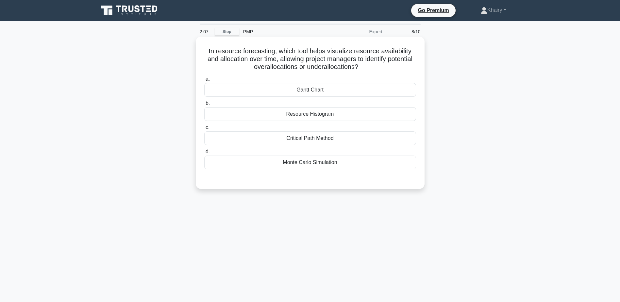
drag, startPoint x: 200, startPoint y: 49, endPoint x: 383, endPoint y: 67, distance: 183.9
click at [383, 67] on div "In resource forecasting, which tool helps visualize resource availability and a…" at bounding box center [310, 112] width 224 height 147
copy h5 "In resource forecasting, which tool helps visualize resource availability and a…"
click at [294, 116] on div "Resource Histogram" at bounding box center [310, 114] width 212 height 14
click at [204, 106] on input "b. Resource Histogram" at bounding box center [204, 103] width 0 height 4
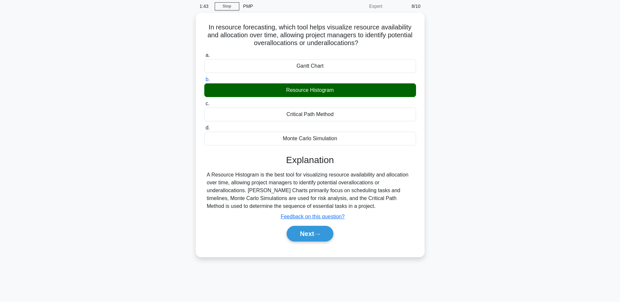
scroll to position [51, 0]
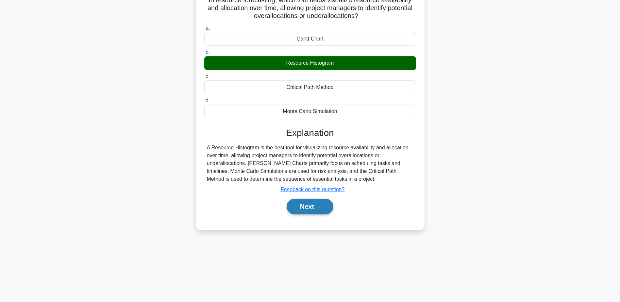
click at [309, 207] on button "Next" at bounding box center [310, 207] width 47 height 16
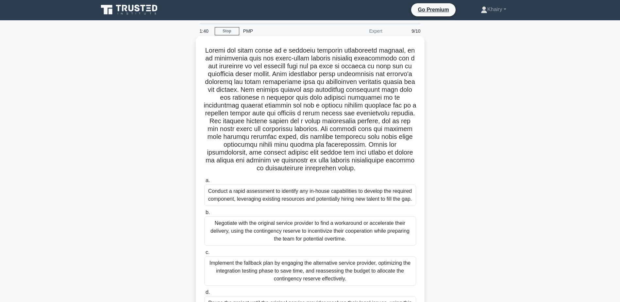
scroll to position [0, 0]
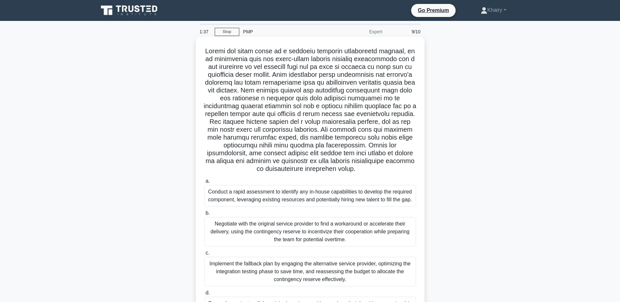
drag, startPoint x: 207, startPoint y: 50, endPoint x: 395, endPoint y: 172, distance: 224.4
click at [395, 172] on h5 ".spinner_0XTQ{transform-origin:center;animation:spinner_y6GP .75s linear infini…" at bounding box center [310, 110] width 213 height 126
copy h5 "During the final phase of a critical software development project, it is discov…"
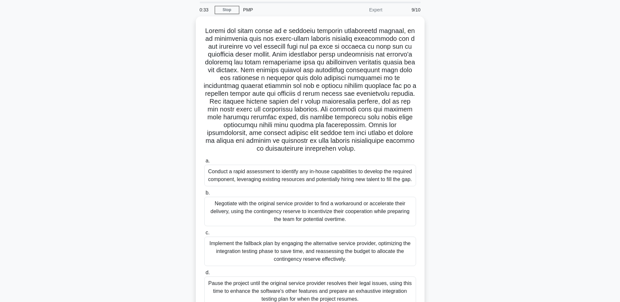
scroll to position [56, 0]
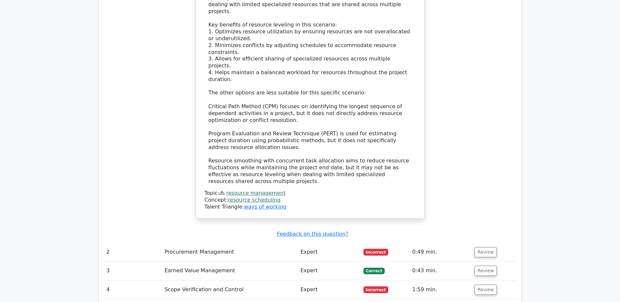
scroll to position [817, 0]
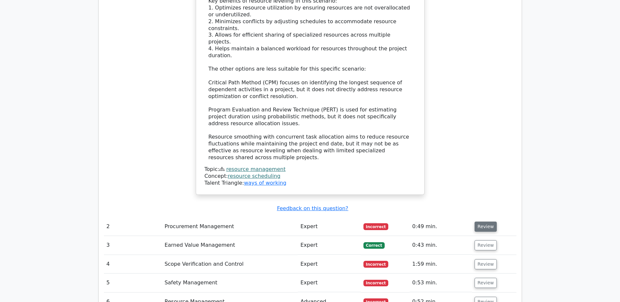
click at [481, 222] on button "Review" at bounding box center [486, 227] width 22 height 10
click at [484, 222] on button "Review" at bounding box center [486, 227] width 22 height 10
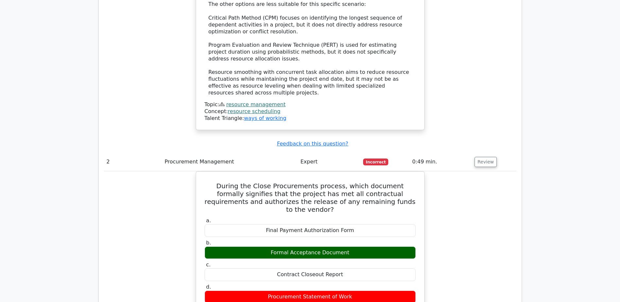
scroll to position [882, 0]
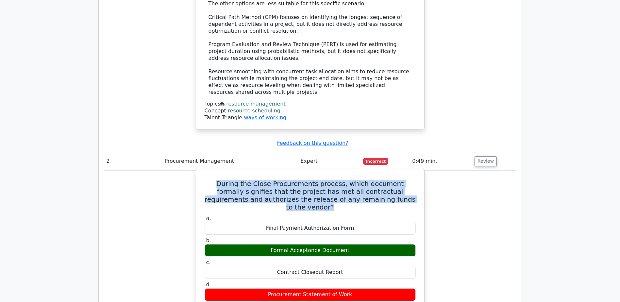
drag, startPoint x: 207, startPoint y: 129, endPoint x: 405, endPoint y: 150, distance: 199.1
click at [405, 180] on h5 "During the Close Procurements process, which document formally signifies that t…" at bounding box center [310, 195] width 212 height 31
copy h5 "During the Close Procurements process, which document formally signifies that t…"
drag, startPoint x: 273, startPoint y: 189, endPoint x: 356, endPoint y: 190, distance: 82.4
click at [356, 244] on div "Formal Acceptance Document" at bounding box center [310, 250] width 211 height 13
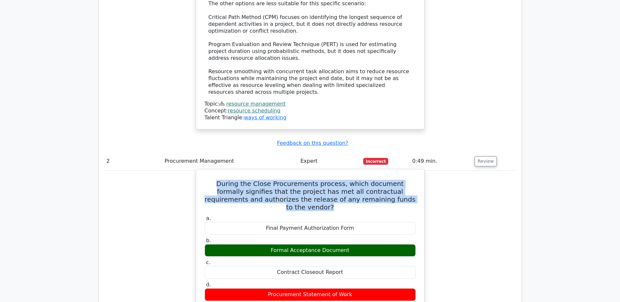
copy div "Formal Acceptance Document"
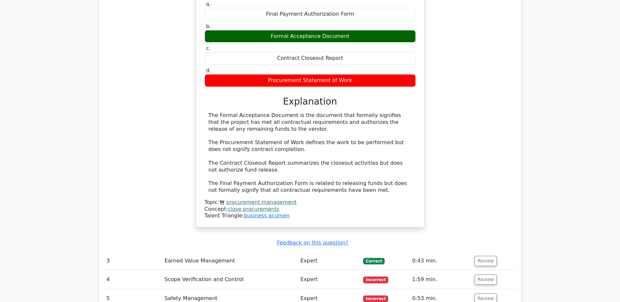
scroll to position [1111, 0]
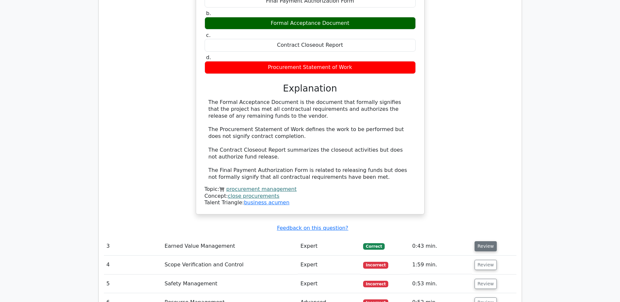
click at [482, 241] on button "Review" at bounding box center [486, 246] width 22 height 10
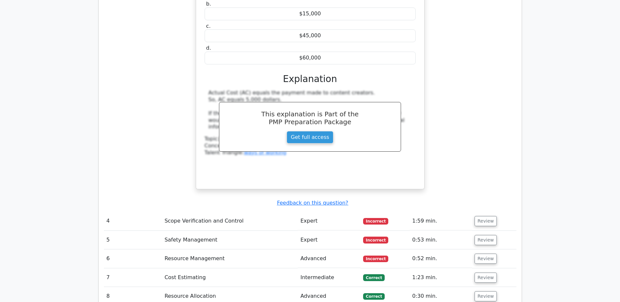
scroll to position [1438, 0]
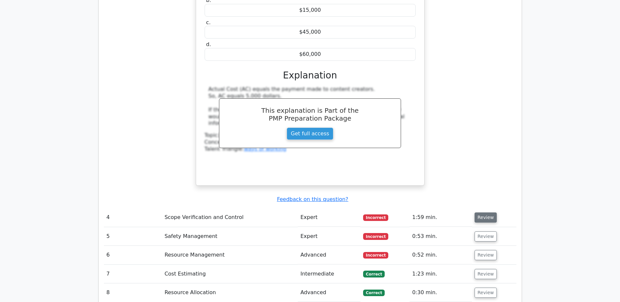
click at [482, 212] on button "Review" at bounding box center [486, 217] width 22 height 10
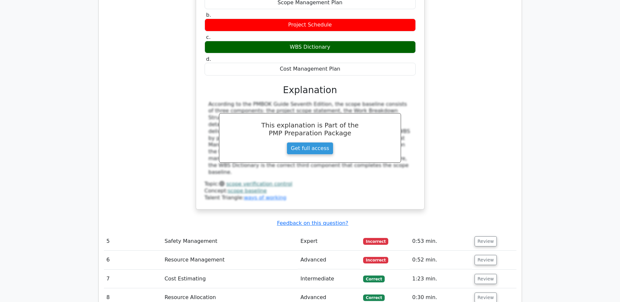
scroll to position [1895, 0]
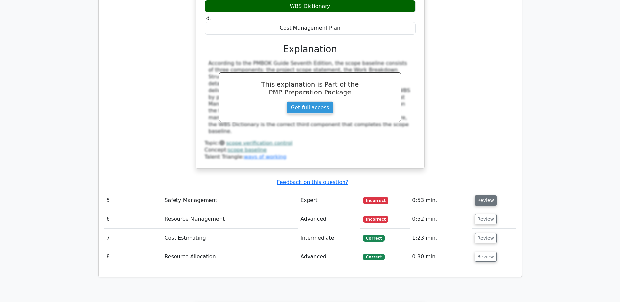
click at [485, 195] on button "Review" at bounding box center [486, 200] width 22 height 10
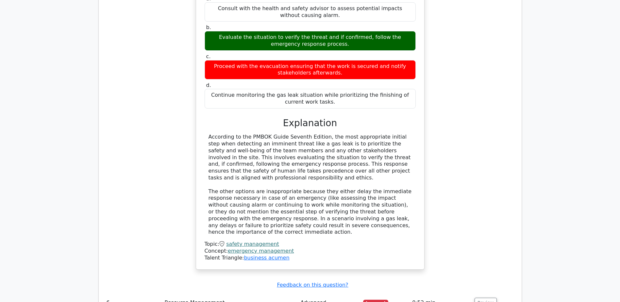
scroll to position [2157, 0]
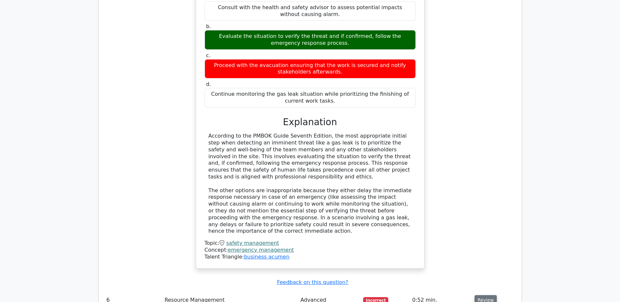
click at [480, 295] on button "Review" at bounding box center [486, 300] width 22 height 10
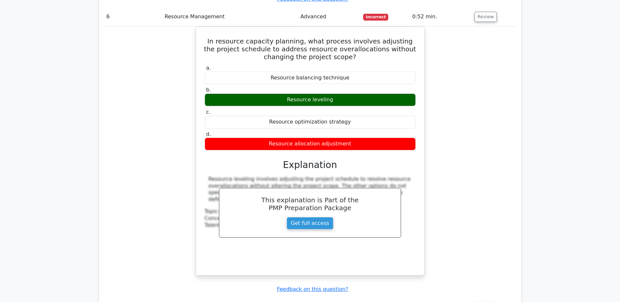
scroll to position [2451, 0]
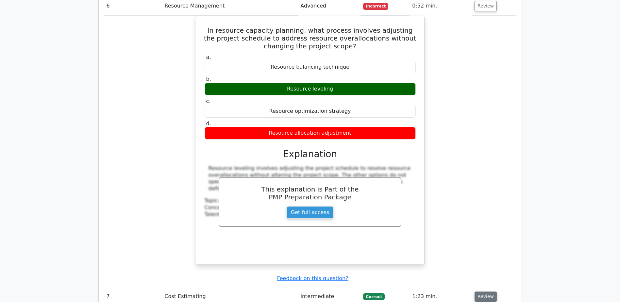
click at [480, 292] on button "Review" at bounding box center [486, 297] width 22 height 10
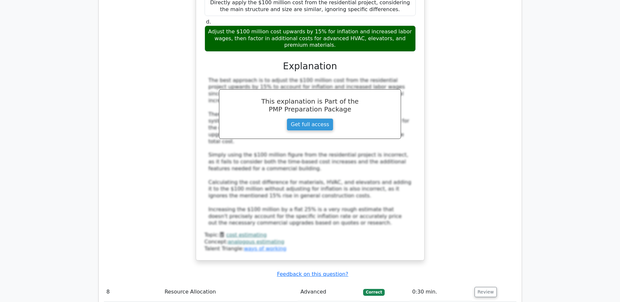
scroll to position [2974, 0]
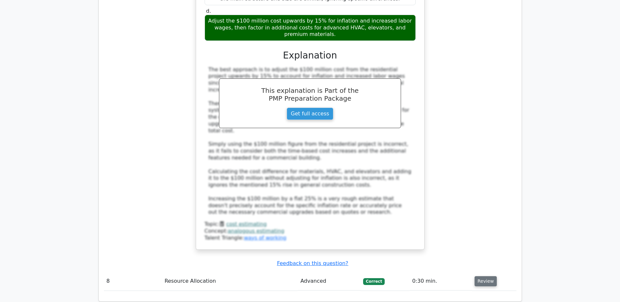
click at [484, 276] on button "Review" at bounding box center [486, 281] width 22 height 10
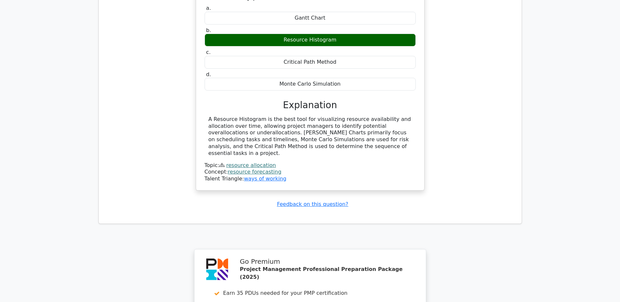
scroll to position [3366, 0]
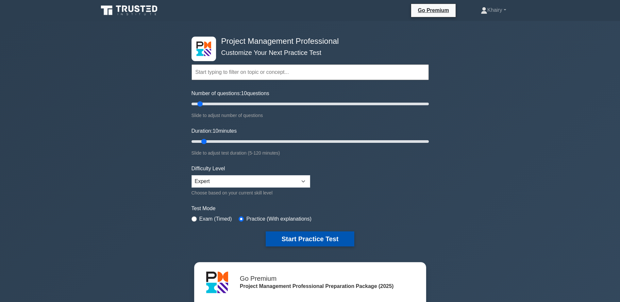
click at [308, 238] on button "Start Practice Test" at bounding box center [310, 238] width 88 height 15
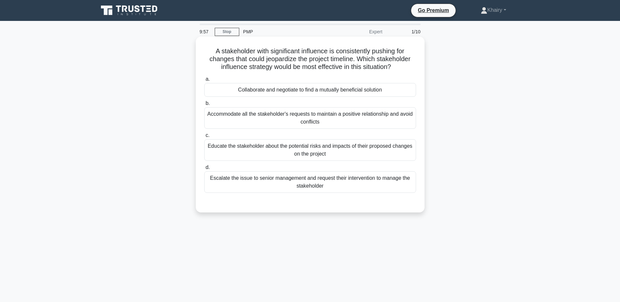
drag, startPoint x: 209, startPoint y: 48, endPoint x: 399, endPoint y: 70, distance: 190.7
click at [399, 70] on h5 "A stakeholder with significant influence is consistently pushing for changes th…" at bounding box center [310, 59] width 213 height 24
copy h5 "A stakeholder with significant influence is consistently pushing for changes th…"
click at [291, 89] on div "Collaborate and negotiate to find a mutually beneficial solution" at bounding box center [310, 90] width 212 height 14
click at [204, 81] on input "a. Collaborate and negotiate to find a mutually beneficial solution" at bounding box center [204, 79] width 0 height 4
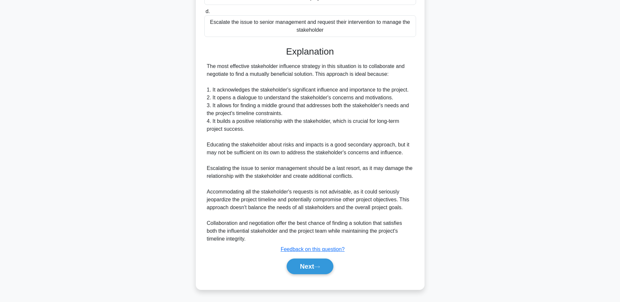
scroll to position [156, 0]
click at [308, 265] on button "Next" at bounding box center [310, 267] width 47 height 16
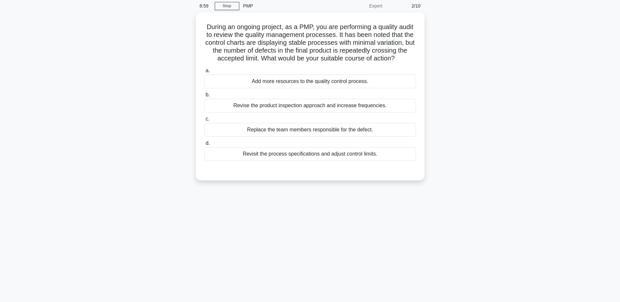
scroll to position [0, 0]
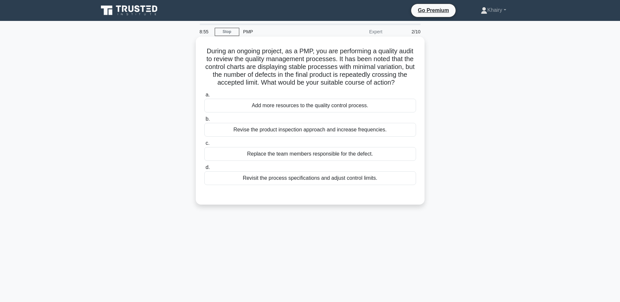
drag, startPoint x: 210, startPoint y: 47, endPoint x: 353, endPoint y: 94, distance: 149.7
click at [353, 87] on h5 "During an ongoing project, as a PMP, you are performing a quality audit to revi…" at bounding box center [310, 67] width 213 height 40
copy h5 "During an ongoing project, as a PMP, you are performing a quality audit to revi…"
click at [298, 137] on div "Revise the product inspection approach and increase frequencies." at bounding box center [310, 130] width 212 height 14
click at [204, 121] on input "b. Revise the product inspection approach and increase frequencies." at bounding box center [204, 119] width 0 height 4
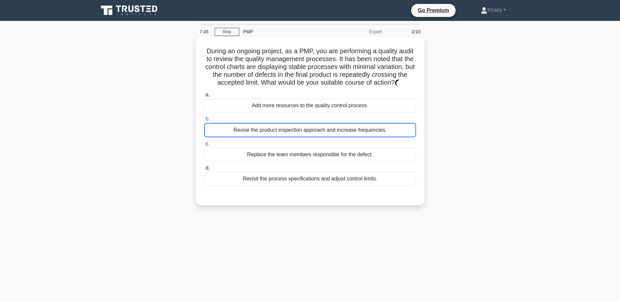
click at [298, 137] on div "Revise the product inspection approach and increase frequencies." at bounding box center [310, 130] width 212 height 14
click at [204, 121] on input "b. Revise the product inspection approach and increase frequencies." at bounding box center [204, 119] width 0 height 4
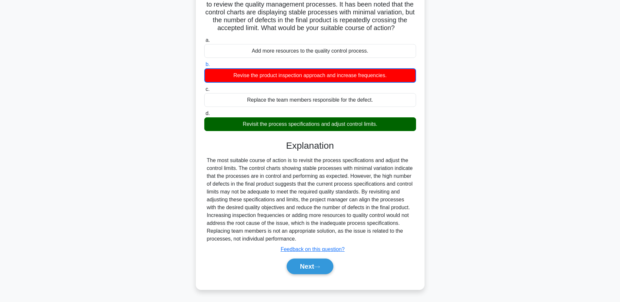
scroll to position [63, 0]
click at [304, 265] on button "Next" at bounding box center [310, 267] width 47 height 16
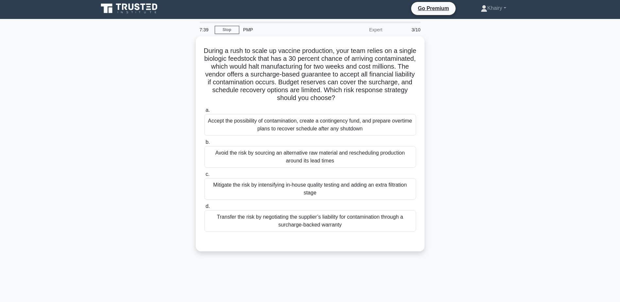
scroll to position [0, 0]
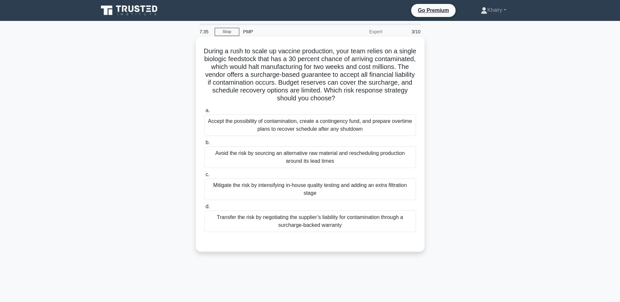
drag, startPoint x: 207, startPoint y: 49, endPoint x: 390, endPoint y: 100, distance: 189.7
click at [390, 100] on h5 "During a rush to scale up vaccine production, your team relies on a single biol…" at bounding box center [310, 75] width 213 height 56
copy h5 "During a rush to scale up vaccine production, your team relies on a single biol…"
click at [273, 222] on div "Transfer the risk by negotiating the supplier’s liability for contamination thr…" at bounding box center [310, 221] width 212 height 22
click at [204, 209] on input "d. Transfer the risk by negotiating the supplier’s liability for contamination …" at bounding box center [204, 207] width 0 height 4
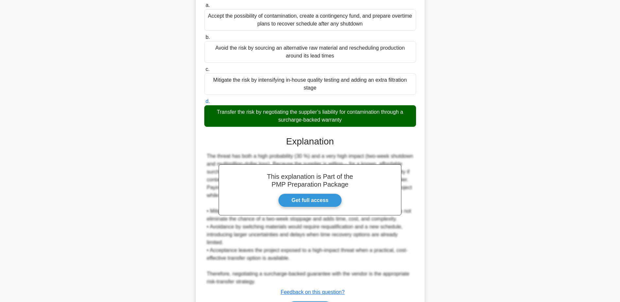
scroll to position [148, 0]
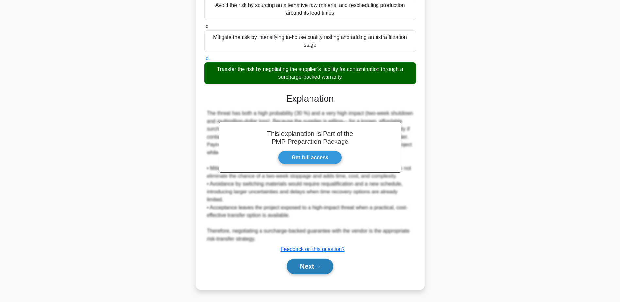
click at [299, 266] on button "Next" at bounding box center [310, 267] width 47 height 16
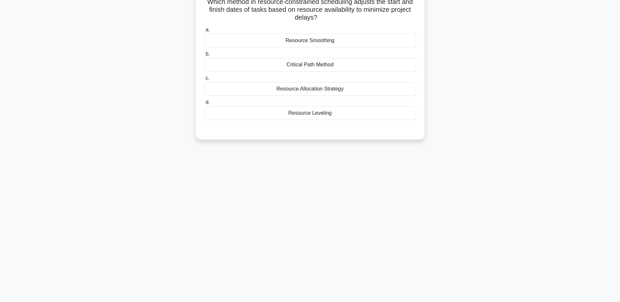
scroll to position [0, 0]
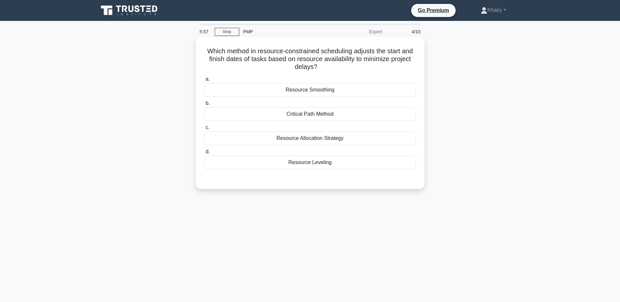
drag, startPoint x: 202, startPoint y: 49, endPoint x: 351, endPoint y: 68, distance: 150.9
click at [351, 68] on div "Which method in resource-constrained scheduling adjusts the start and finish da…" at bounding box center [310, 112] width 224 height 147
copy h5 "Which method in resource-constrained scheduling adjusts the start and finish da…"
click at [310, 164] on div "Resource Leveling" at bounding box center [310, 163] width 212 height 14
click at [204, 154] on input "d. Resource Leveling" at bounding box center [204, 152] width 0 height 4
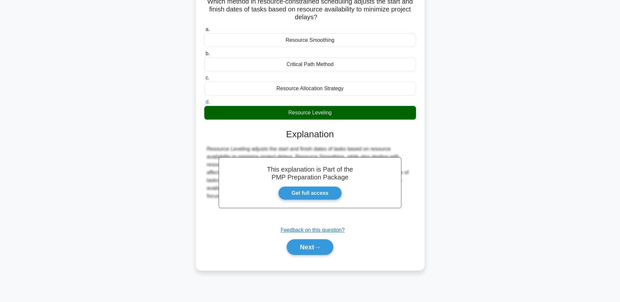
scroll to position [51, 0]
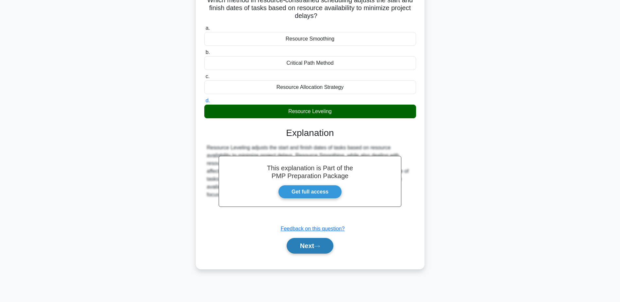
click at [298, 242] on button "Next" at bounding box center [310, 246] width 47 height 16
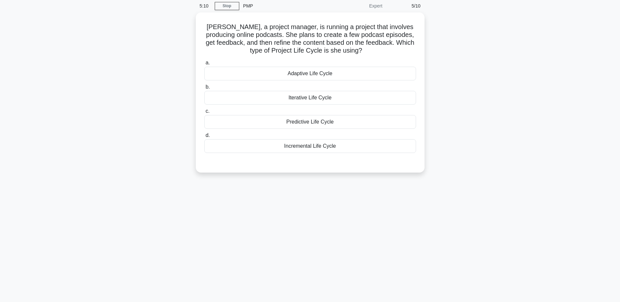
scroll to position [0, 0]
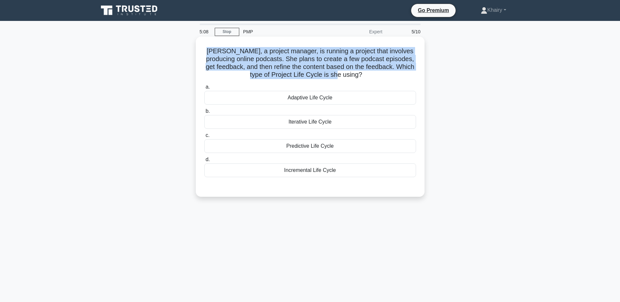
drag, startPoint x: 204, startPoint y: 46, endPoint x: 372, endPoint y: 77, distance: 170.9
click at [372, 77] on div "[PERSON_NAME], a project manager, is running a project that involves producing …" at bounding box center [310, 116] width 224 height 155
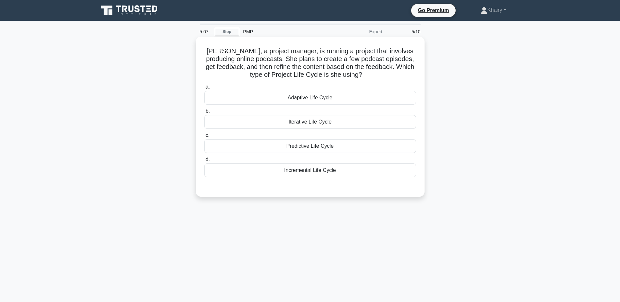
click at [372, 77] on h5 "[PERSON_NAME], a project manager, is running a project that involves producing …" at bounding box center [310, 63] width 213 height 32
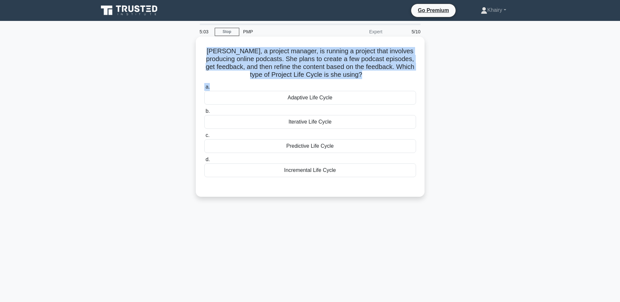
drag, startPoint x: 202, startPoint y: 49, endPoint x: 376, endPoint y: 83, distance: 177.7
click at [376, 83] on div "[PERSON_NAME], a project manager, is running a project that involves producing …" at bounding box center [310, 116] width 224 height 155
copy div "[PERSON_NAME], a project manager, is running a project that involves producing …"
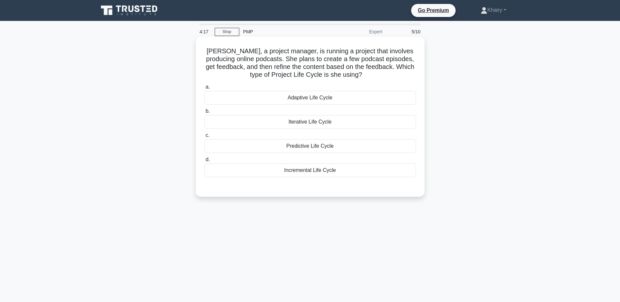
click at [291, 101] on div "Adaptive Life Cycle" at bounding box center [310, 98] width 212 height 14
click at [204, 89] on input "a. Adaptive Life Cycle" at bounding box center [204, 87] width 0 height 4
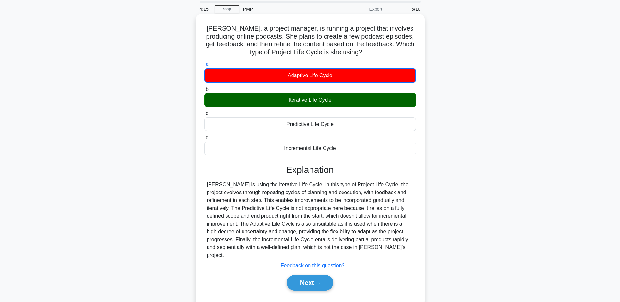
scroll to position [51, 0]
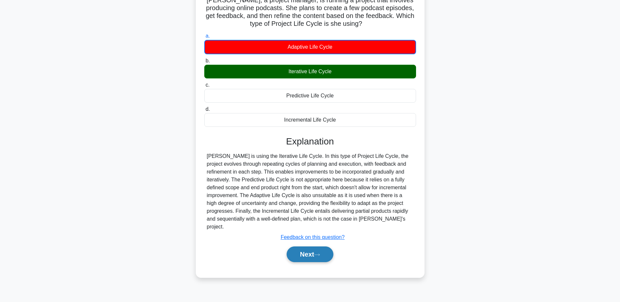
click at [299, 246] on button "Next" at bounding box center [310, 254] width 47 height 16
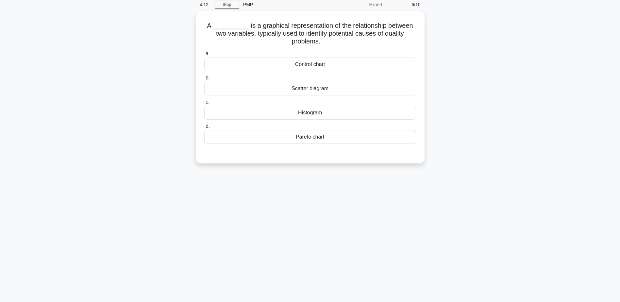
scroll to position [0, 0]
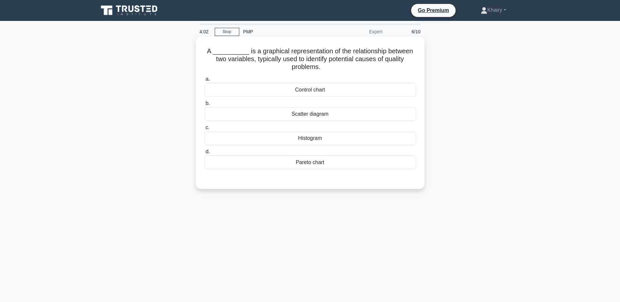
click at [317, 114] on div "Scatter diagram" at bounding box center [310, 114] width 212 height 14
click at [204, 106] on input "b. Scatter diagram" at bounding box center [204, 103] width 0 height 4
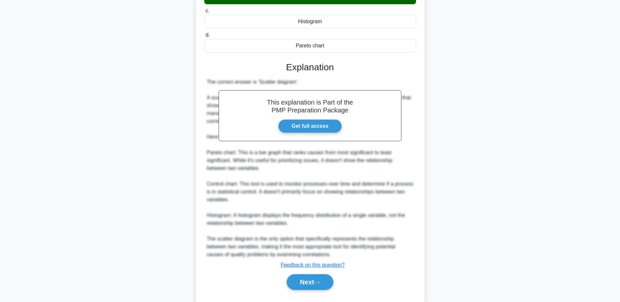
scroll to position [131, 0]
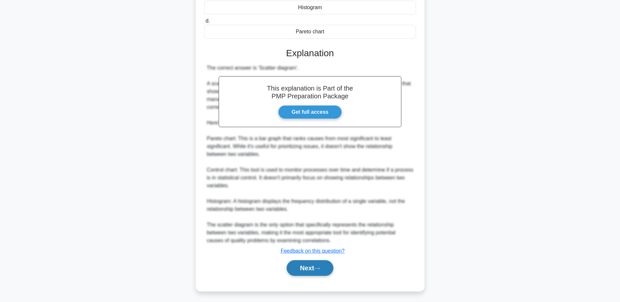
click at [298, 264] on button "Next" at bounding box center [310, 268] width 47 height 16
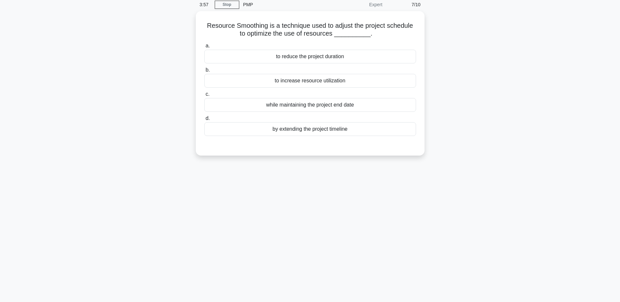
scroll to position [0, 0]
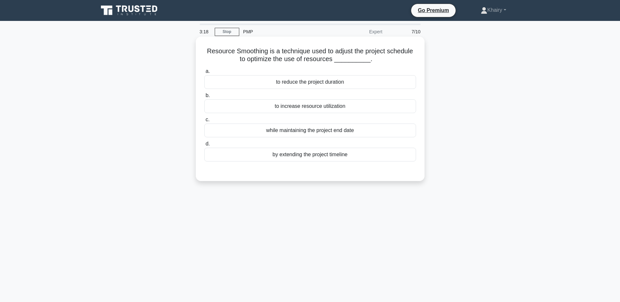
click at [308, 131] on div "while maintaining the project end date" at bounding box center [310, 131] width 212 height 14
click at [204, 122] on input "c. while maintaining the project end date" at bounding box center [204, 120] width 0 height 4
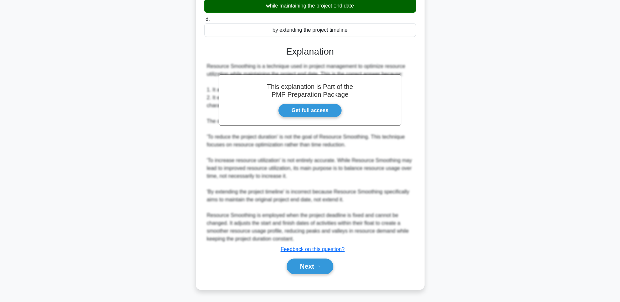
scroll to position [125, 0]
click at [294, 264] on button "Next" at bounding box center [310, 267] width 47 height 16
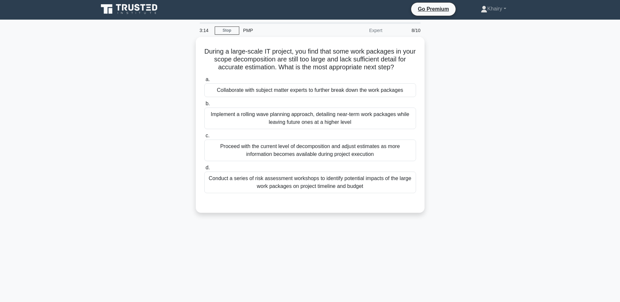
scroll to position [0, 0]
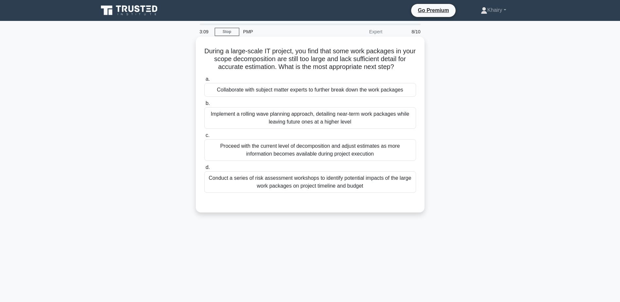
drag, startPoint x: 207, startPoint y: 46, endPoint x: 408, endPoint y: 67, distance: 201.7
click at [408, 67] on div "During a large-scale IT project, you find that some work packages in your scope…" at bounding box center [310, 124] width 224 height 171
copy h5 "During a large-scale IT project, you find that some work packages in your scope…"
click at [309, 90] on div "Collaborate with subject matter experts to further break down the work packages" at bounding box center [310, 90] width 212 height 14
click at [204, 81] on input "a. Collaborate with subject matter experts to further break down the work packa…" at bounding box center [204, 79] width 0 height 4
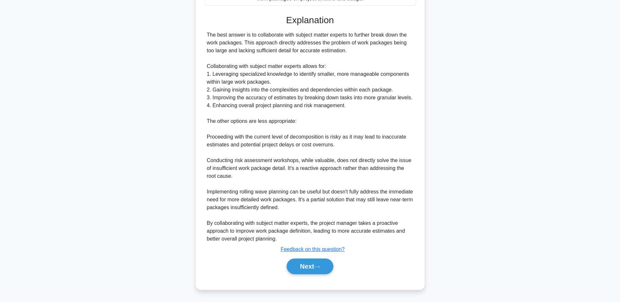
scroll to position [188, 0]
click at [301, 264] on button "Next" at bounding box center [310, 267] width 47 height 16
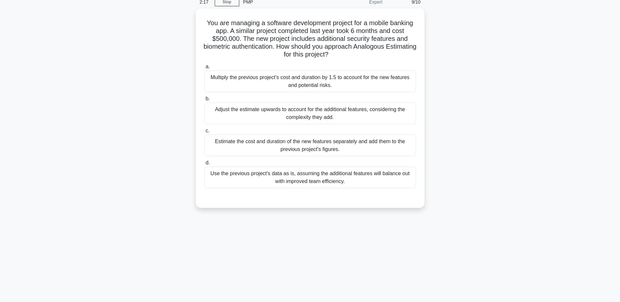
scroll to position [0, 0]
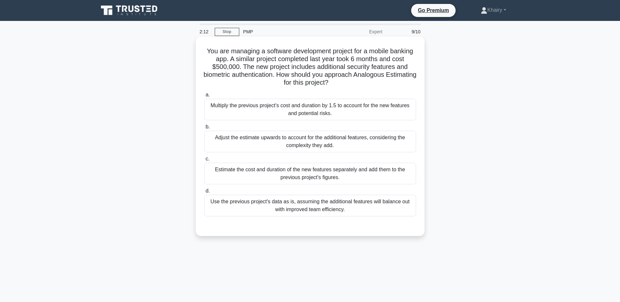
drag, startPoint x: 211, startPoint y: 47, endPoint x: 359, endPoint y: 87, distance: 153.5
click at [359, 87] on h5 "You are managing a software development project for a mobile banking app. A sim…" at bounding box center [310, 67] width 213 height 40
copy h5 "You are managing a software development project for a mobile banking app. A sim…"
click at [307, 173] on div "Estimate the cost and duration of the new features separately and add them to t…" at bounding box center [310, 174] width 212 height 22
click at [204, 161] on input "c. Estimate the cost and duration of the new features separately and add them t…" at bounding box center [204, 159] width 0 height 4
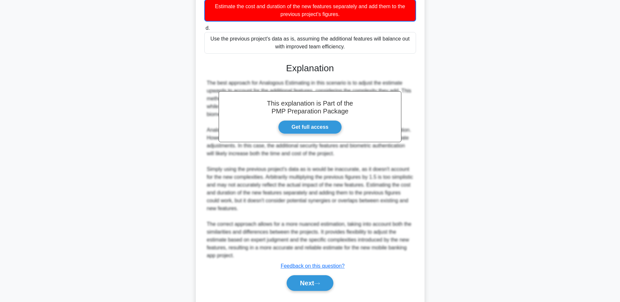
scroll to position [180, 0]
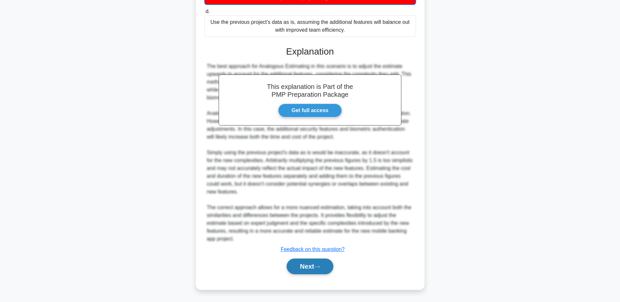
click at [304, 265] on button "Next" at bounding box center [310, 267] width 47 height 16
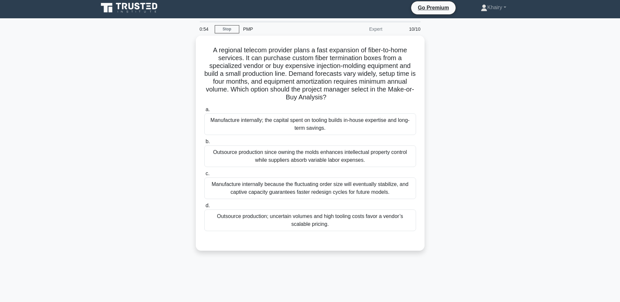
scroll to position [0, 0]
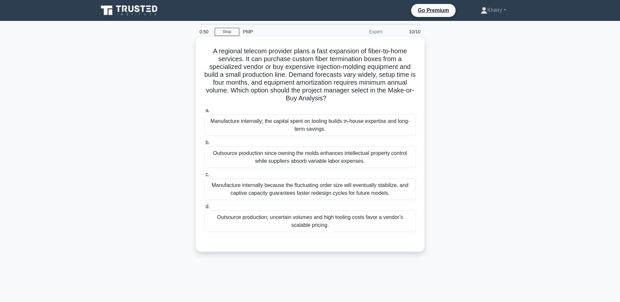
drag, startPoint x: 207, startPoint y: 50, endPoint x: 358, endPoint y: 101, distance: 159.0
click at [358, 101] on h5 "A regional telecom provider plans a fast expansion of fiber-to-home services. I…" at bounding box center [310, 75] width 213 height 56
copy h5 "A regional telecom provider plans a fast expansion of fiber-to-home services. I…"
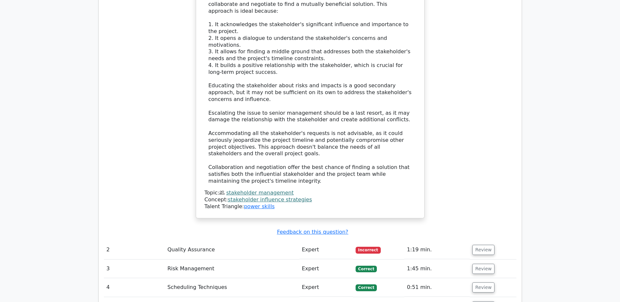
scroll to position [784, 0]
click at [485, 244] on button "Review" at bounding box center [483, 249] width 22 height 10
click at [479, 244] on button "Review" at bounding box center [483, 249] width 22 height 10
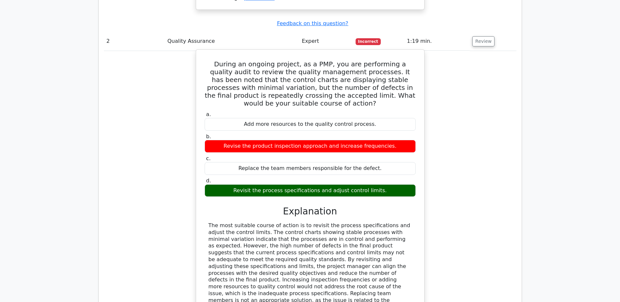
scroll to position [1078, 0]
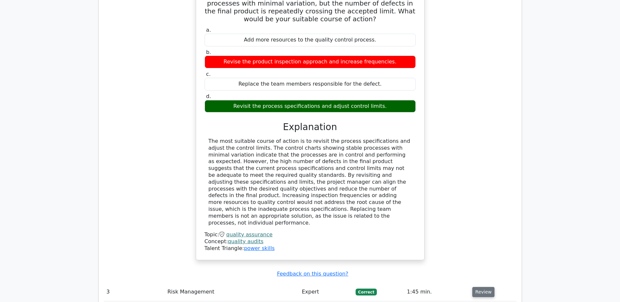
click at [483, 287] on button "Review" at bounding box center [483, 292] width 22 height 10
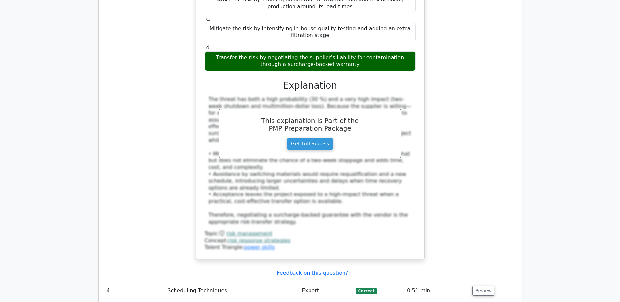
scroll to position [1503, 0]
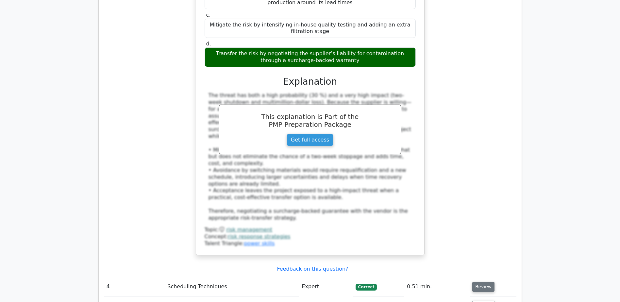
click at [482, 282] on button "Review" at bounding box center [483, 287] width 22 height 10
click at [481, 282] on button "Review" at bounding box center [483, 287] width 22 height 10
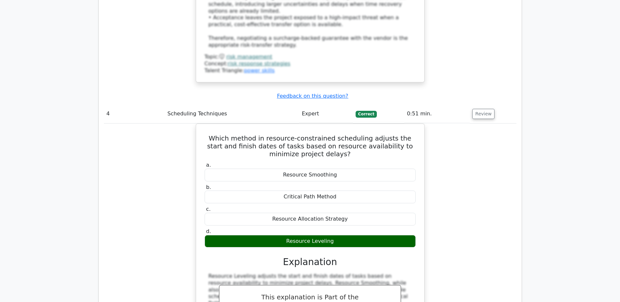
scroll to position [1765, 0]
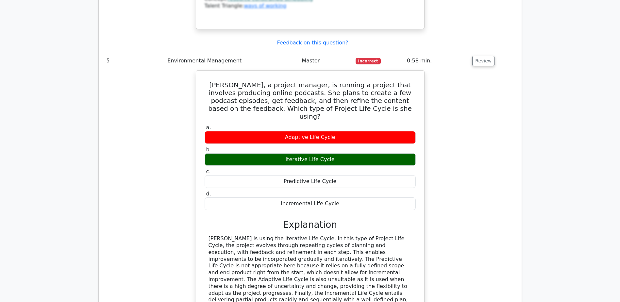
scroll to position [2059, 0]
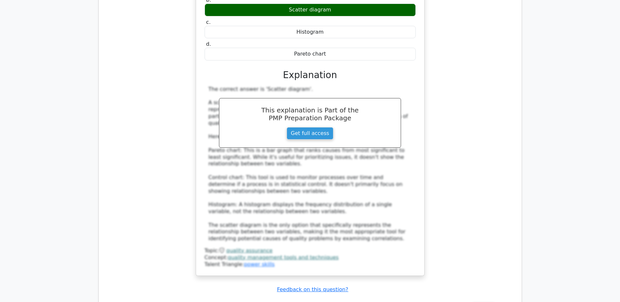
scroll to position [2484, 0]
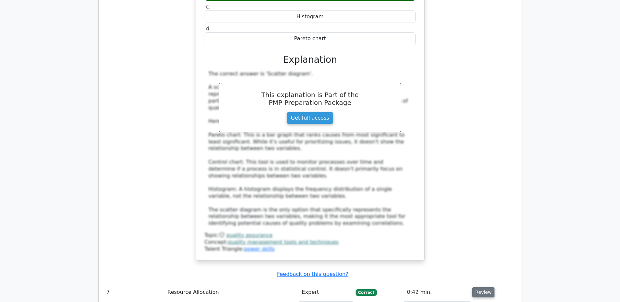
click at [481, 287] on button "Review" at bounding box center [483, 292] width 22 height 10
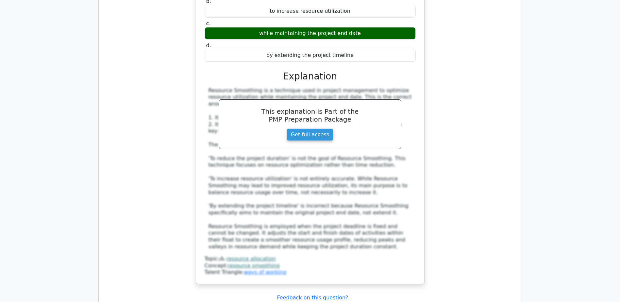
scroll to position [2843, 0]
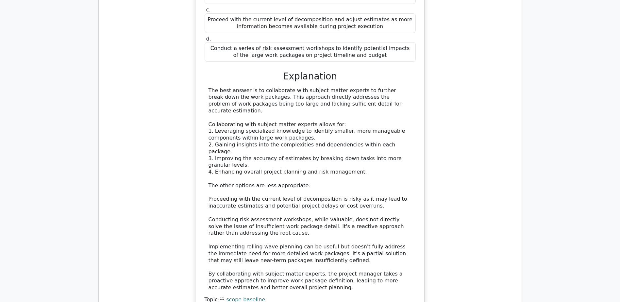
scroll to position [3268, 0]
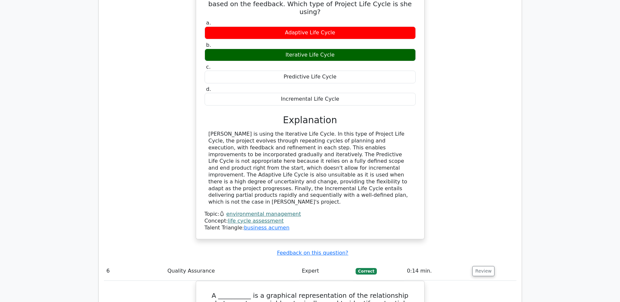
scroll to position [1993, 0]
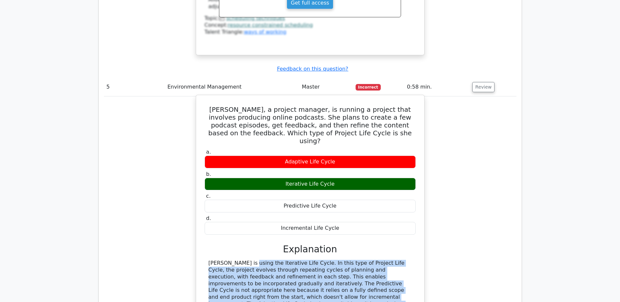
drag, startPoint x: 206, startPoint y: 159, endPoint x: 396, endPoint y: 215, distance: 198.2
click at [396, 260] on div "[PERSON_NAME] is using the Iterative Life Cycle. In this type of Project Life C…" at bounding box center [310, 297] width 211 height 75
copy div "[PERSON_NAME] is using the Iterative Life Cycle. In this type of Project Life C…"
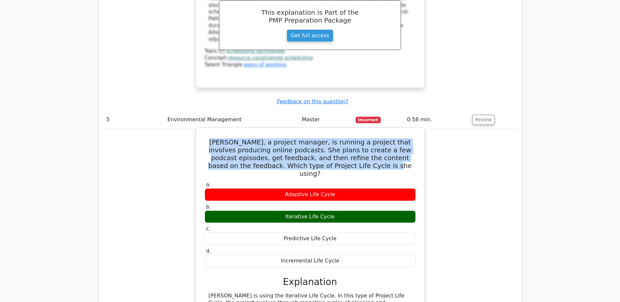
drag, startPoint x: 205, startPoint y: 48, endPoint x: 375, endPoint y: 71, distance: 172.2
click at [375, 138] on h5 "[PERSON_NAME], a project manager, is running a project that involves producing …" at bounding box center [310, 157] width 212 height 39
copy h5 "[PERSON_NAME], a project manager, is running a project that involves producing …"
drag, startPoint x: 281, startPoint y: 115, endPoint x: 356, endPoint y: 114, distance: 75.2
click at [356, 210] on div "Iterative Life Cycle" at bounding box center [310, 216] width 211 height 13
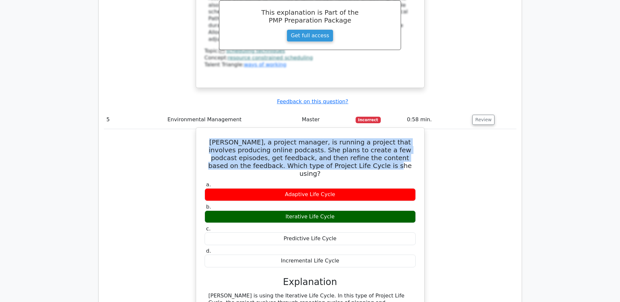
copy div "Iterative Life Cycle"
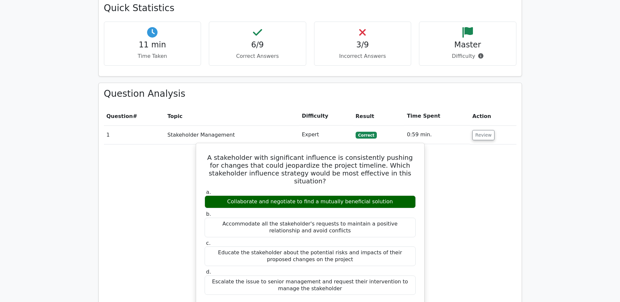
scroll to position [458, 0]
